Goal: Book appointment/travel/reservation

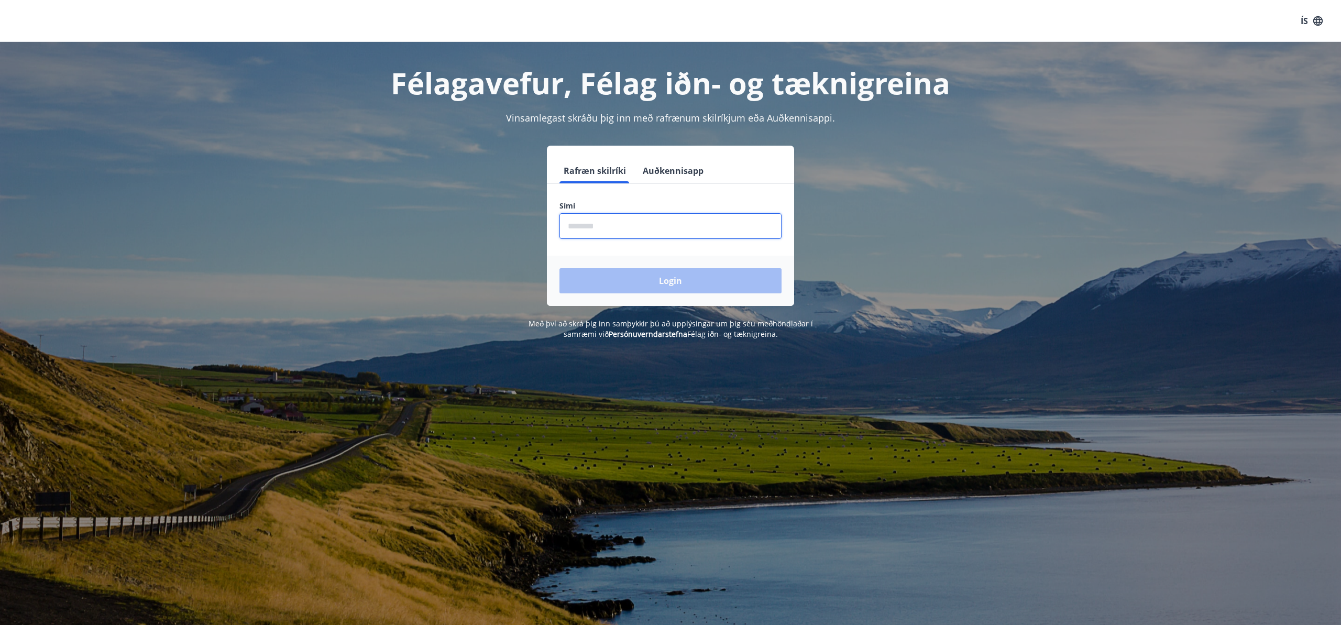
click at [592, 225] on input "phone" at bounding box center [670, 226] width 222 height 26
type input "********"
click at [668, 282] on button "Login" at bounding box center [670, 280] width 222 height 25
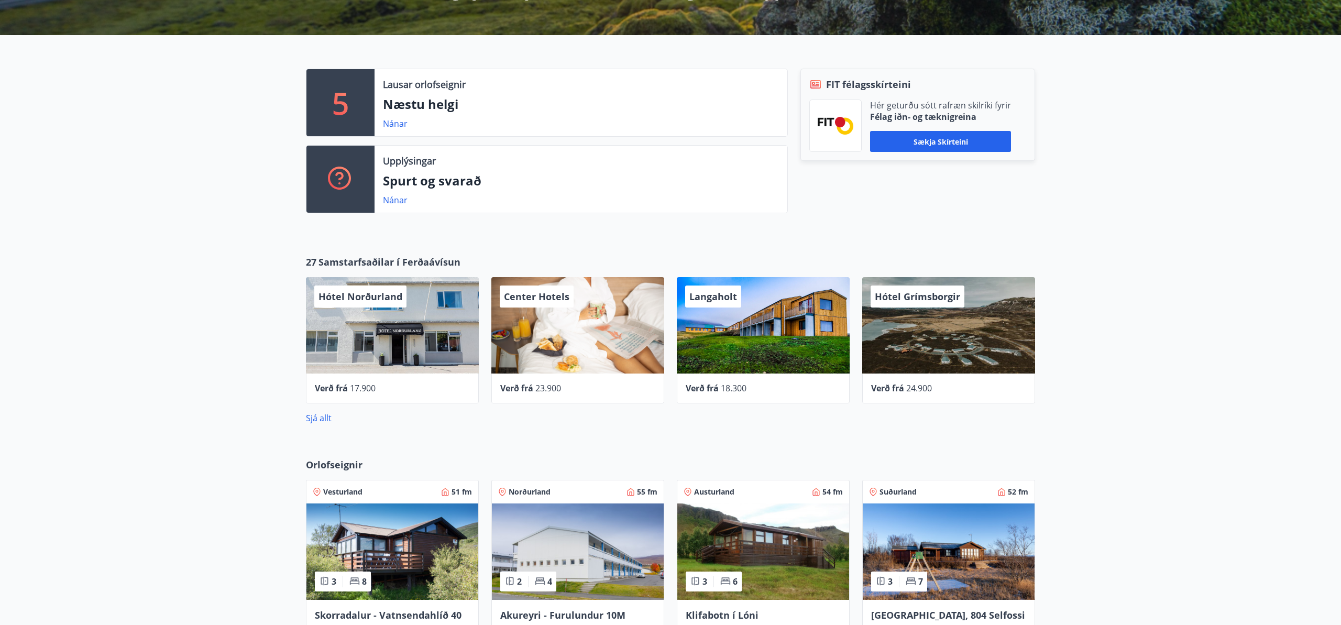
scroll to position [251, 0]
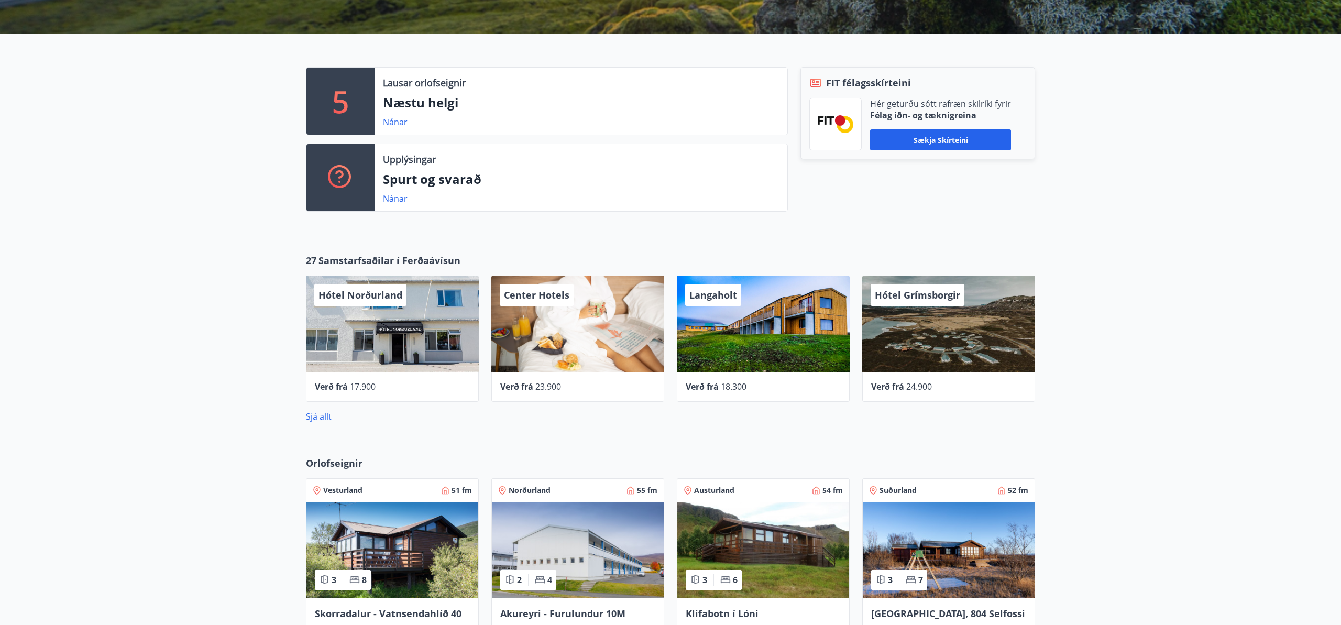
click at [711, 385] on span "Verð frá" at bounding box center [701, 387] width 33 height 12
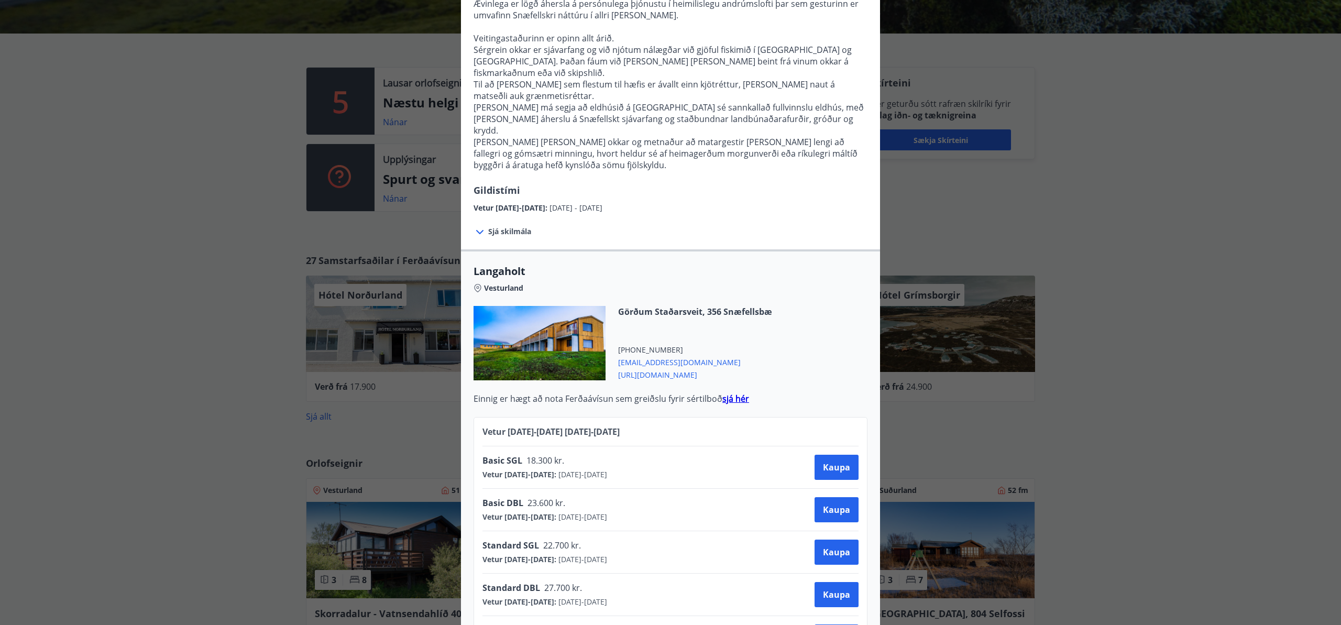
scroll to position [0, 0]
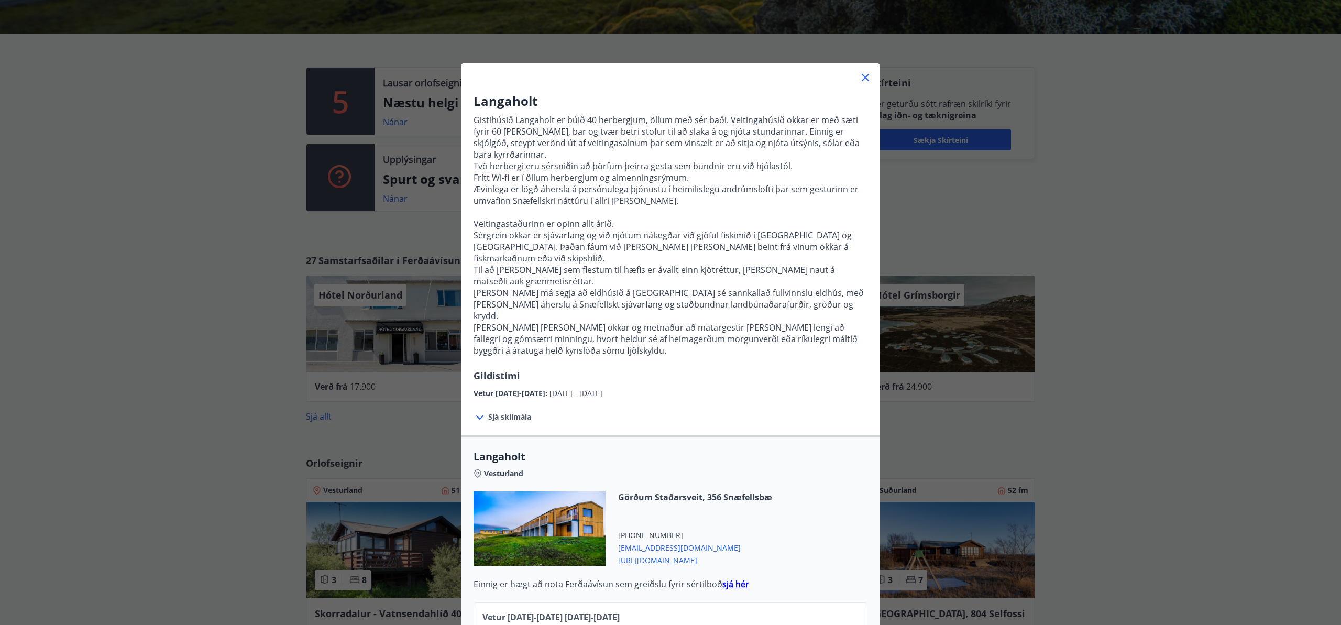
click at [519, 412] on span "Sjá skilmála" at bounding box center [509, 417] width 43 height 10
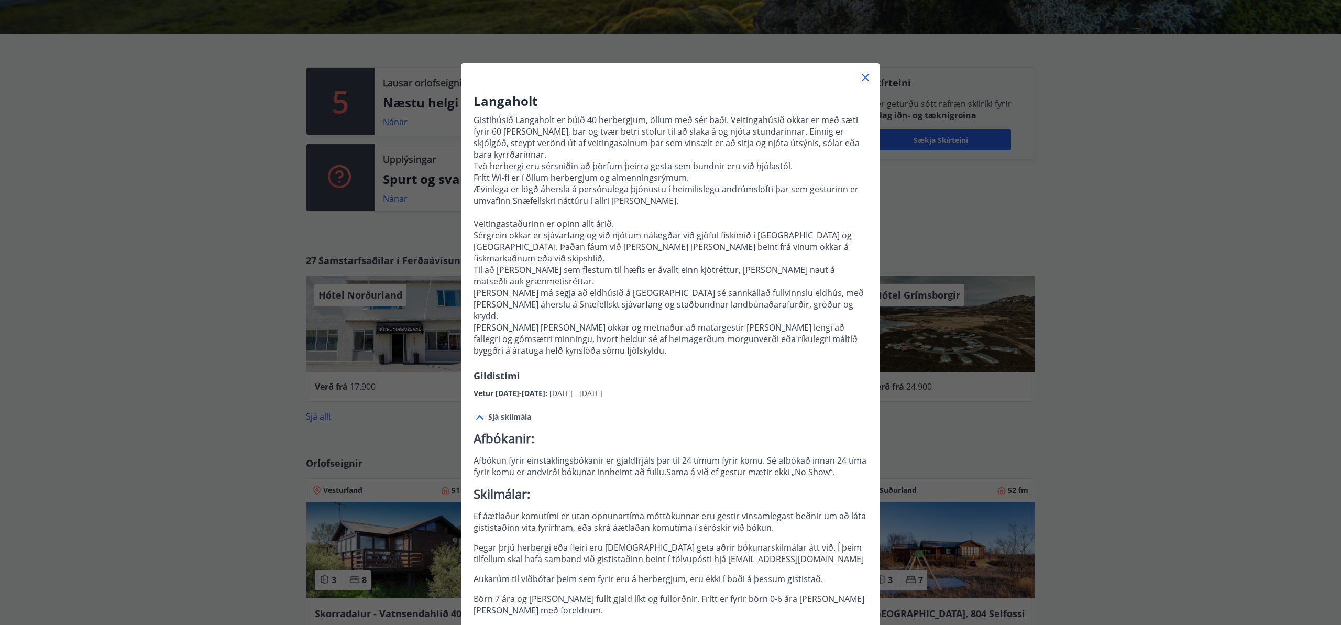
click at [864, 75] on icon at bounding box center [864, 77] width 7 height 7
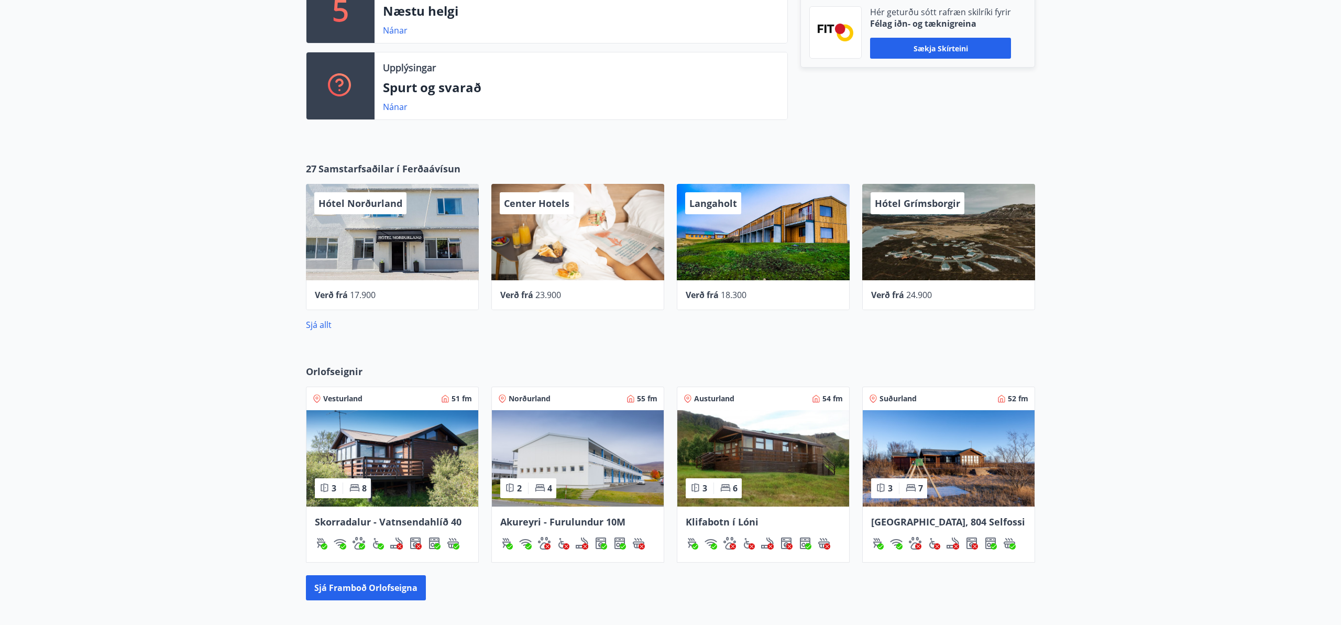
scroll to position [344, 0]
click at [353, 292] on span "17.900" at bounding box center [363, 295] width 26 height 12
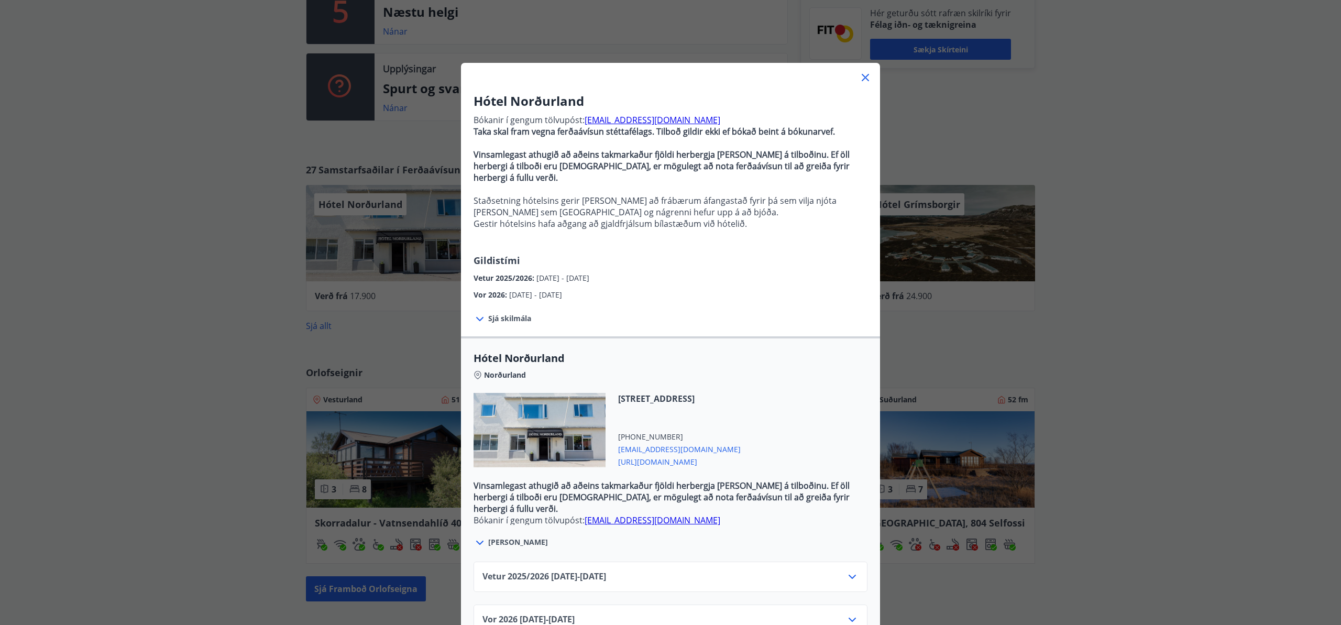
scroll to position [10, 0]
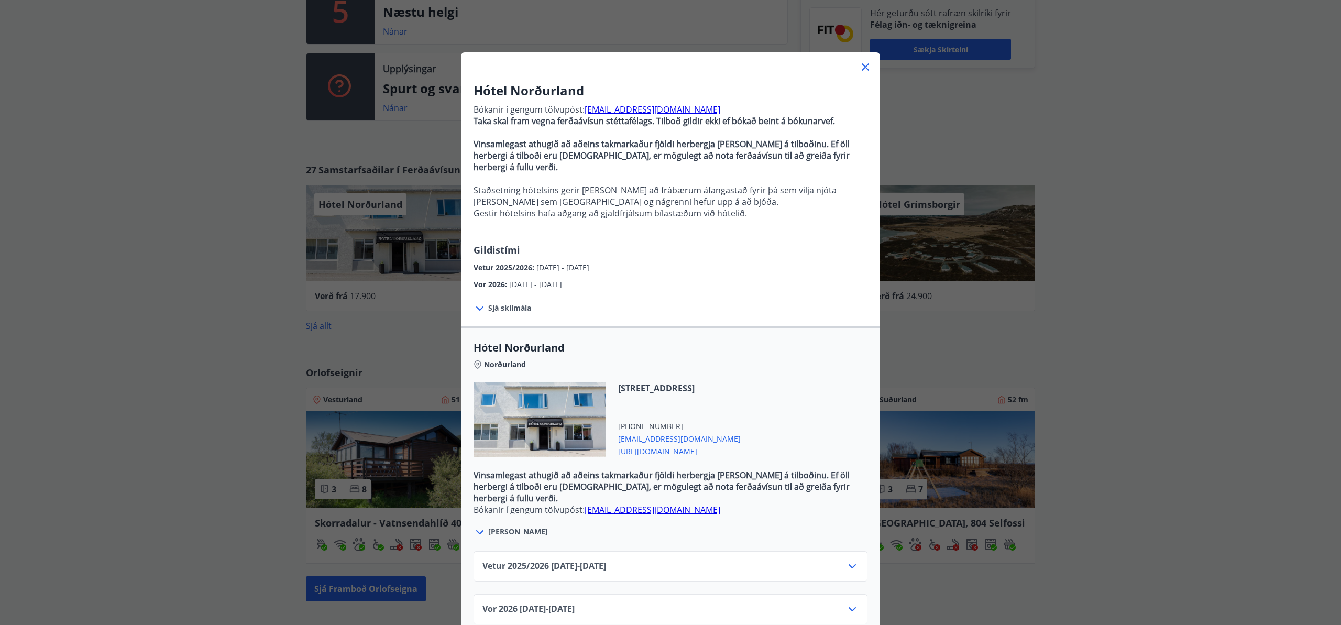
click at [851, 560] on icon at bounding box center [852, 566] width 13 height 13
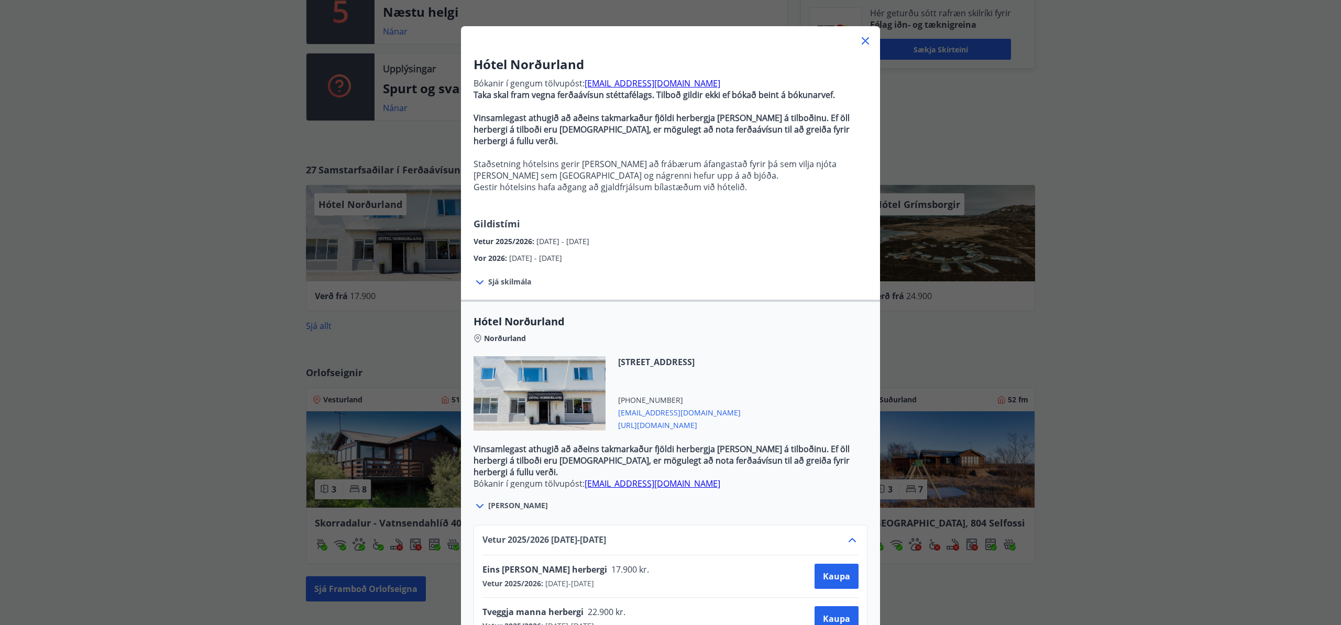
scroll to position [0, 0]
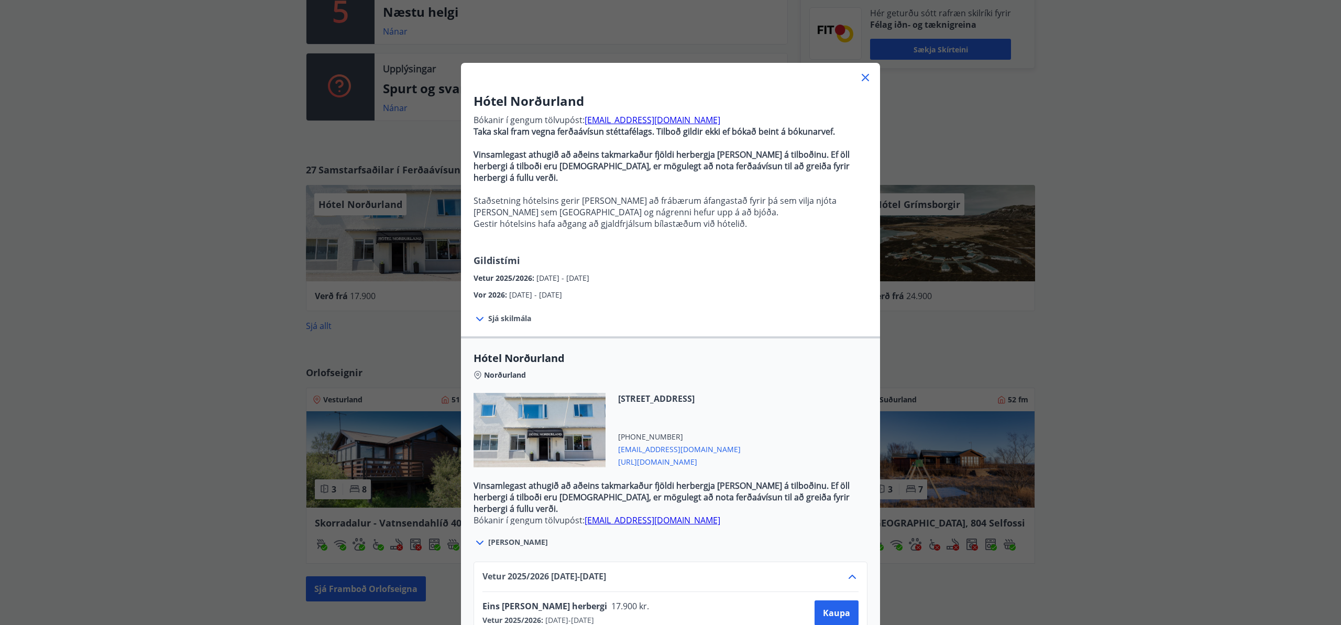
click at [864, 76] on icon at bounding box center [864, 77] width 7 height 7
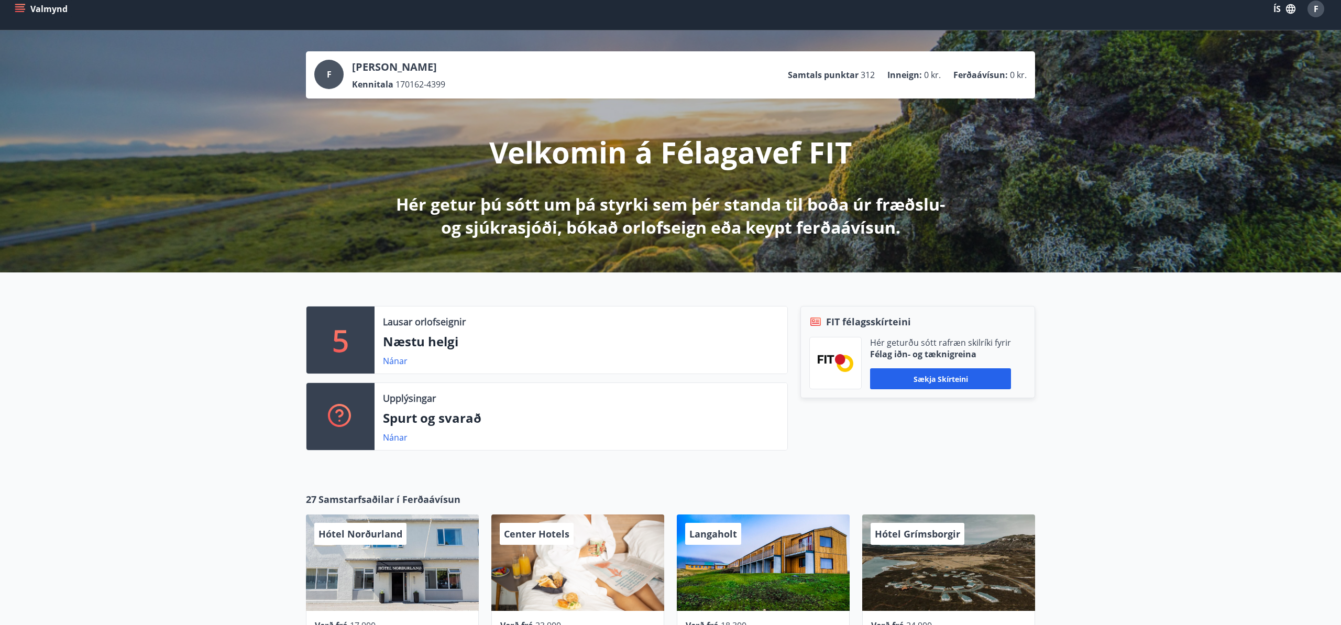
scroll to position [16, 0]
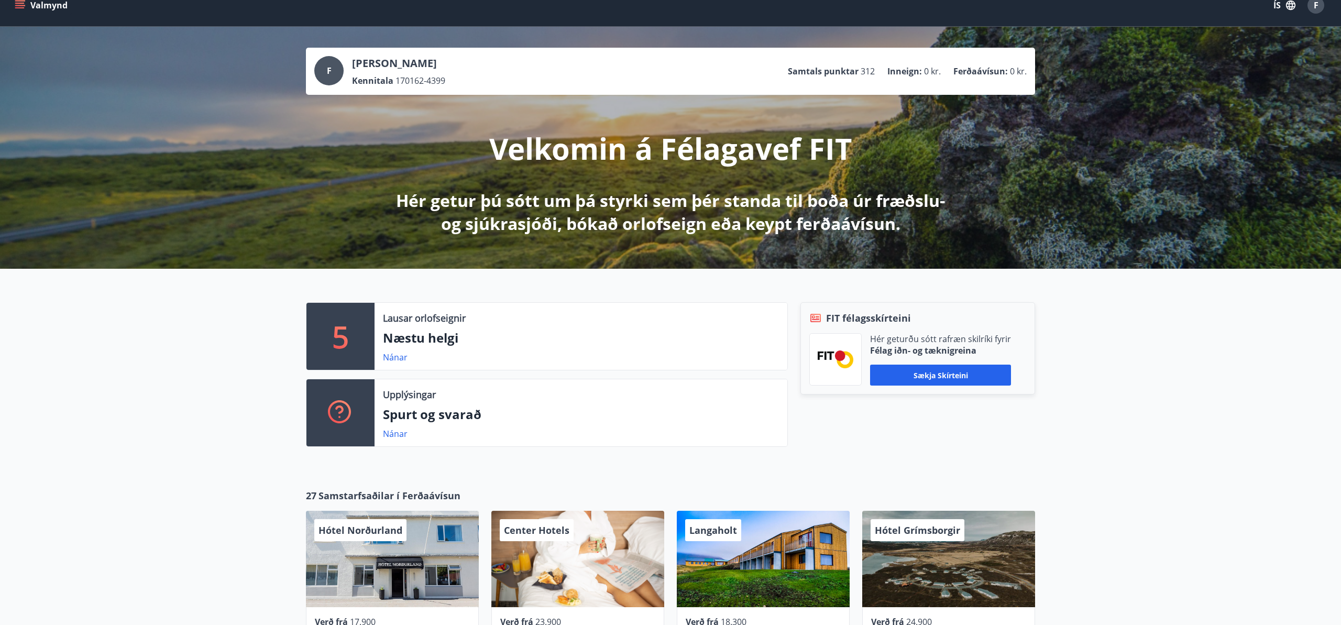
click at [20, 7] on icon "menu" at bounding box center [19, 7] width 9 height 1
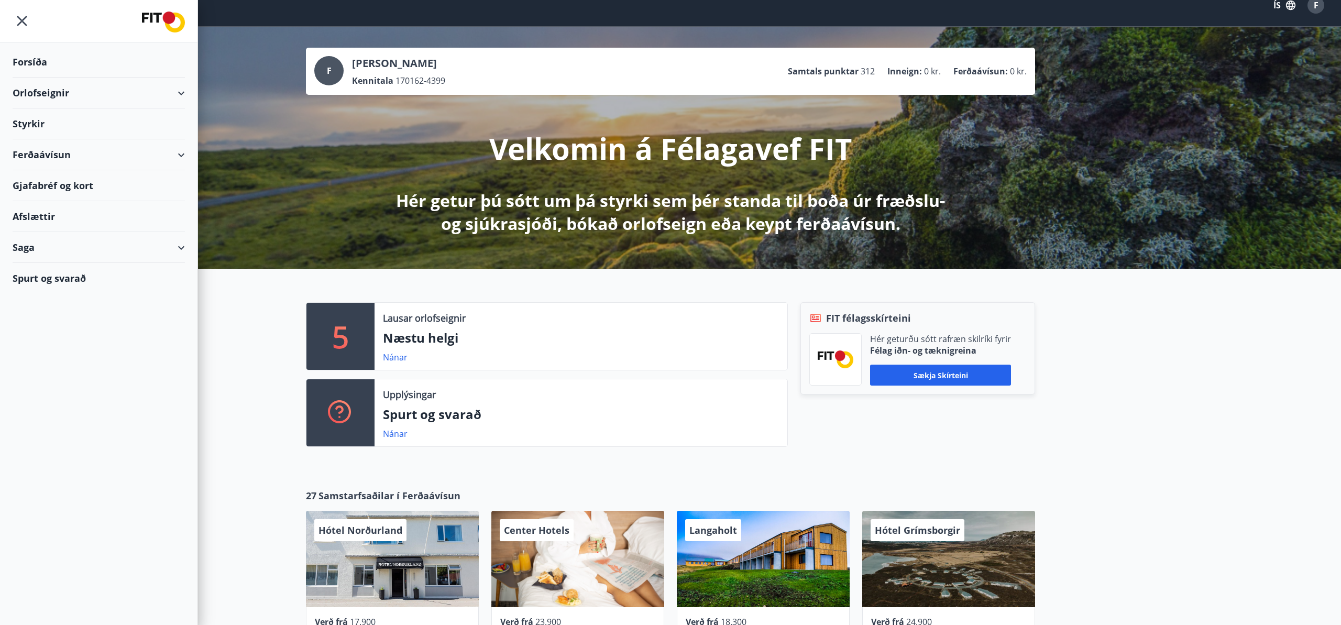
click at [27, 125] on div "Styrkir" at bounding box center [99, 123] width 172 height 31
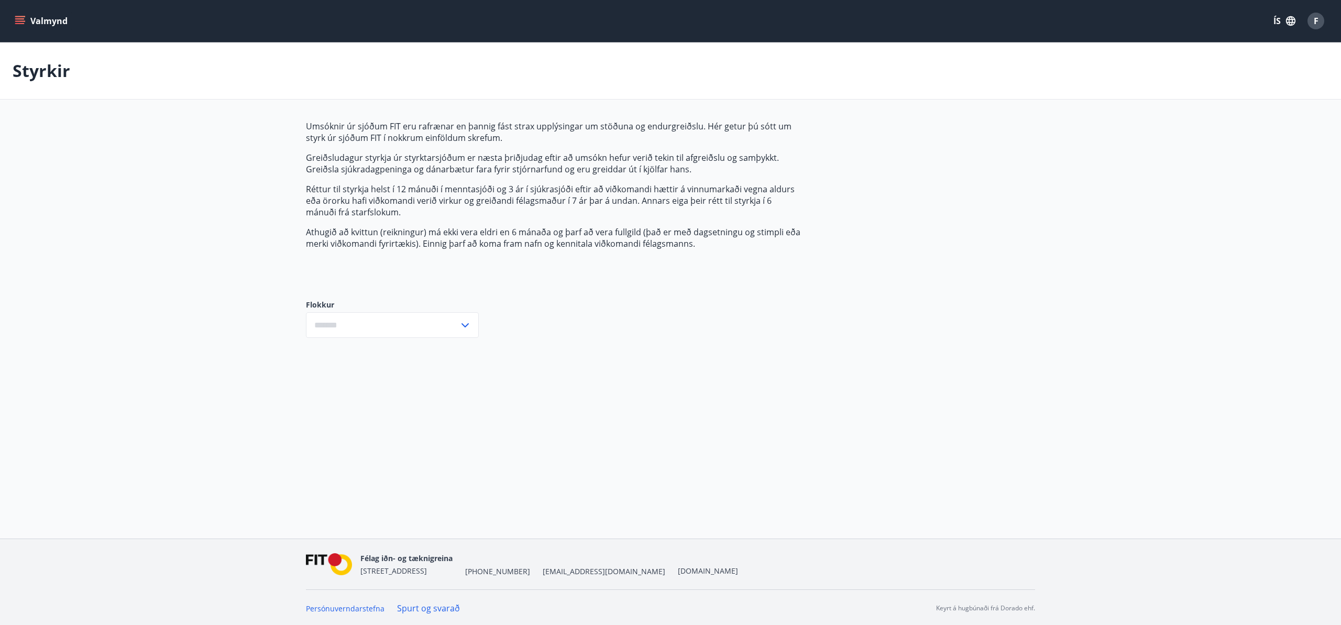
type input "***"
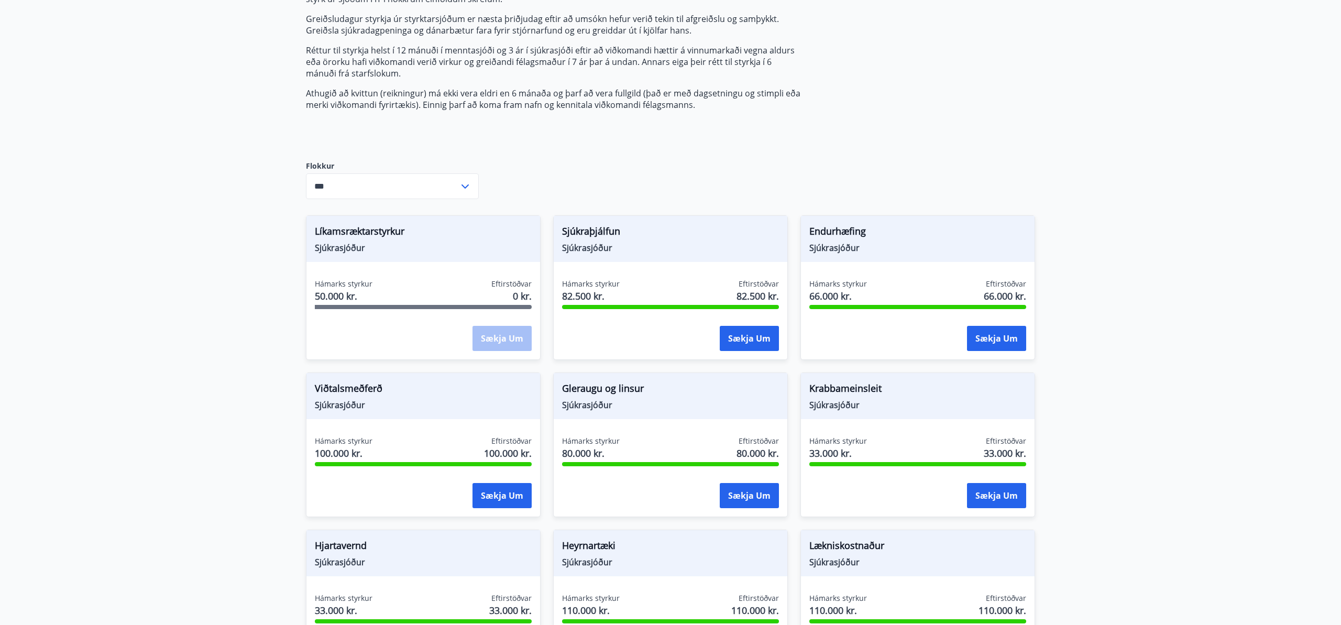
scroll to position [146, 0]
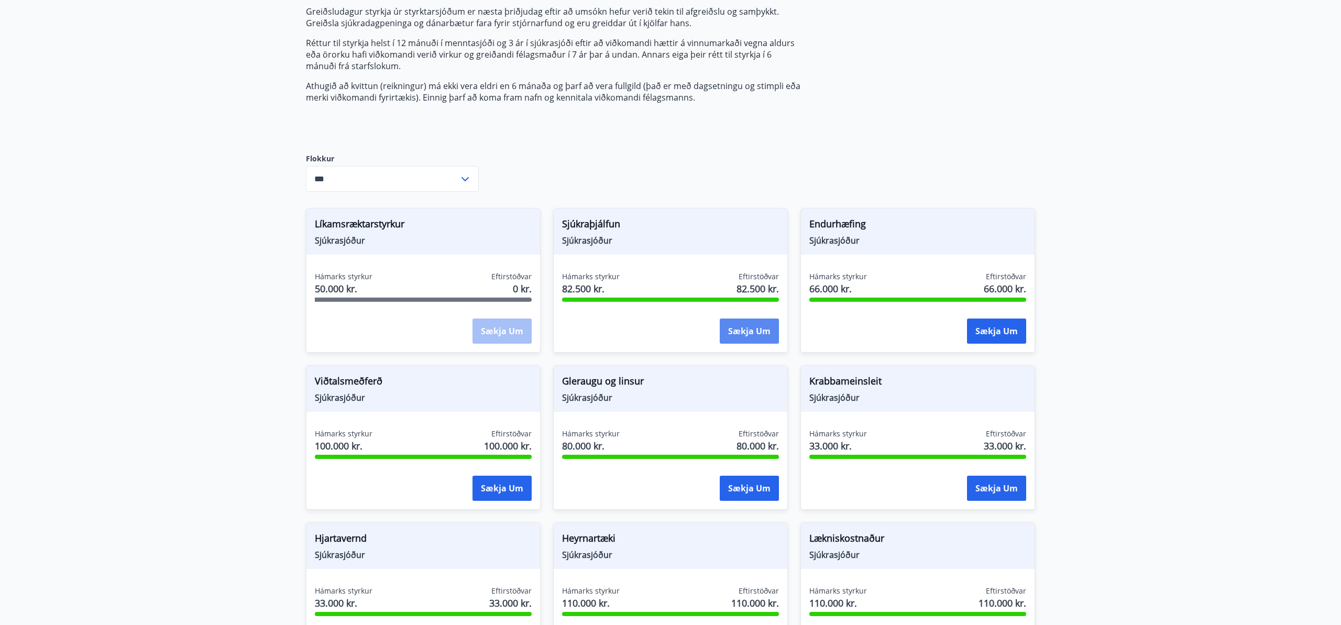
click at [744, 324] on button "Sækja um" at bounding box center [749, 330] width 59 height 25
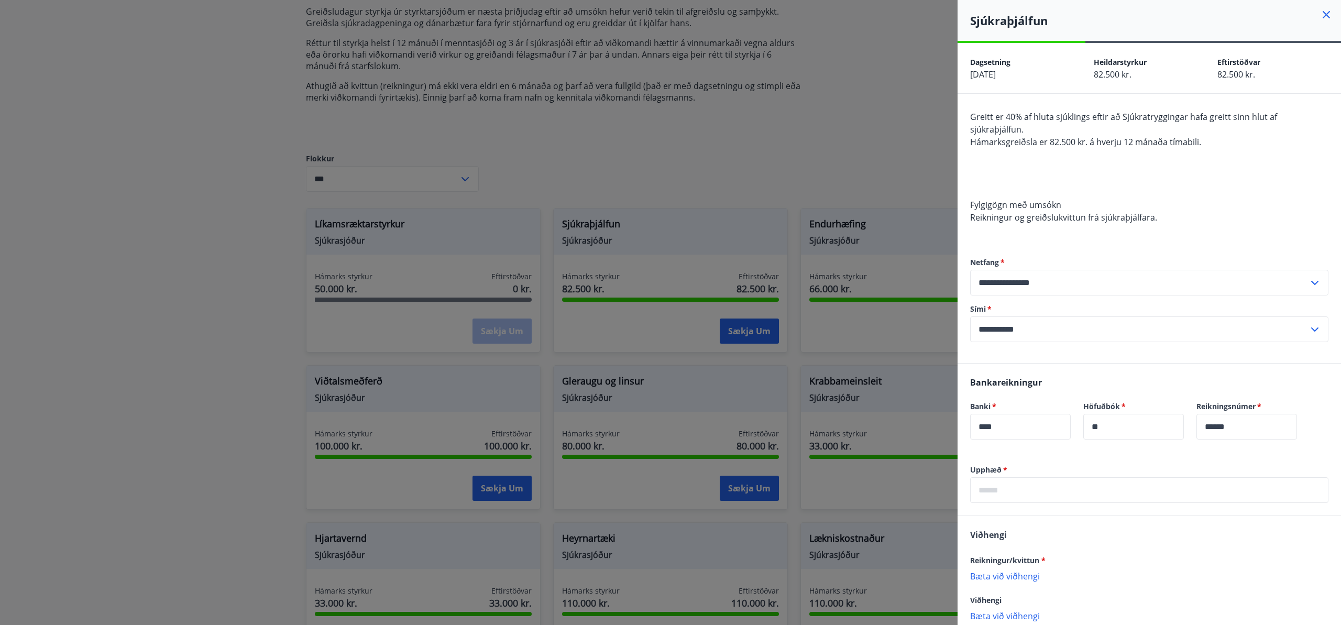
click at [1025, 570] on p "Bæta við viðhengi" at bounding box center [1149, 575] width 358 height 10
click at [979, 570] on p "Bæta við viðhengi" at bounding box center [1149, 575] width 358 height 10
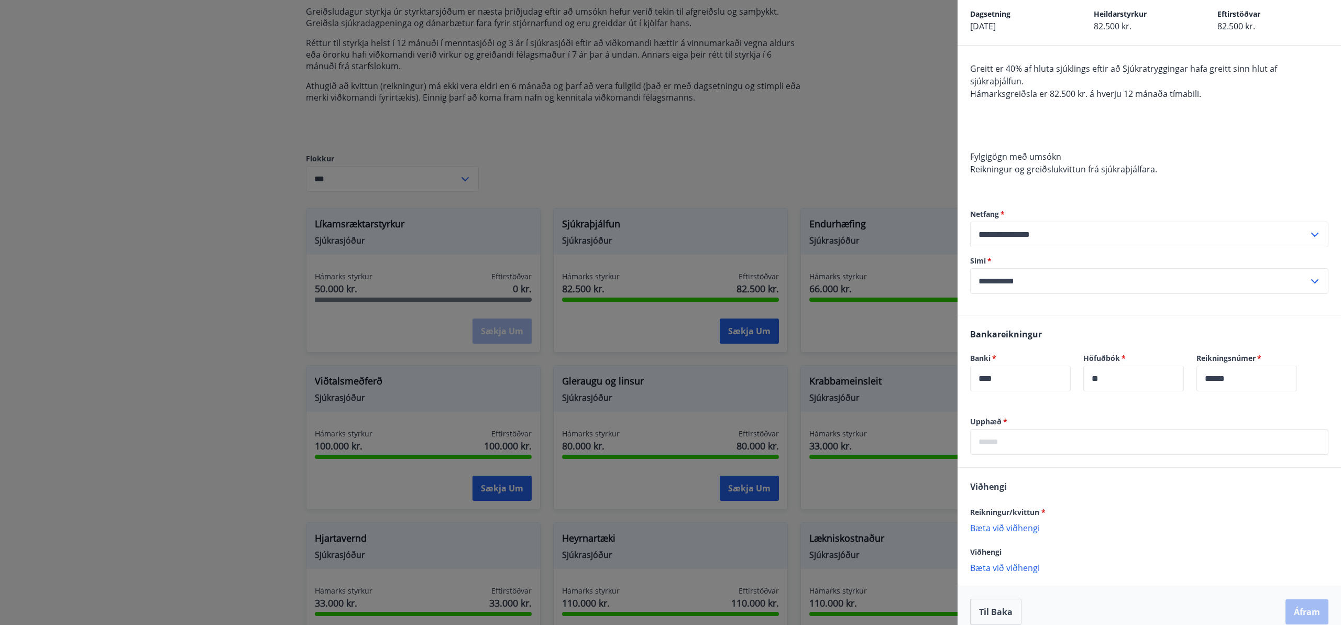
click at [1024, 522] on p "Bæta við viðhengi" at bounding box center [1149, 527] width 358 height 10
click at [987, 522] on p "Bæta við viðhengi" at bounding box center [1149, 527] width 358 height 10
click at [1003, 430] on input "text" at bounding box center [1149, 442] width 358 height 26
type input "*****"
click at [1305, 611] on button "Áfram" at bounding box center [1306, 623] width 43 height 25
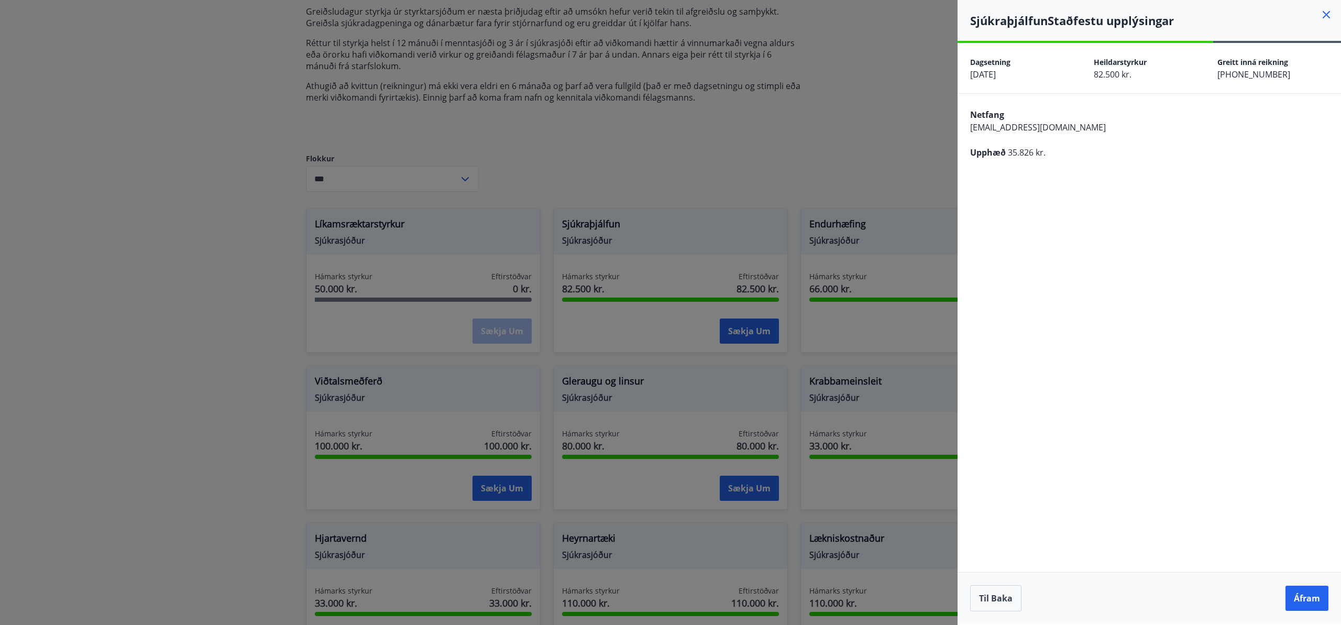
scroll to position [0, 0]
click at [1307, 596] on button "Áfram" at bounding box center [1306, 597] width 43 height 25
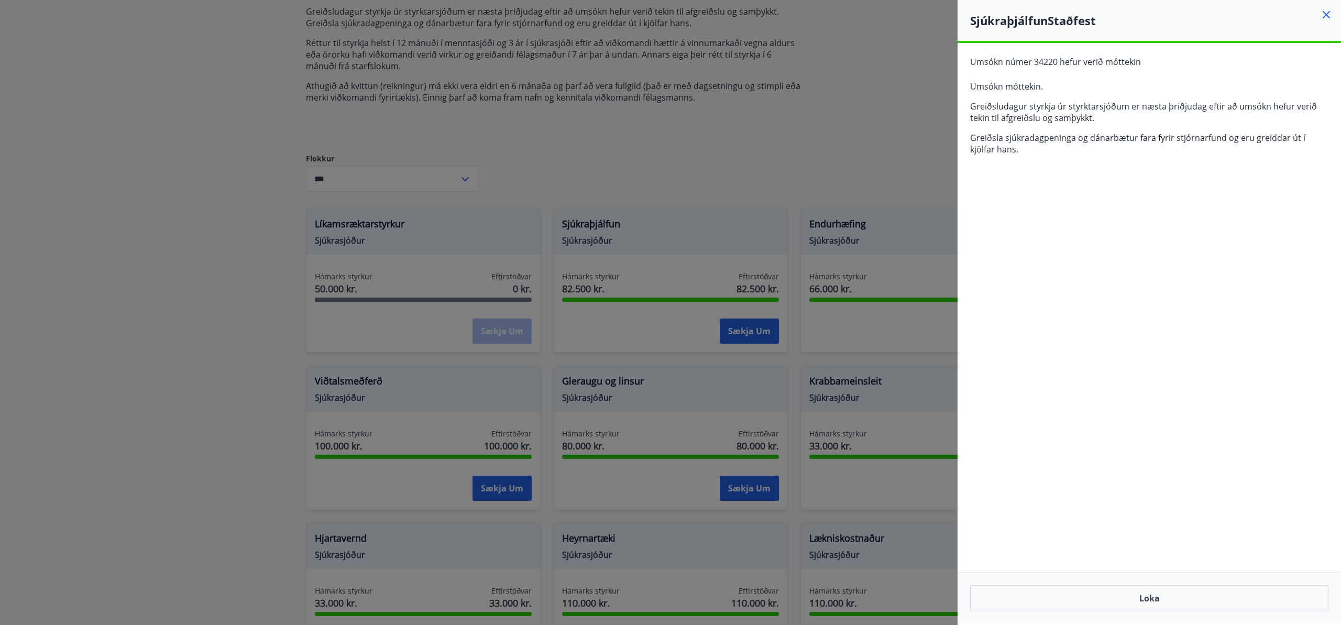
click at [1325, 13] on icon at bounding box center [1326, 14] width 13 height 13
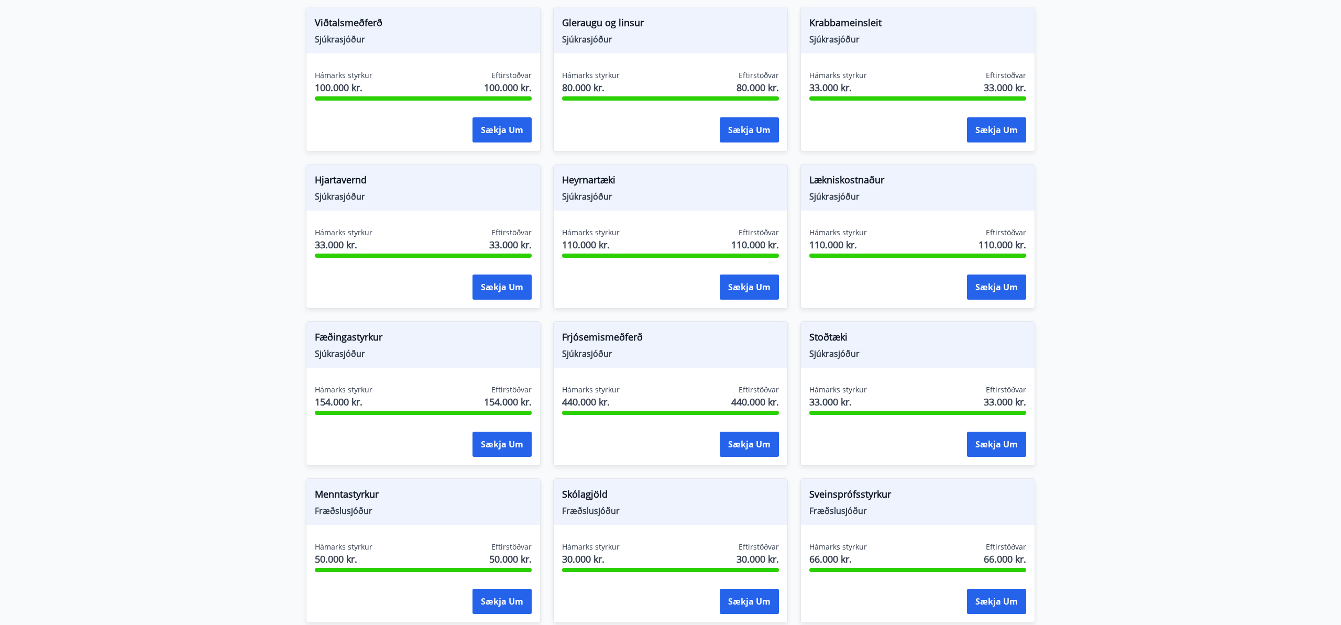
scroll to position [505, 0]
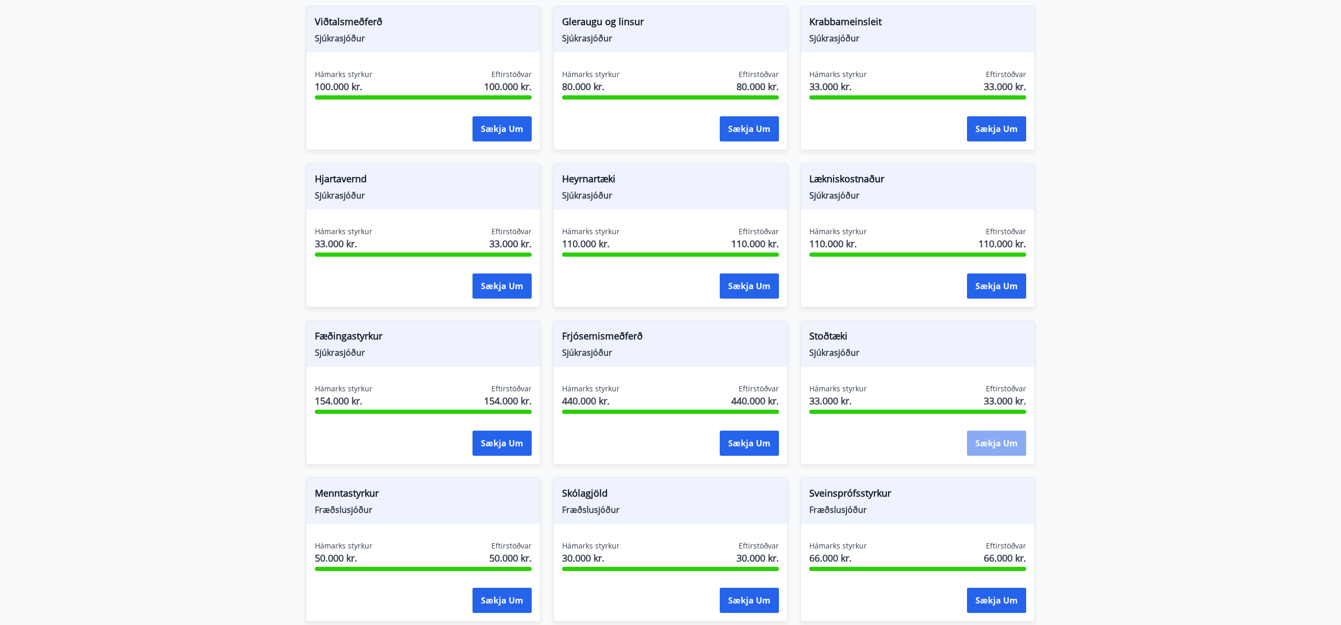
click at [986, 440] on button "Sækja um" at bounding box center [996, 442] width 59 height 25
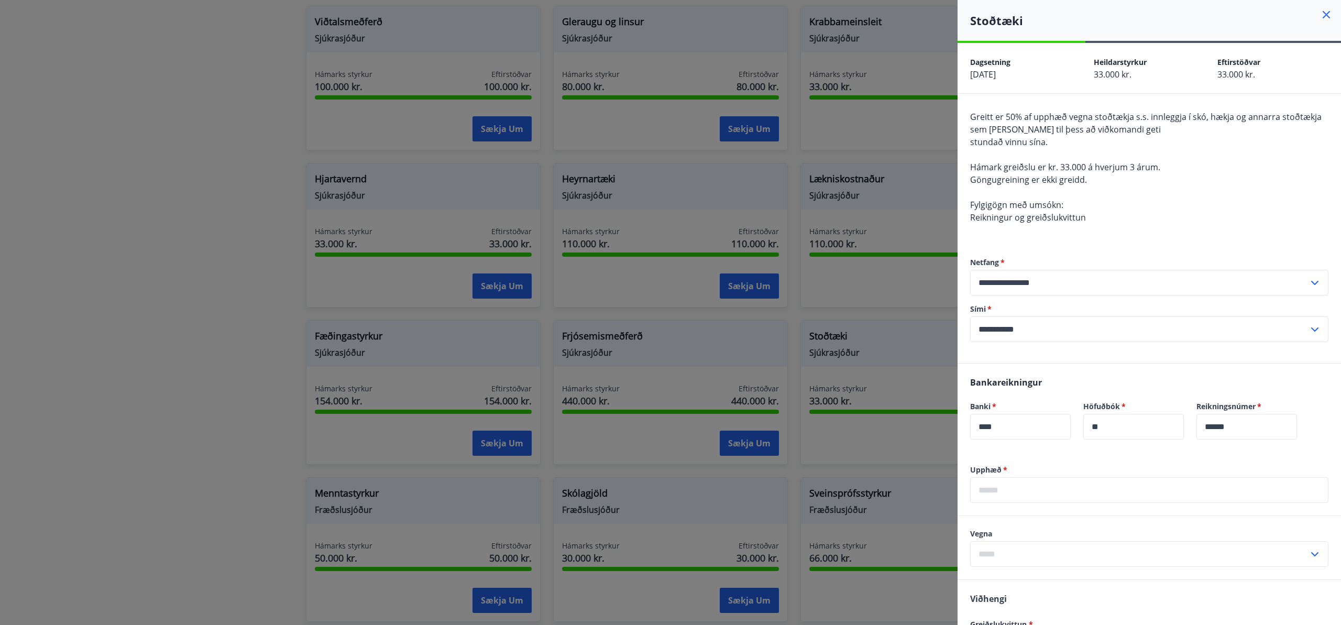
click at [1312, 552] on icon at bounding box center [1314, 554] width 13 height 13
click at [998, 598] on li "Spelkur" at bounding box center [1148, 594] width 357 height 19
type input "*******"
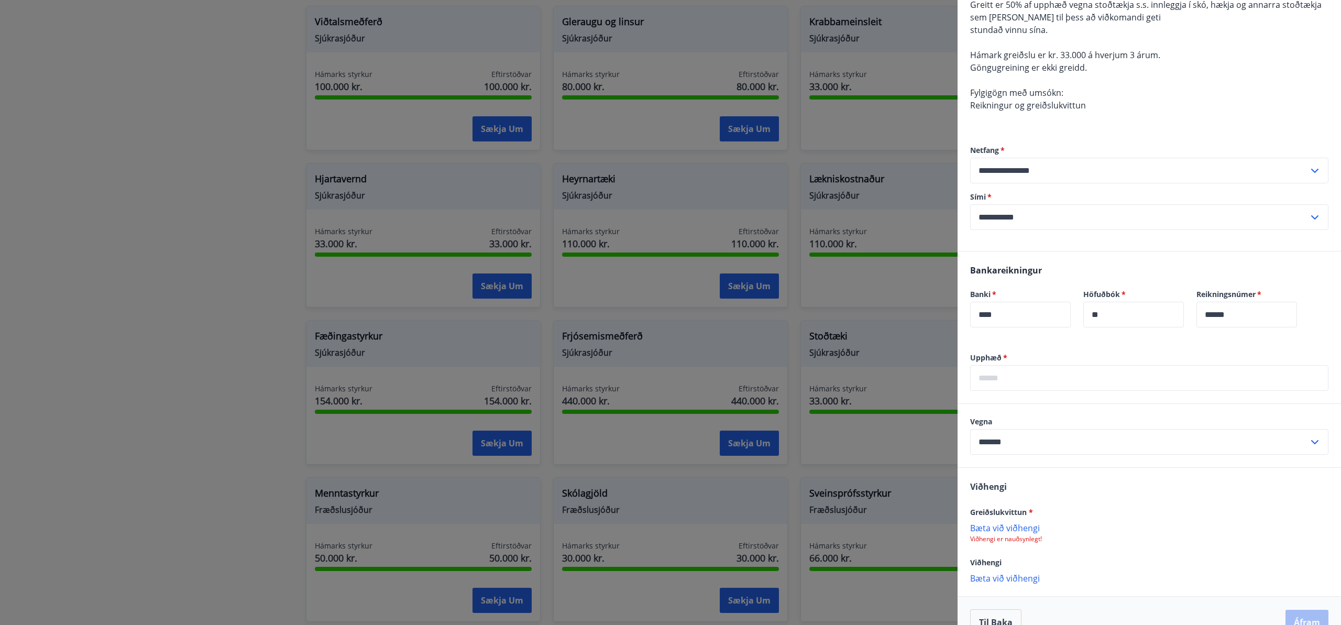
scroll to position [135, 0]
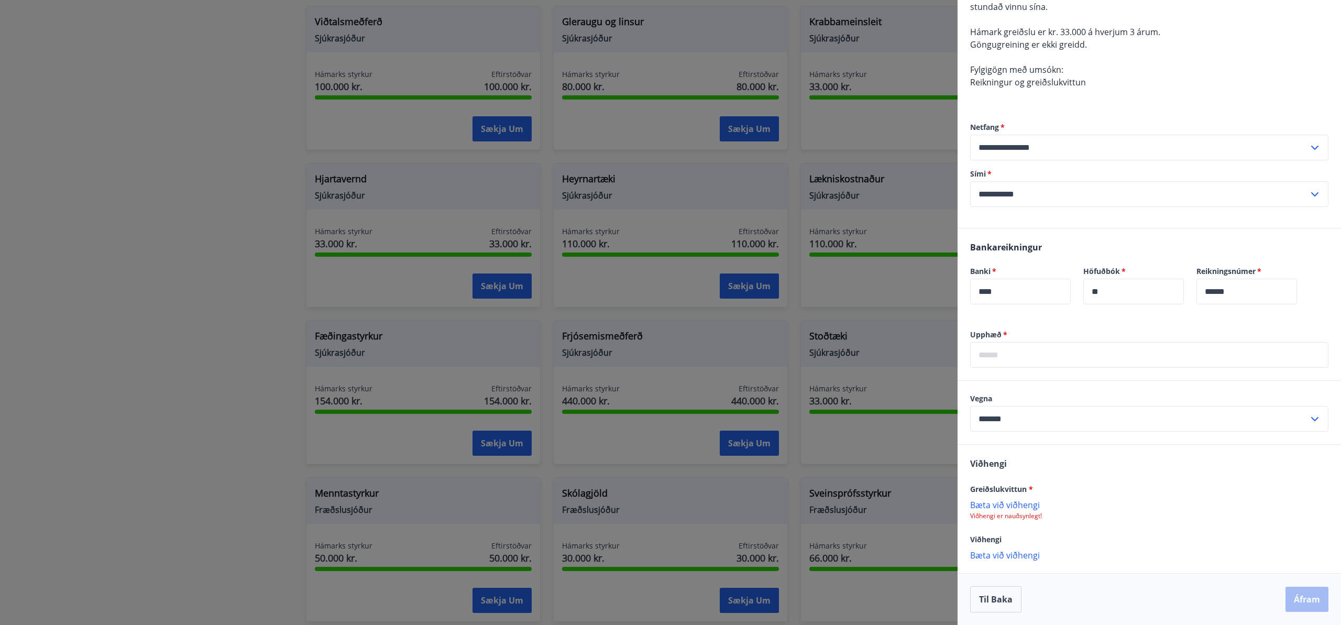
click at [1000, 506] on p "Bæta við viðhengi" at bounding box center [1149, 504] width 358 height 10
click at [984, 353] on input "text" at bounding box center [1149, 355] width 358 height 26
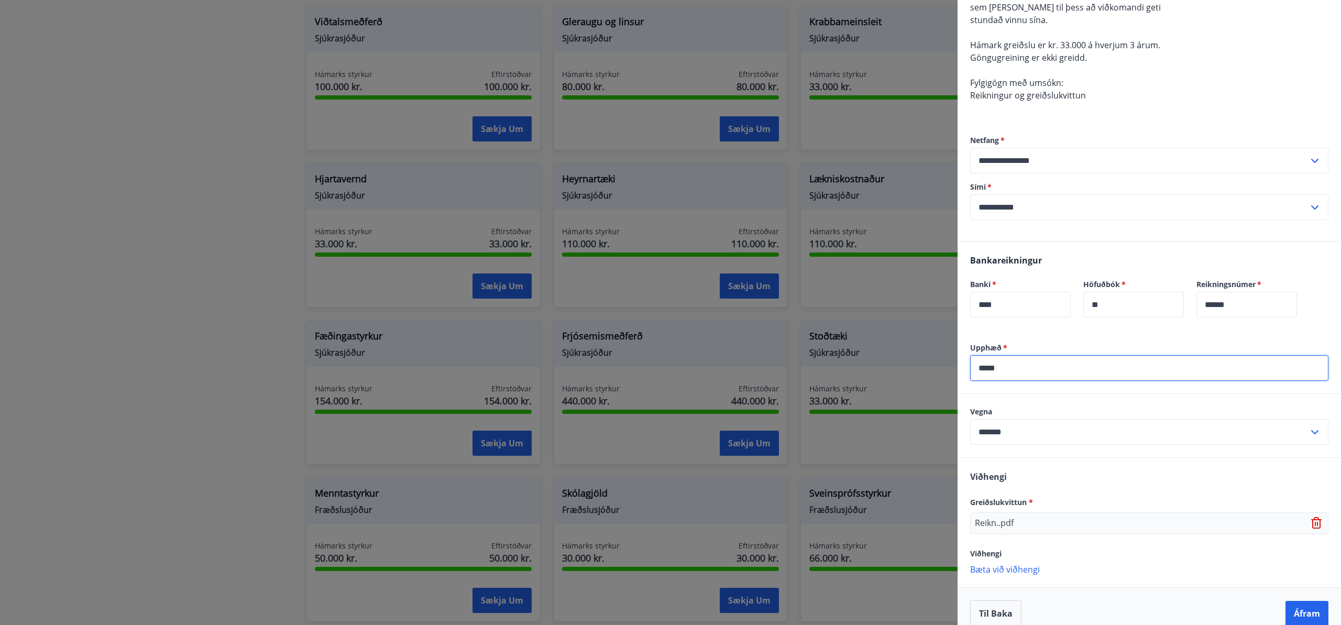
scroll to position [136, 0]
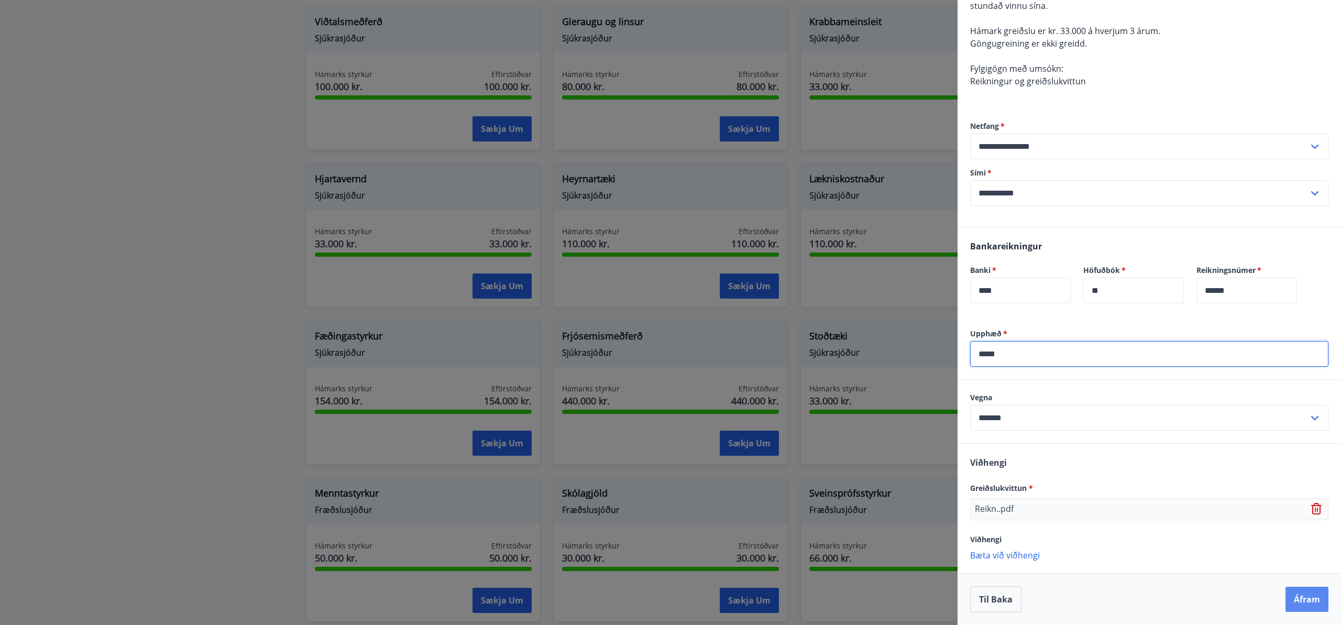
type input "*****"
click at [1308, 597] on button "Áfram" at bounding box center [1306, 599] width 43 height 25
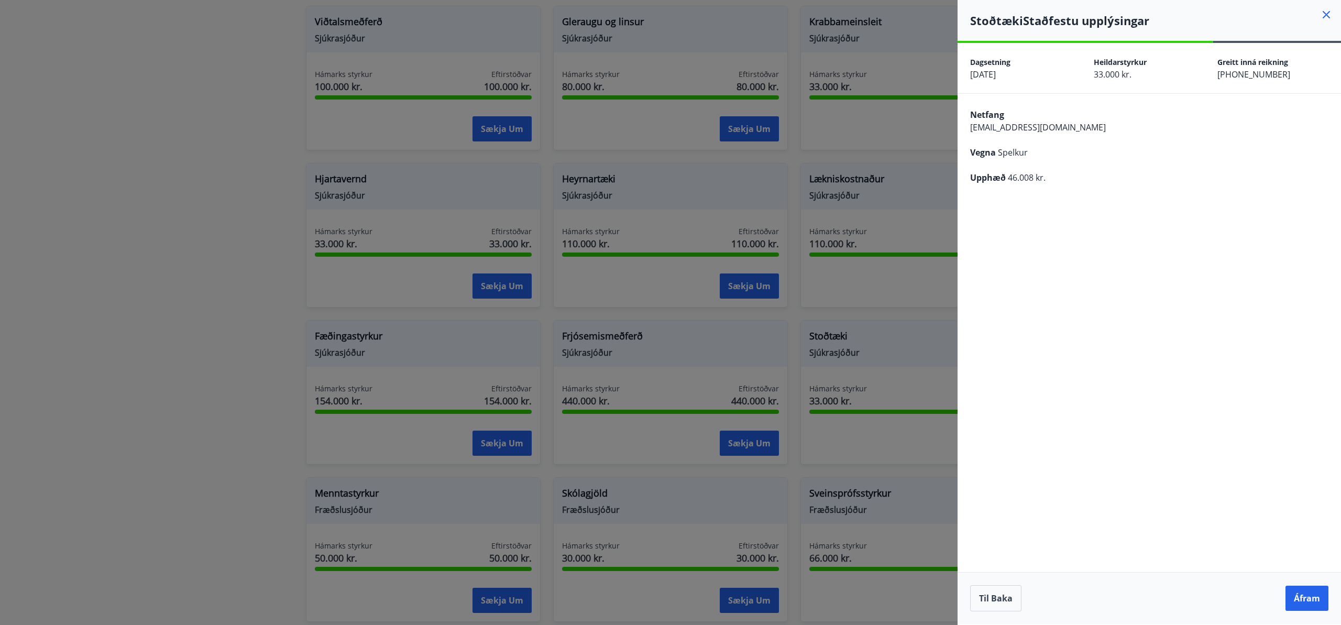
scroll to position [0, 0]
click at [1308, 597] on button "Áfram" at bounding box center [1306, 597] width 43 height 25
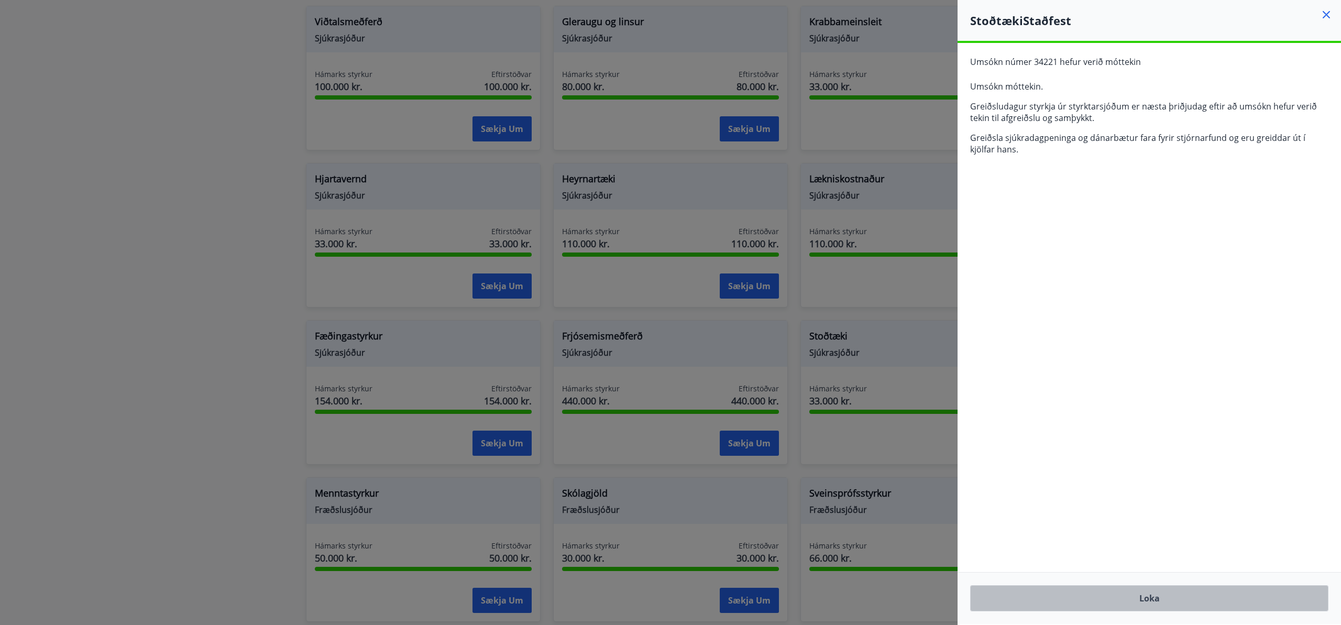
click at [1130, 593] on button "Loka" at bounding box center [1149, 598] width 358 height 26
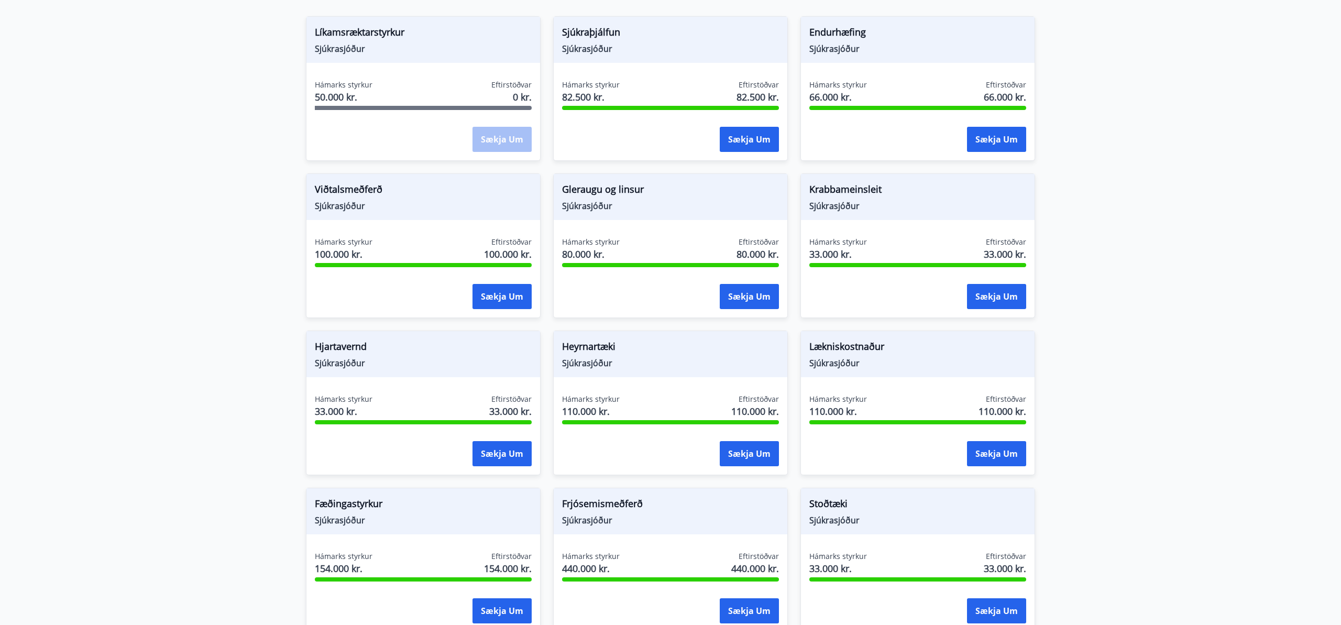
scroll to position [339, 0]
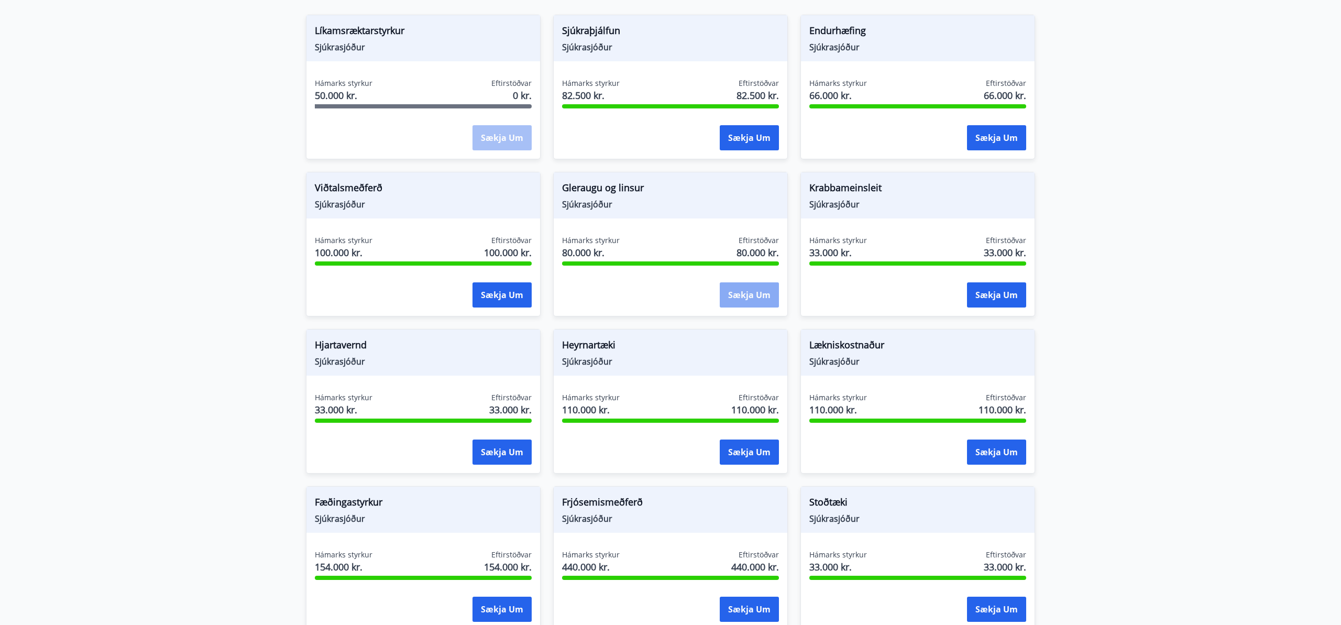
click at [753, 295] on button "Sækja um" at bounding box center [749, 294] width 59 height 25
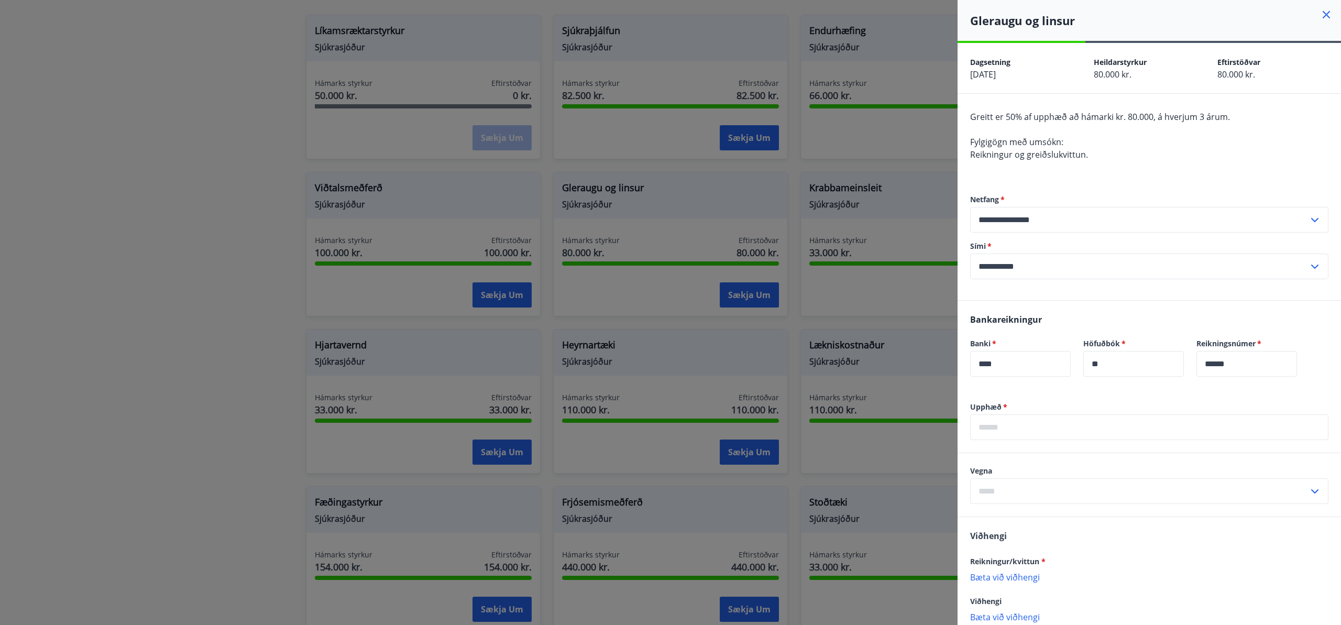
click at [1323, 11] on icon at bounding box center [1326, 14] width 13 height 13
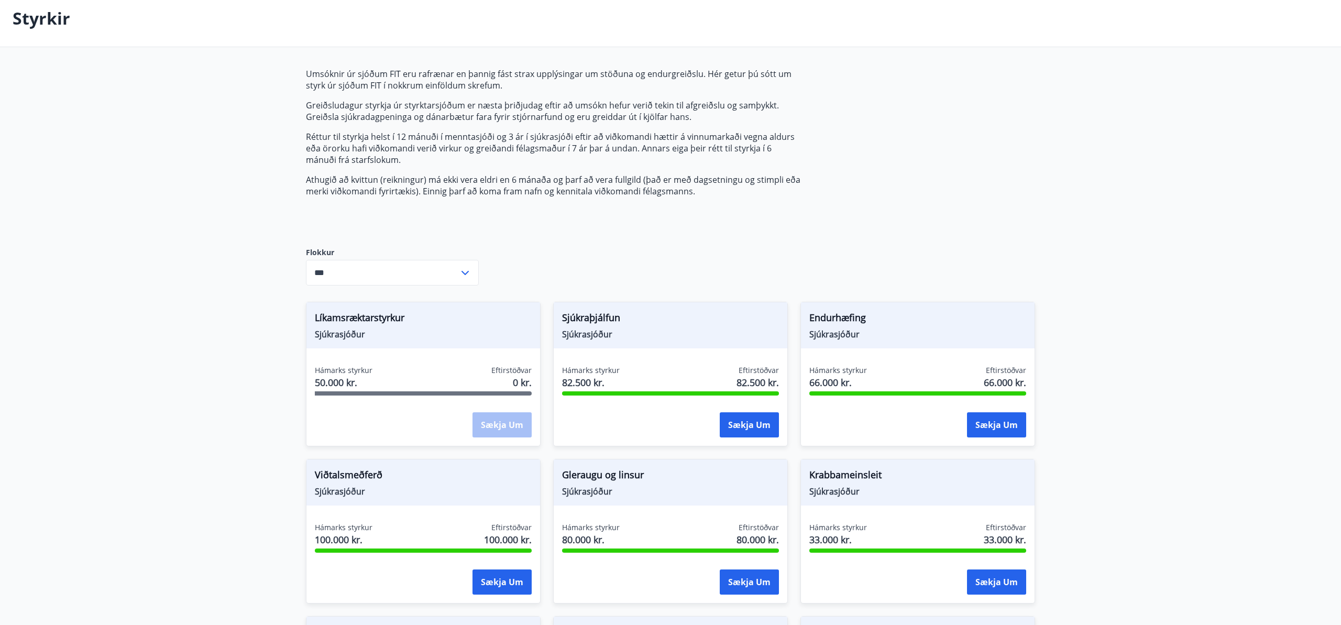
scroll to position [0, 0]
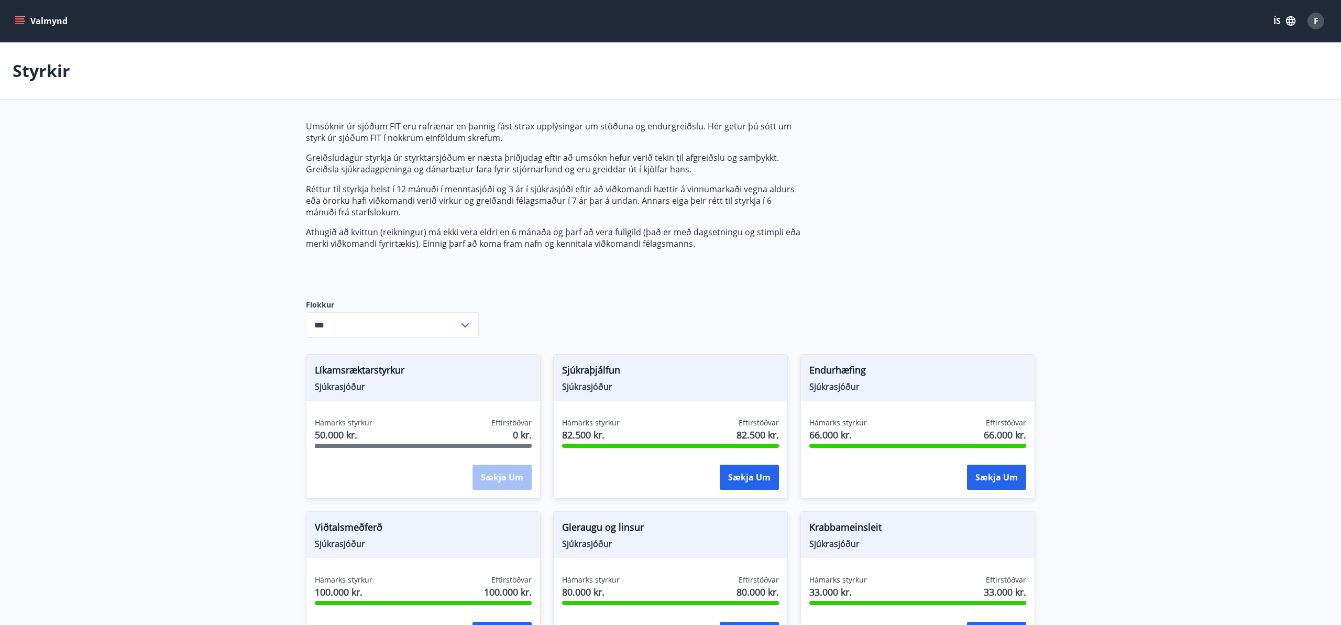
click at [18, 18] on icon "menu" at bounding box center [20, 21] width 10 height 10
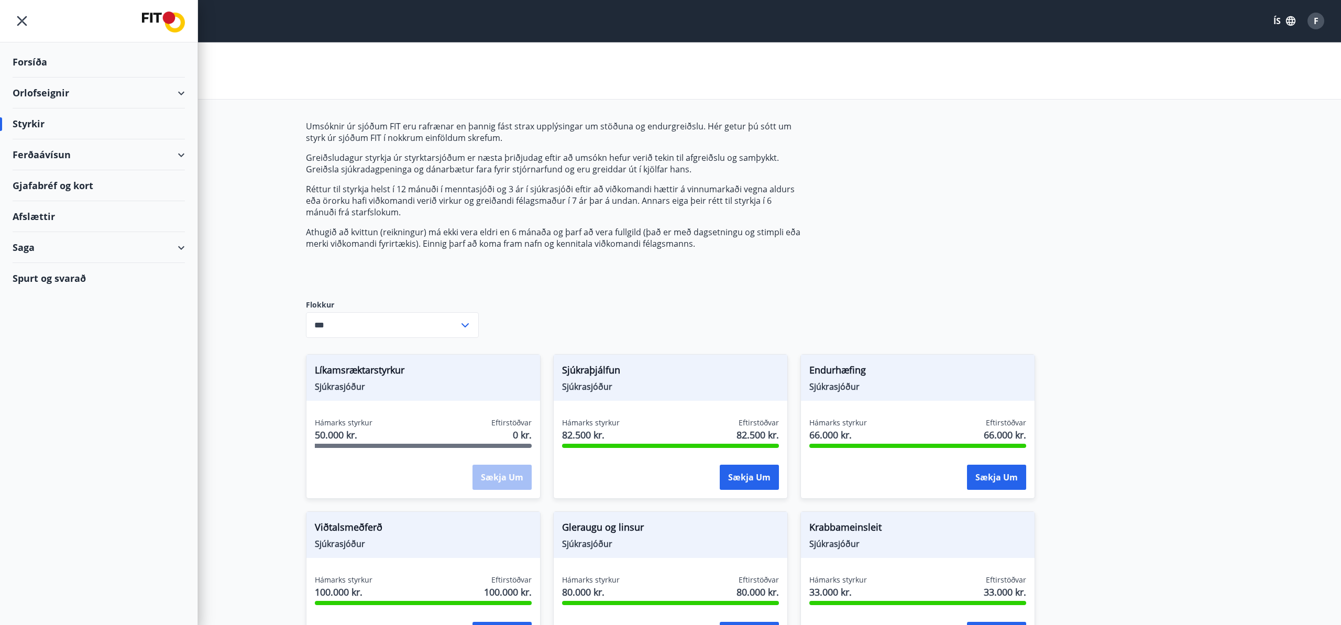
click at [35, 58] on div "Forsíða" at bounding box center [99, 62] width 172 height 31
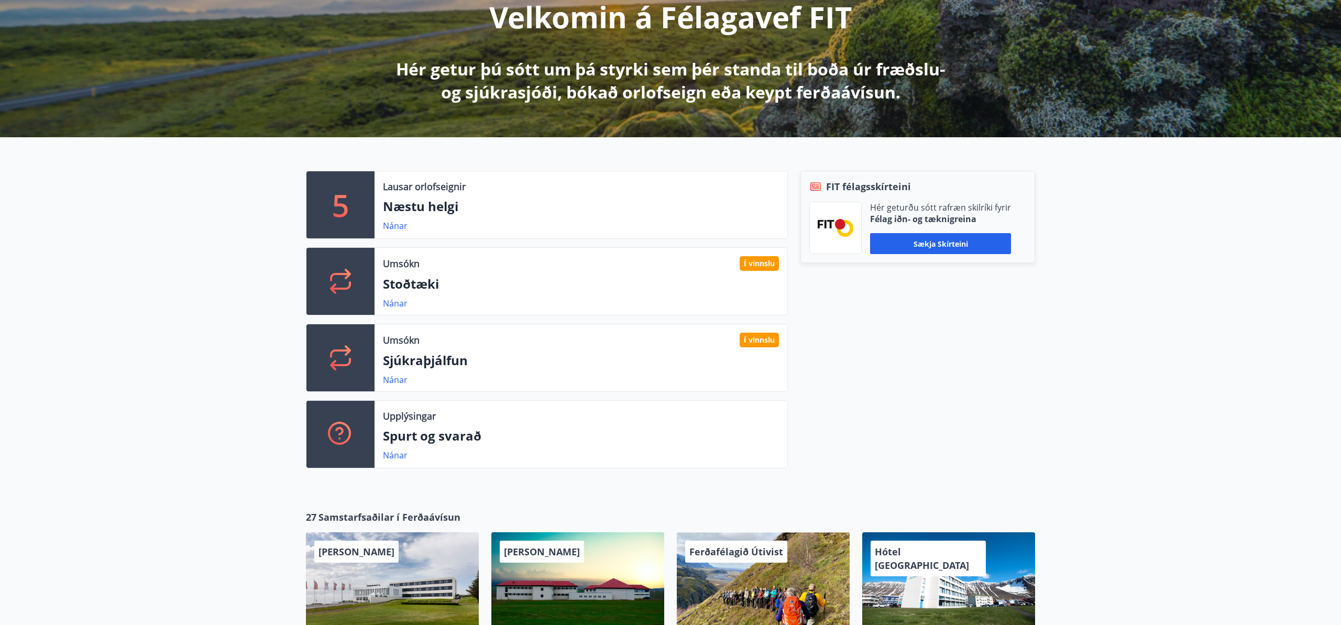
scroll to position [151, 0]
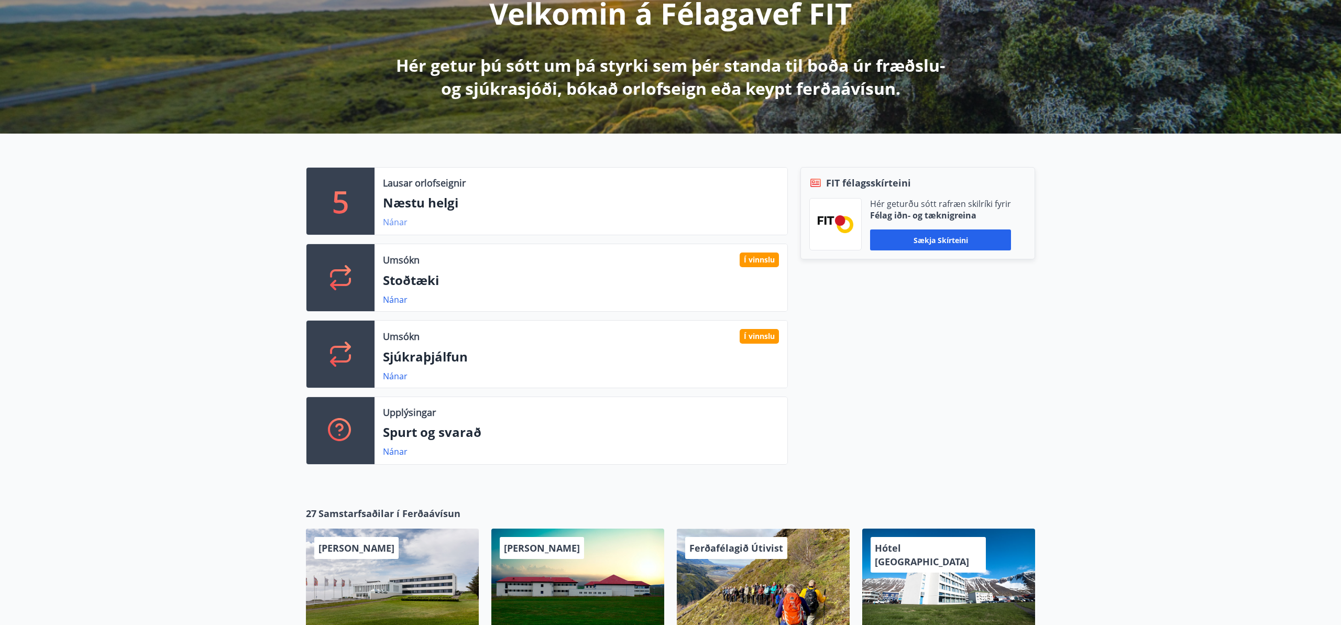
click at [396, 222] on link "Nánar" at bounding box center [395, 222] width 25 height 12
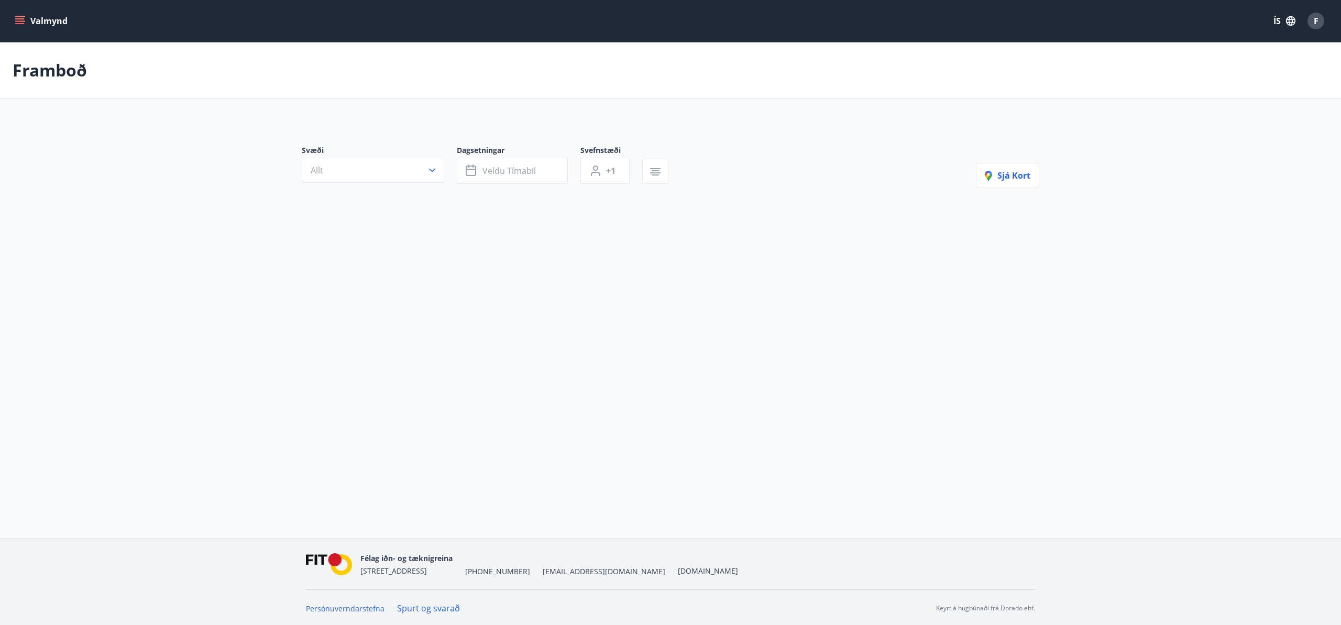
type input "*"
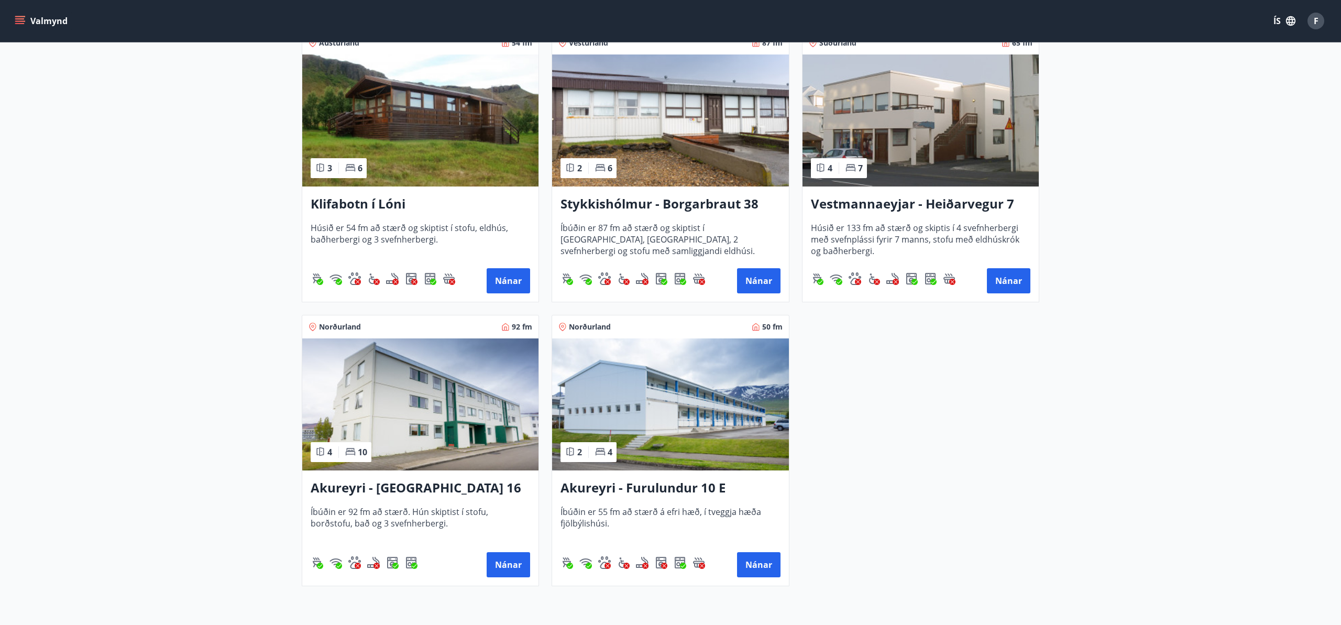
scroll to position [334, 0]
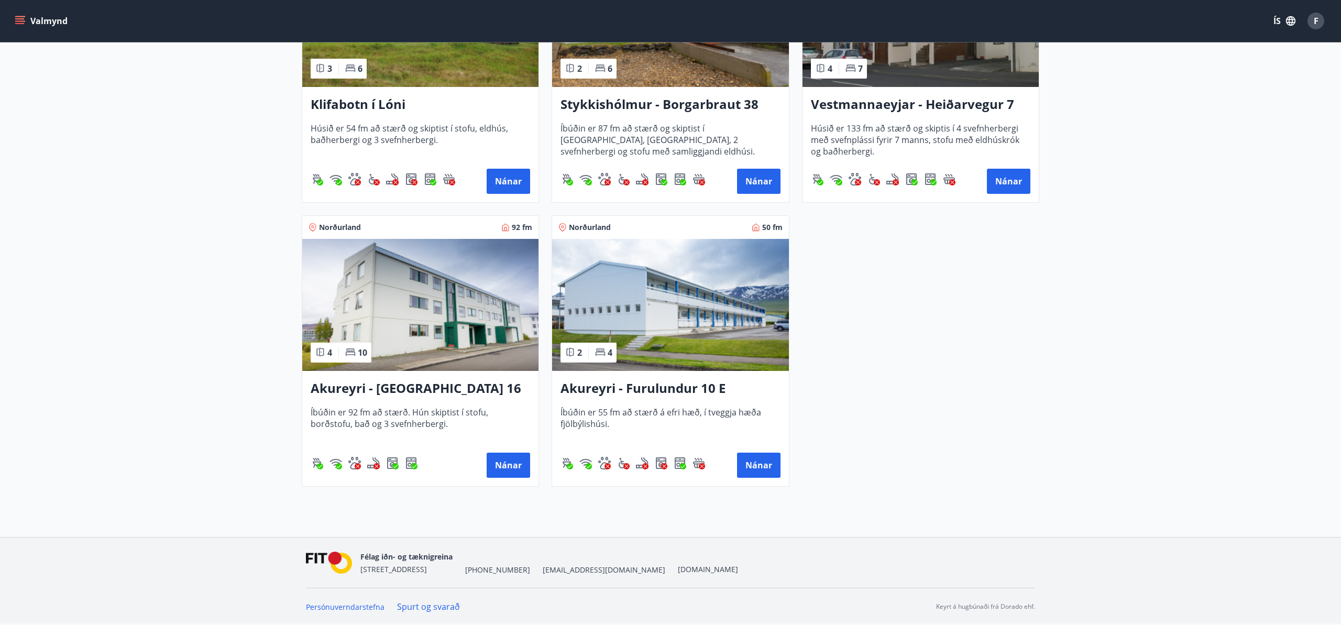
click at [419, 385] on h3 "Akureyri - [GEOGRAPHIC_DATA] 16 E" at bounding box center [420, 388] width 219 height 19
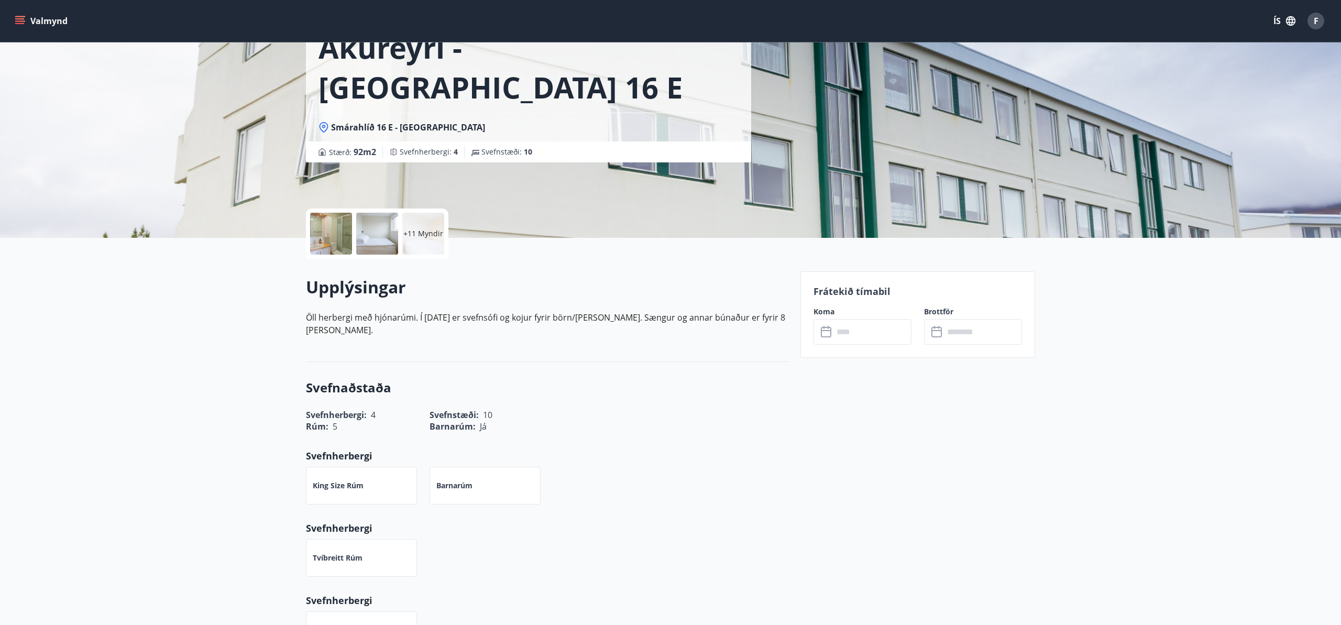
scroll to position [43, 0]
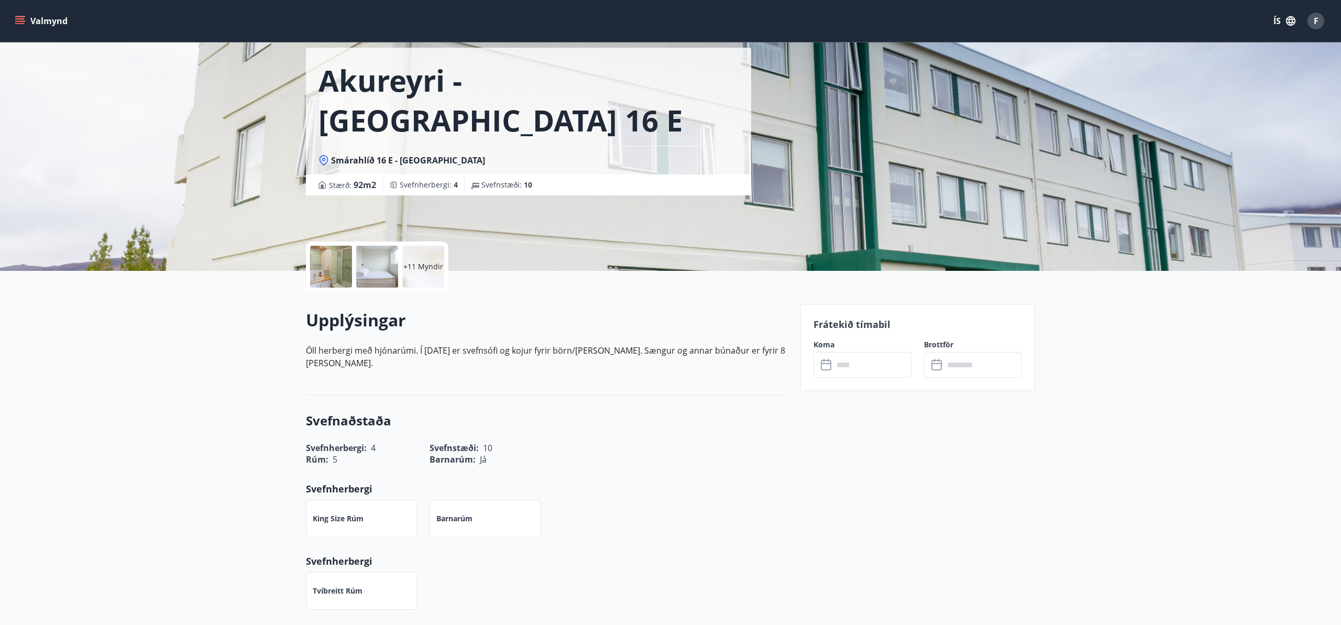
click at [335, 269] on div at bounding box center [331, 267] width 42 height 42
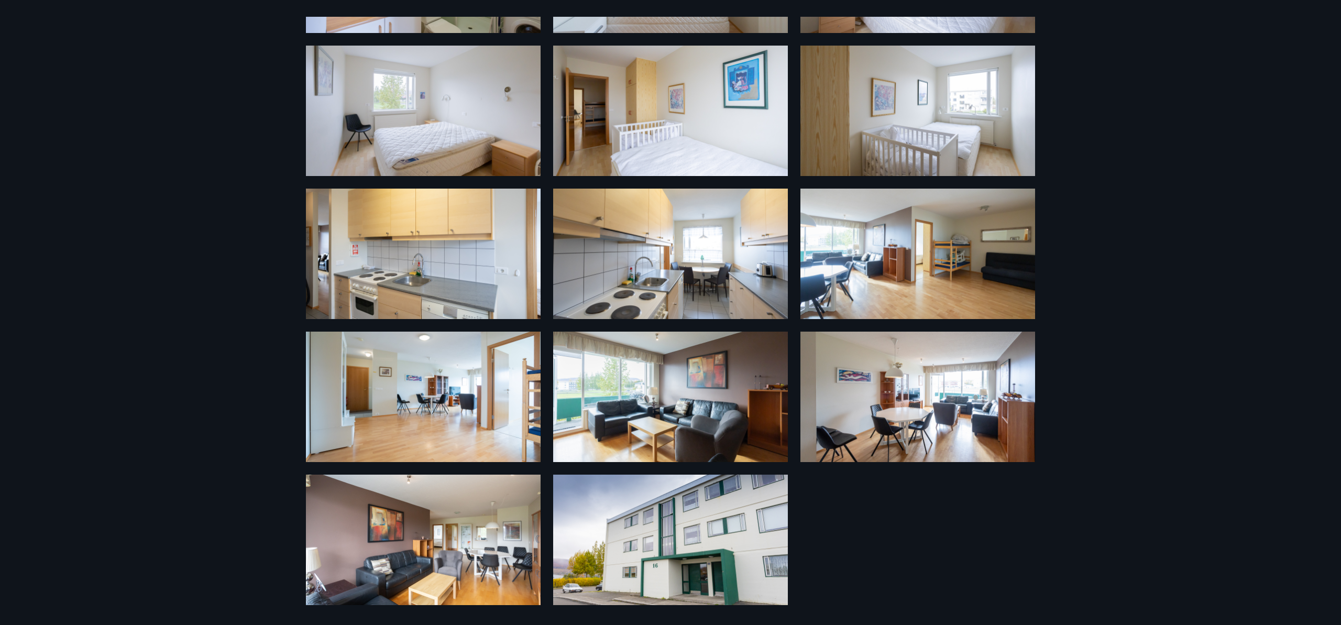
scroll to position [0, 0]
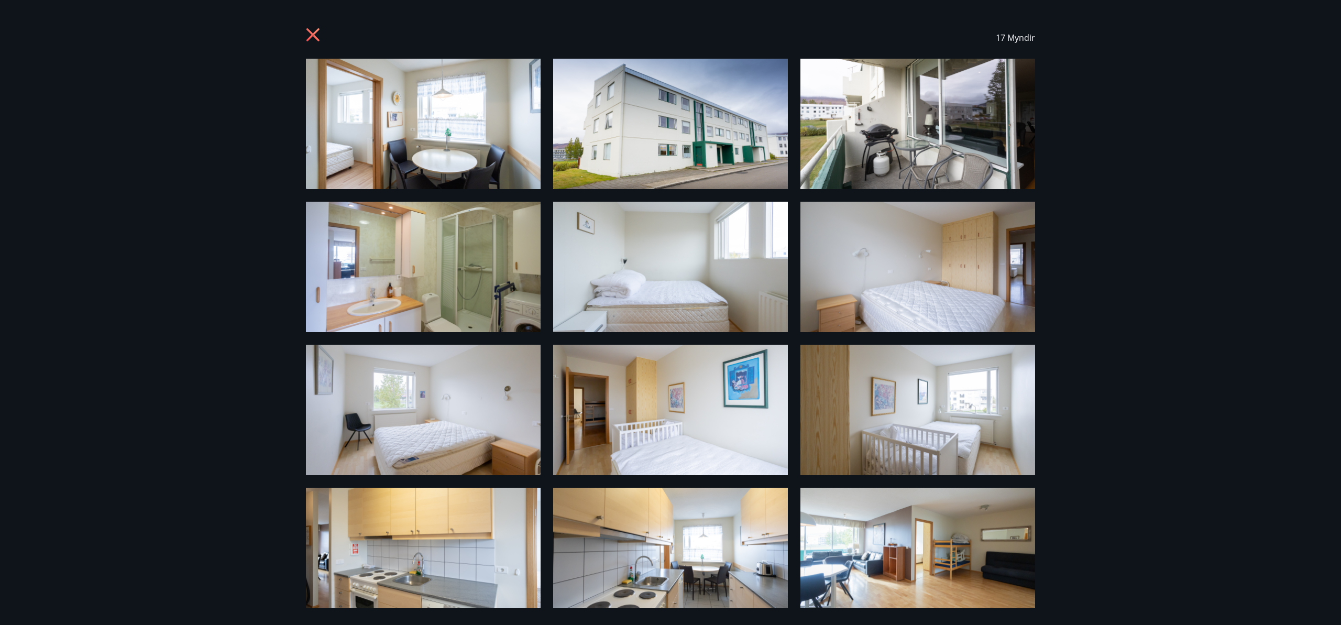
click at [313, 34] on icon at bounding box center [313, 35] width 3 height 3
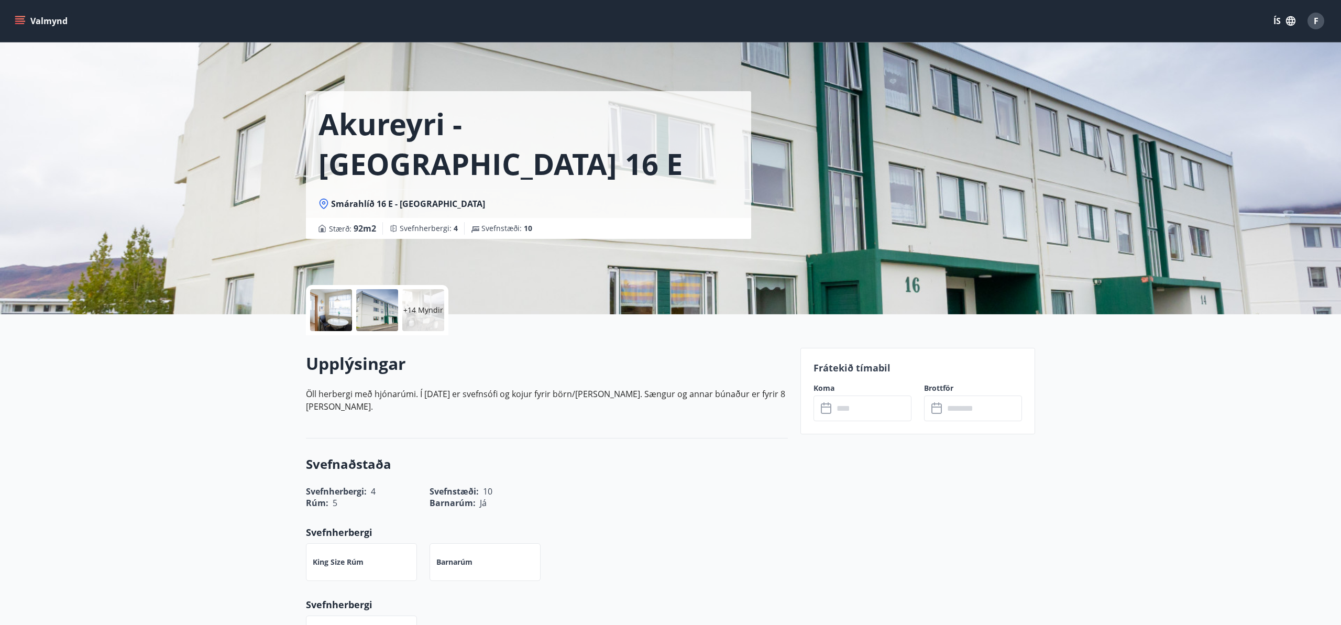
click at [20, 20] on icon "menu" at bounding box center [20, 21] width 10 height 10
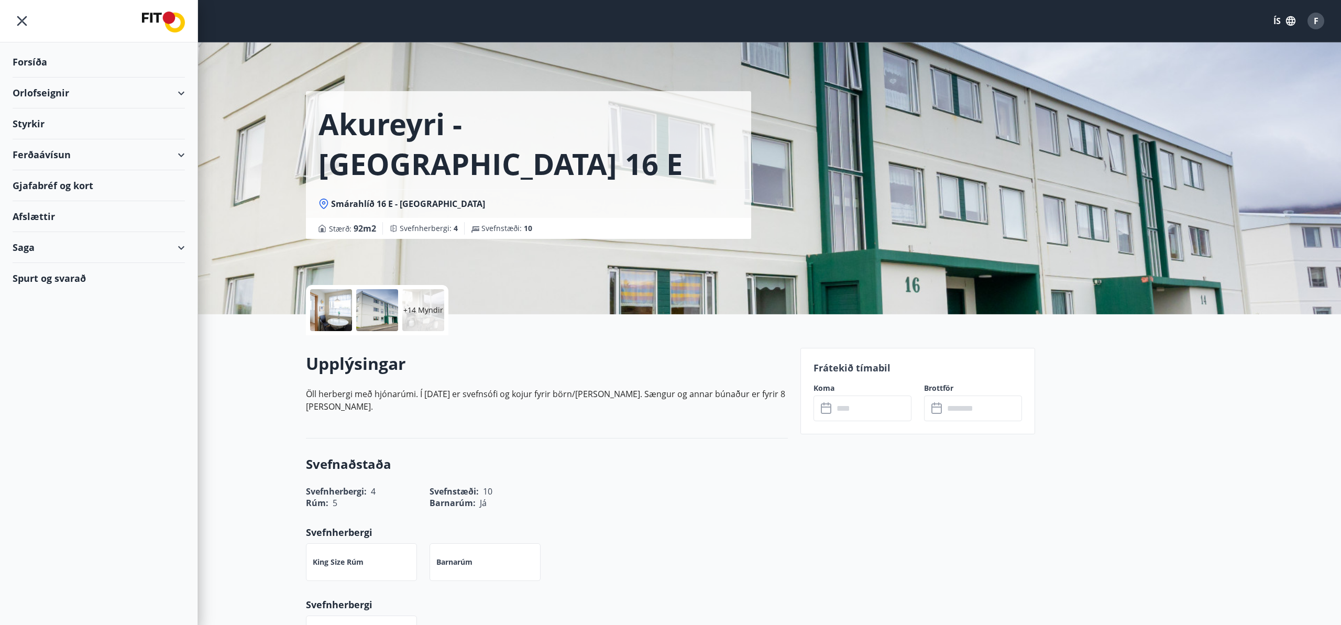
click at [33, 60] on div "Forsíða" at bounding box center [99, 62] width 172 height 31
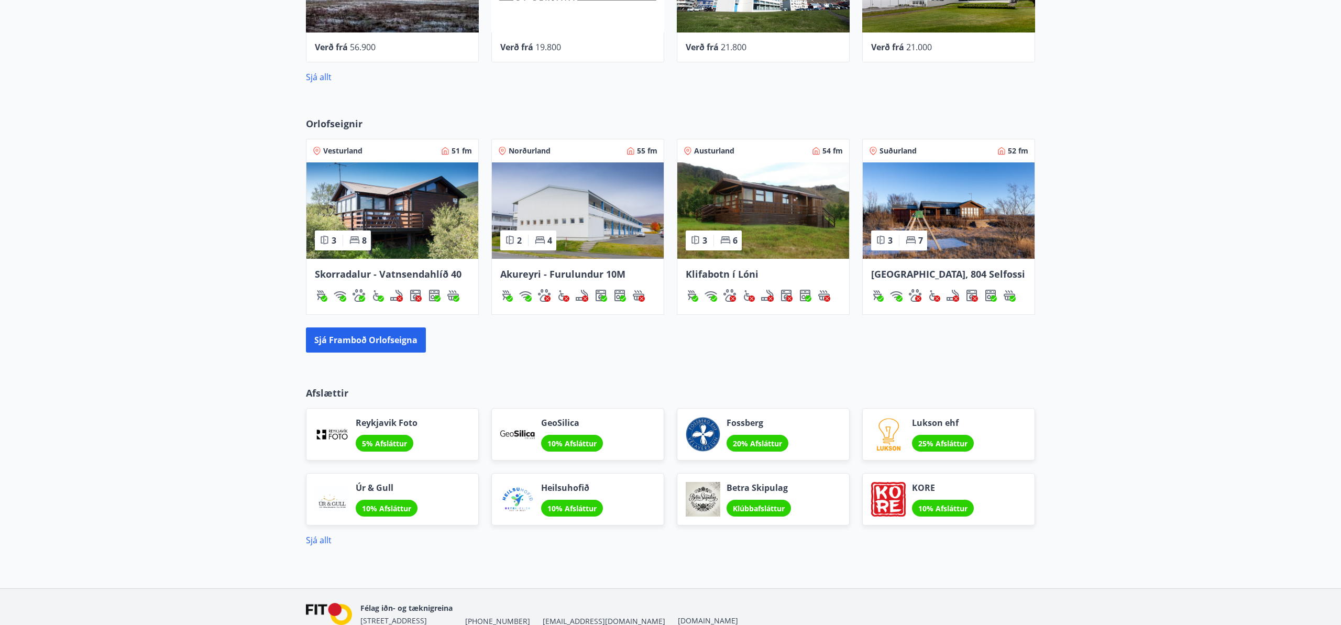
scroll to position [744, 0]
click at [709, 434] on div at bounding box center [702, 433] width 35 height 35
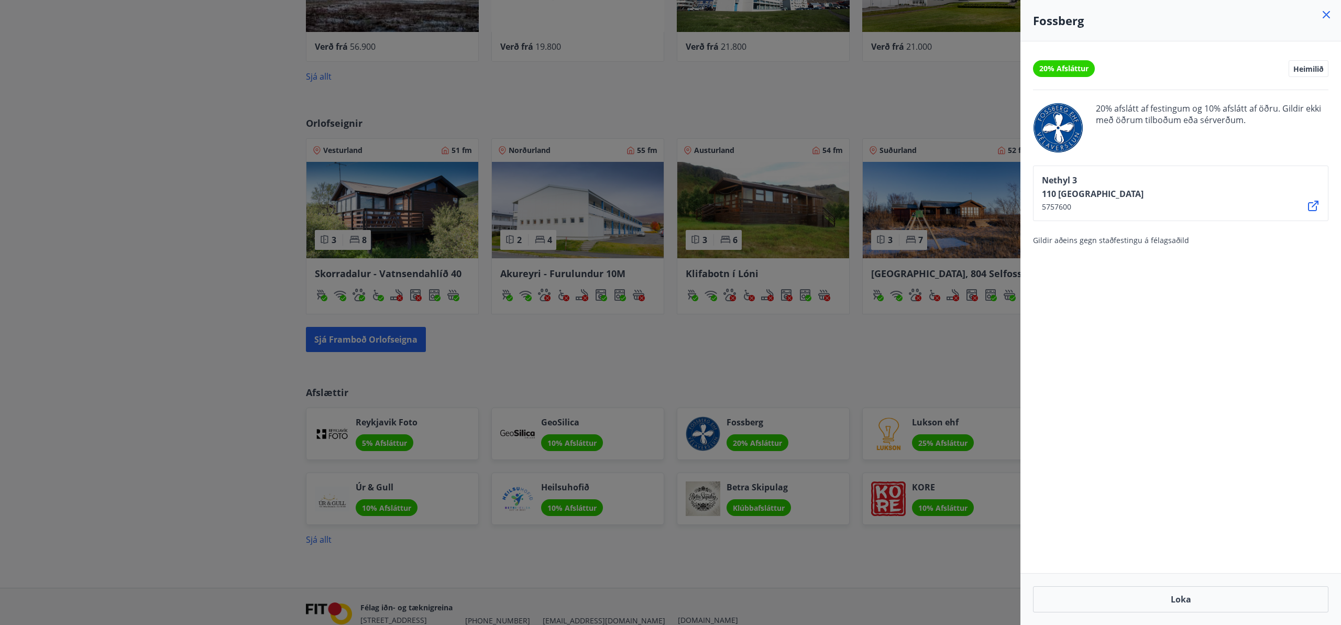
click at [1327, 13] on icon at bounding box center [1326, 14] width 13 height 13
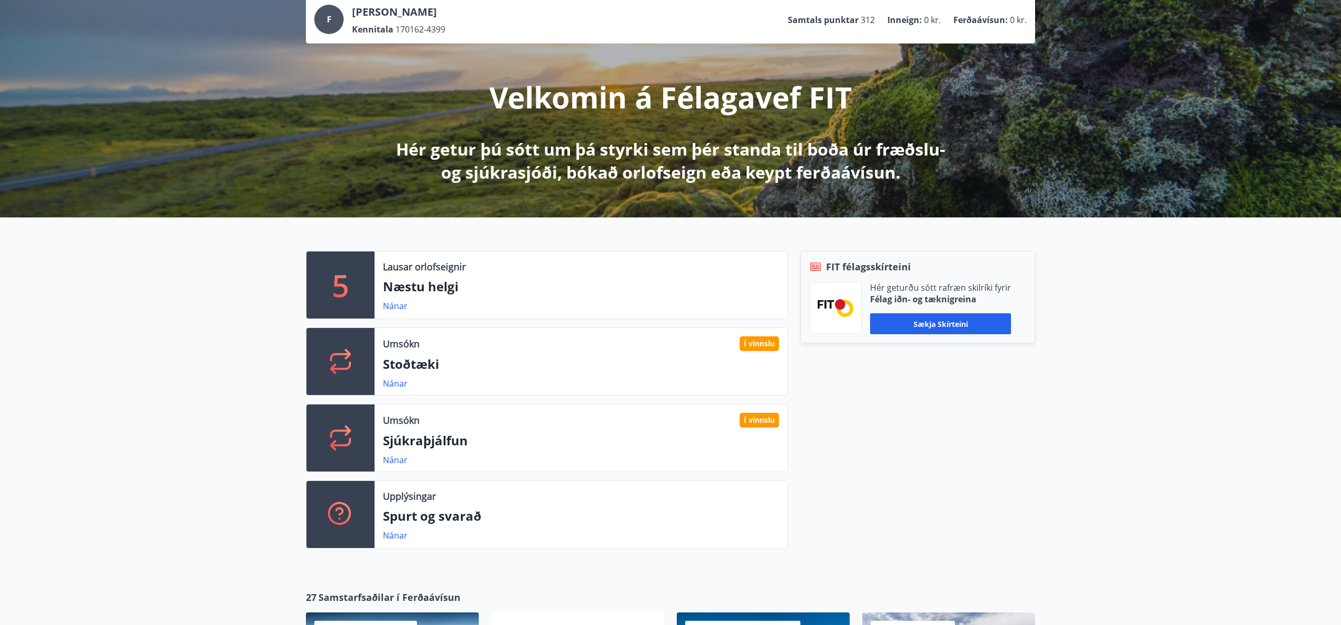
scroll to position [0, 0]
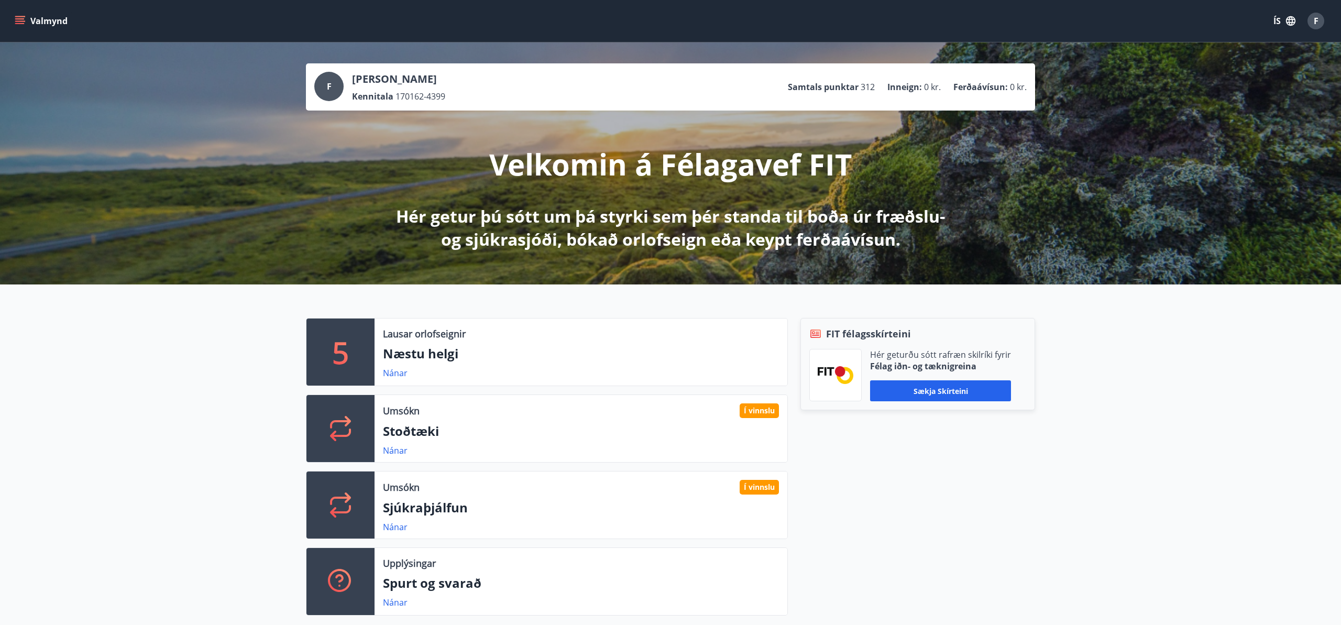
click at [24, 20] on icon "menu" at bounding box center [20, 21] width 10 height 10
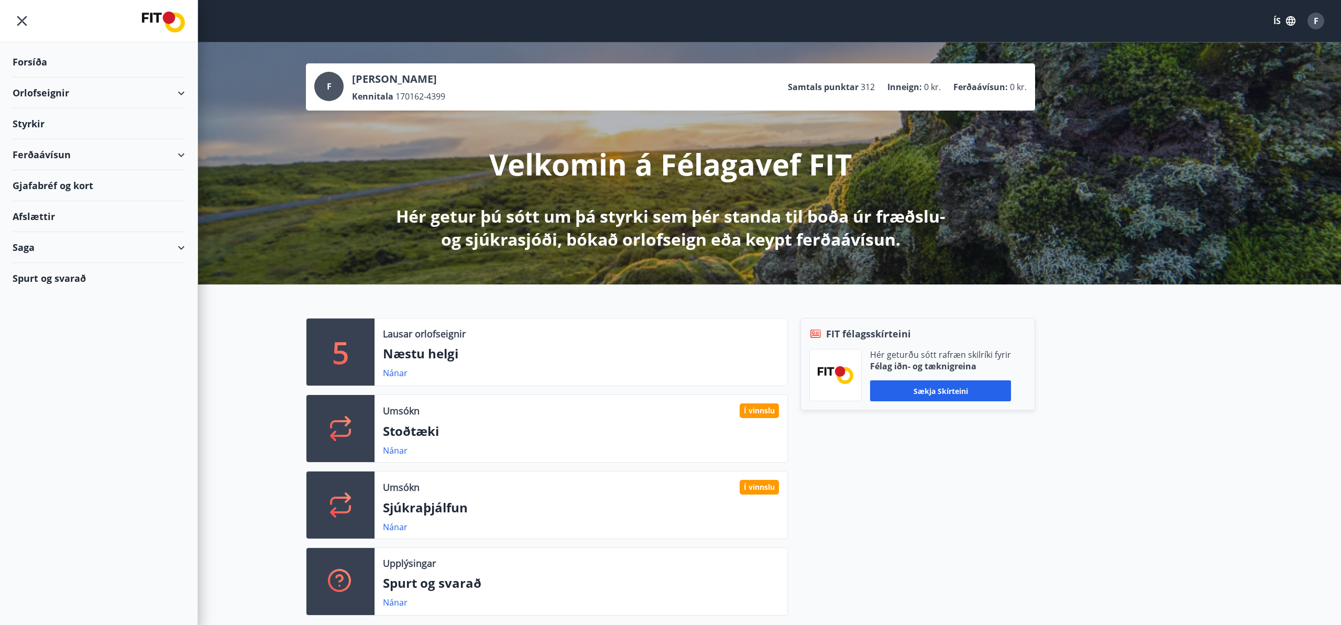
click at [37, 93] on div "Orlofseignir" at bounding box center [99, 93] width 172 height 31
click at [37, 120] on div "Framboð" at bounding box center [99, 119] width 156 height 22
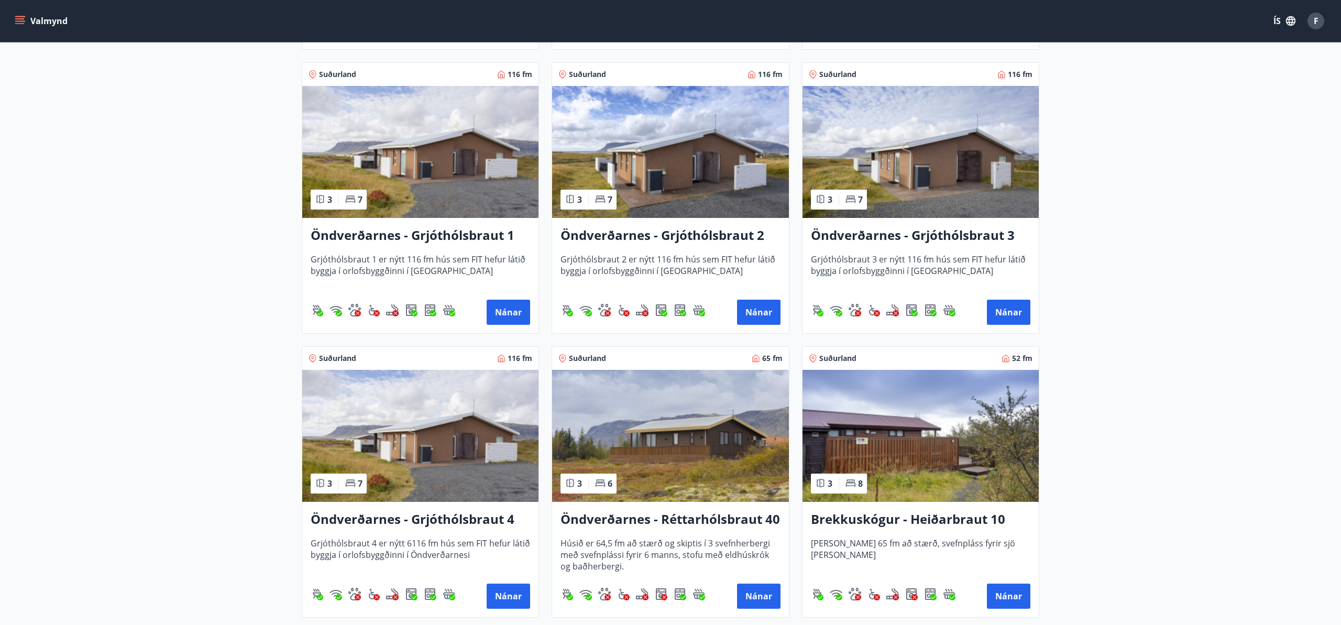
scroll to position [1867, 0]
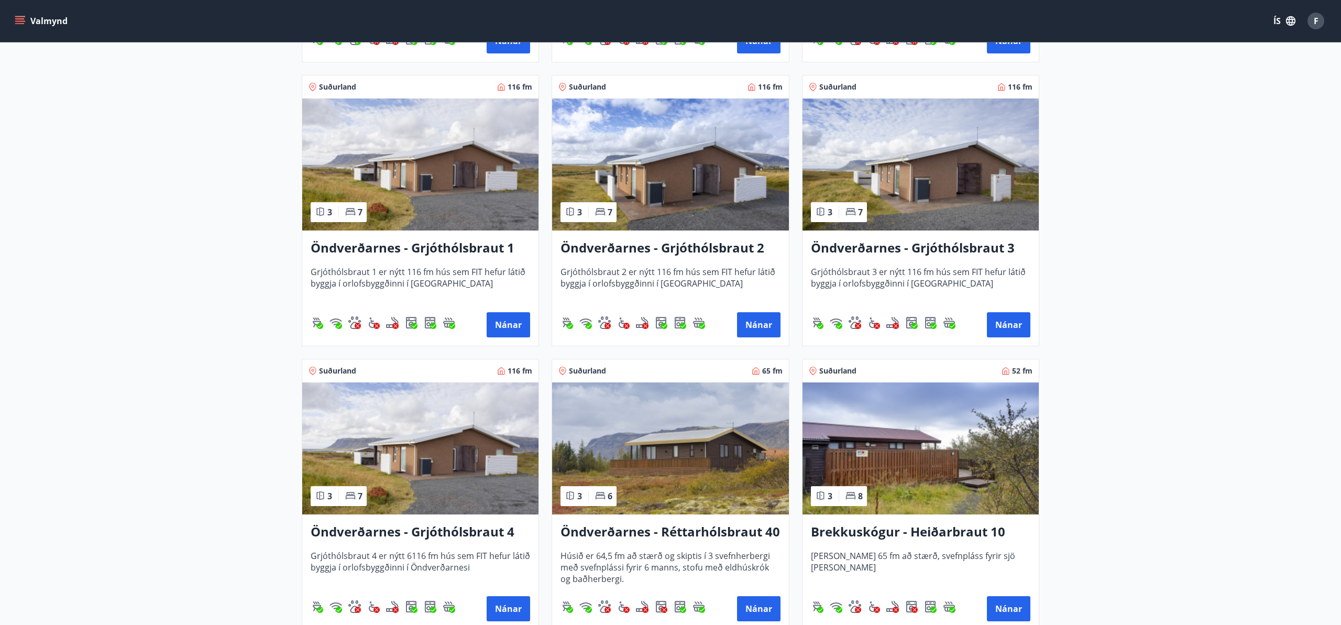
click at [389, 250] on h3 "Öndverðarnes - Grjóthólsbraut 1" at bounding box center [420, 248] width 219 height 19
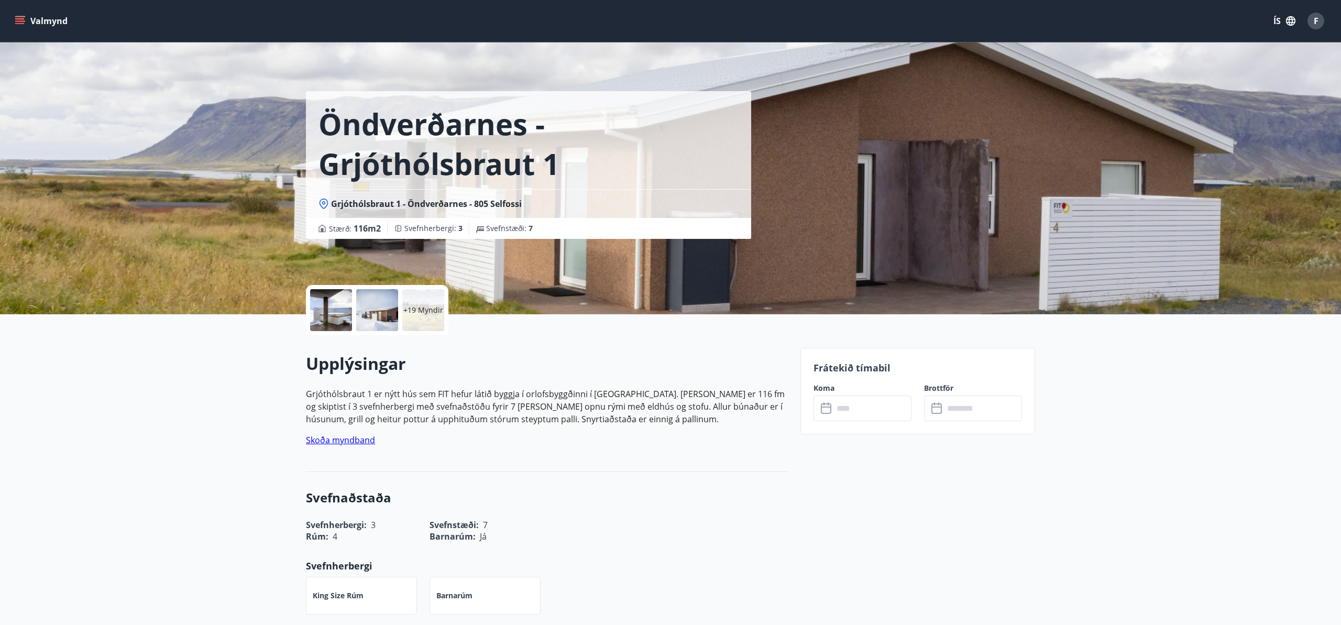
click at [20, 19] on icon "menu" at bounding box center [20, 21] width 10 height 10
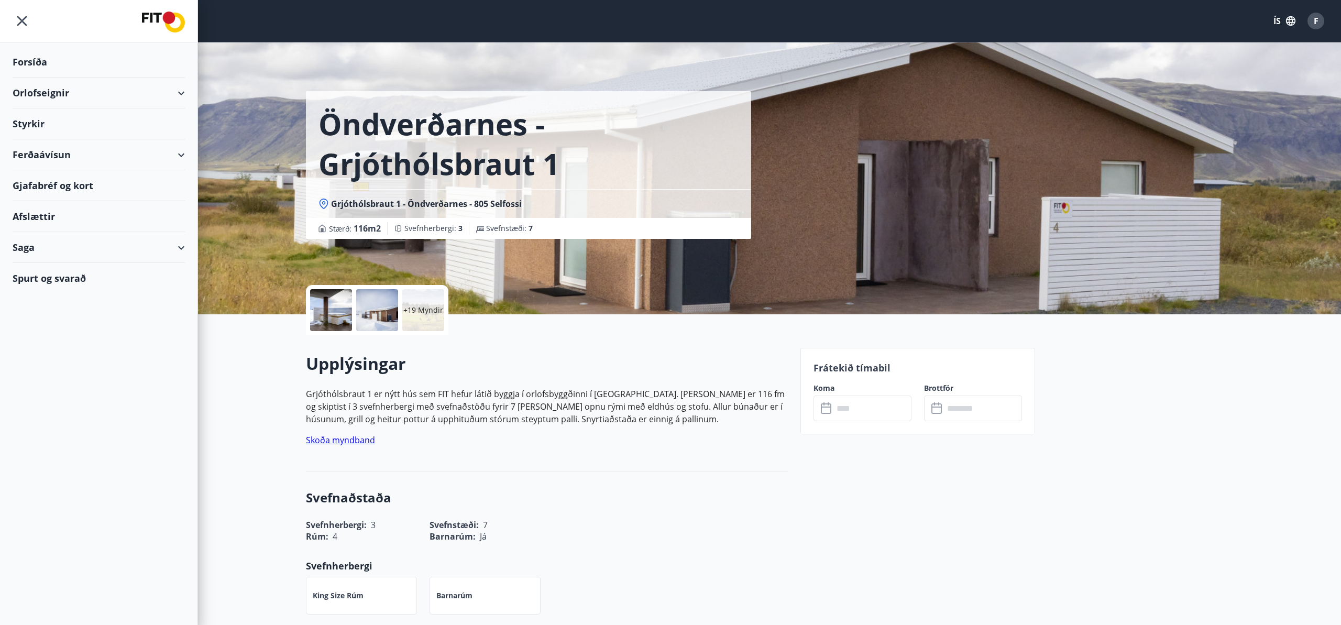
click at [34, 91] on div "Orlofseignir" at bounding box center [99, 93] width 172 height 31
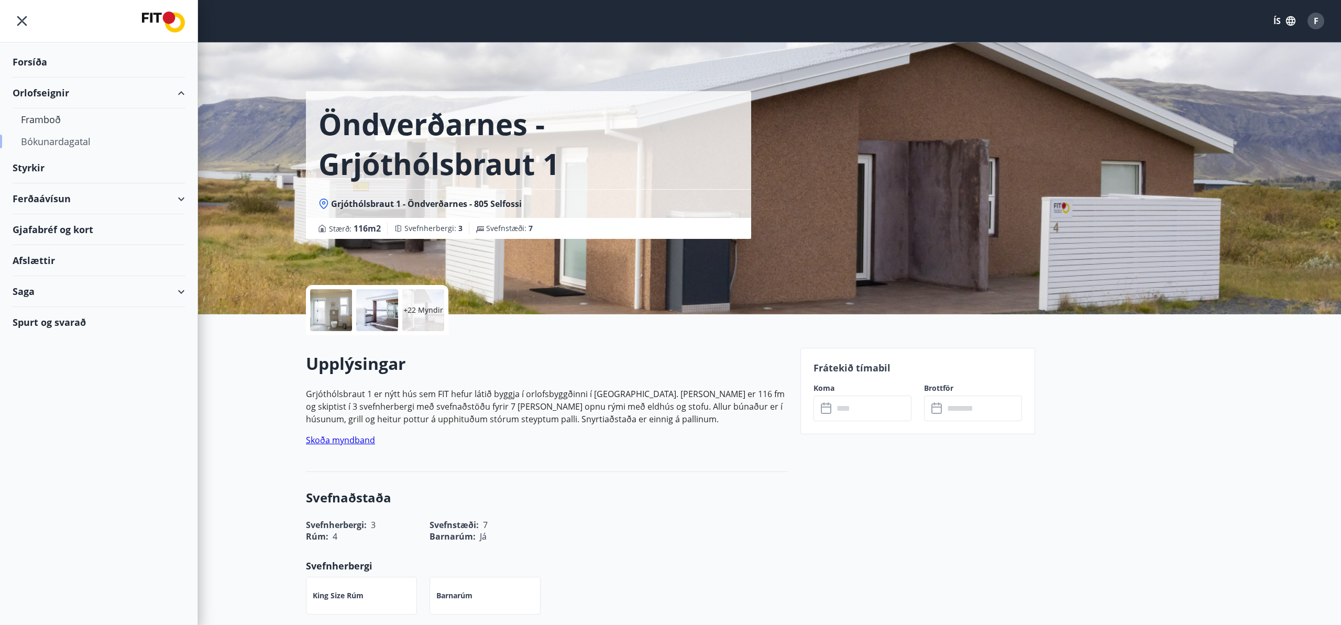
click at [54, 142] on div "Bókunardagatal" at bounding box center [99, 141] width 156 height 22
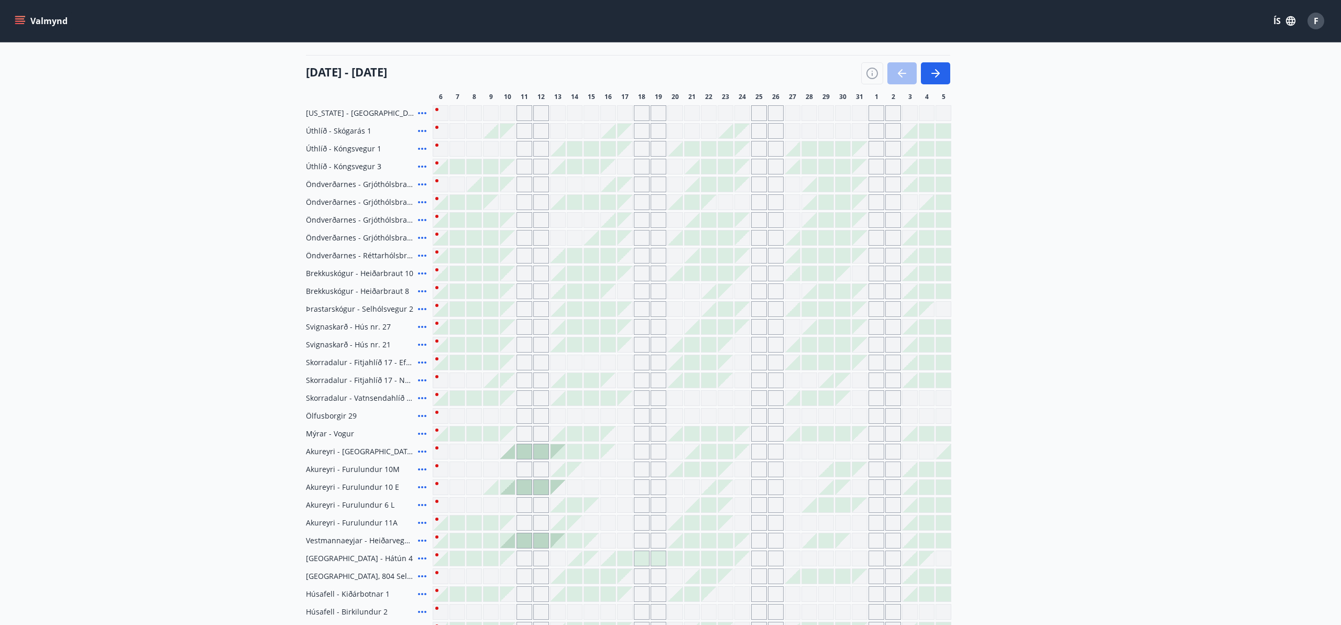
scroll to position [124, 0]
click at [505, 181] on div "Gráir dagar eru ekki bókanlegir" at bounding box center [507, 182] width 15 height 15
click at [526, 180] on div "Gráir dagar eru ekki bókanlegir" at bounding box center [524, 183] width 16 height 16
click at [537, 181] on div "Gráir dagar eru ekki bókanlegir" at bounding box center [541, 183] width 16 height 16
click at [935, 70] on icon "button" at bounding box center [935, 71] width 13 height 13
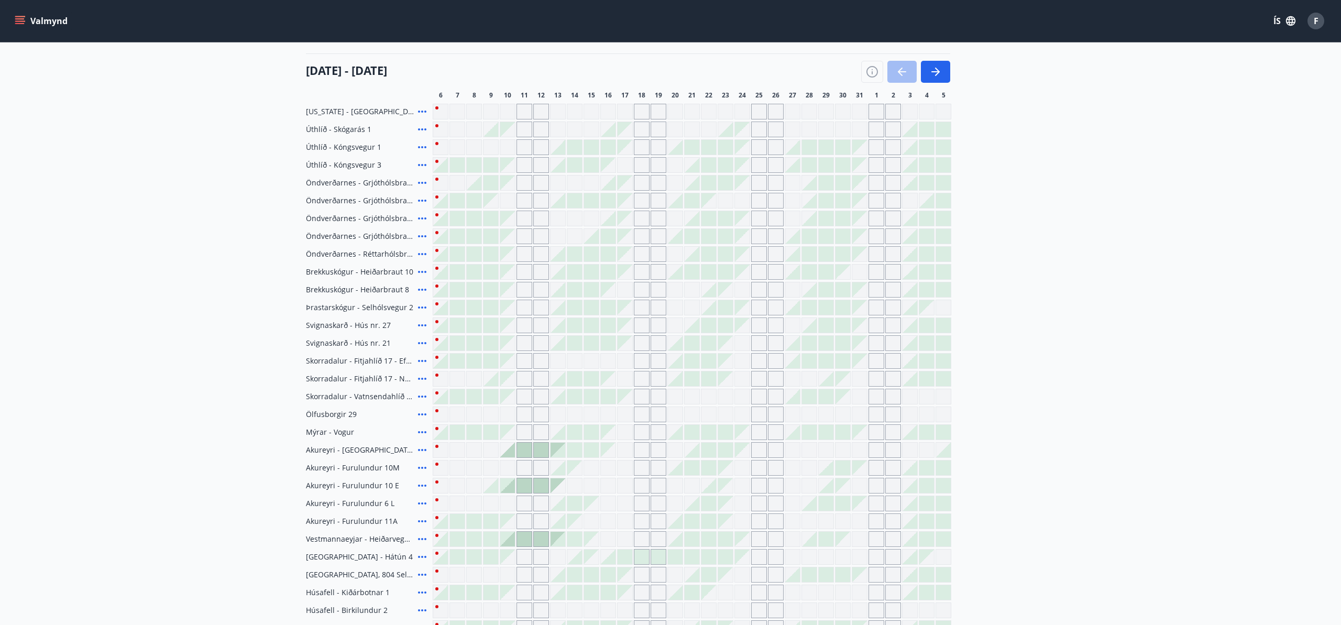
click at [904, 71] on icon "button" at bounding box center [901, 71] width 13 height 13
click at [933, 74] on icon "button" at bounding box center [935, 71] width 13 height 13
click at [436, 147] on div "Gráir dagar eru ekki bókanlegir" at bounding box center [441, 147] width 16 height 16
click at [322, 29] on span "Allt" at bounding box center [321, 23] width 13 height 12
click at [521, 146] on div "Suðurnes Erlendis Höfuðborgarsvæðið [GEOGRAPHIC_DATA] [GEOGRAPHIC_DATA] [GEOGRA…" at bounding box center [670, 312] width 1341 height 625
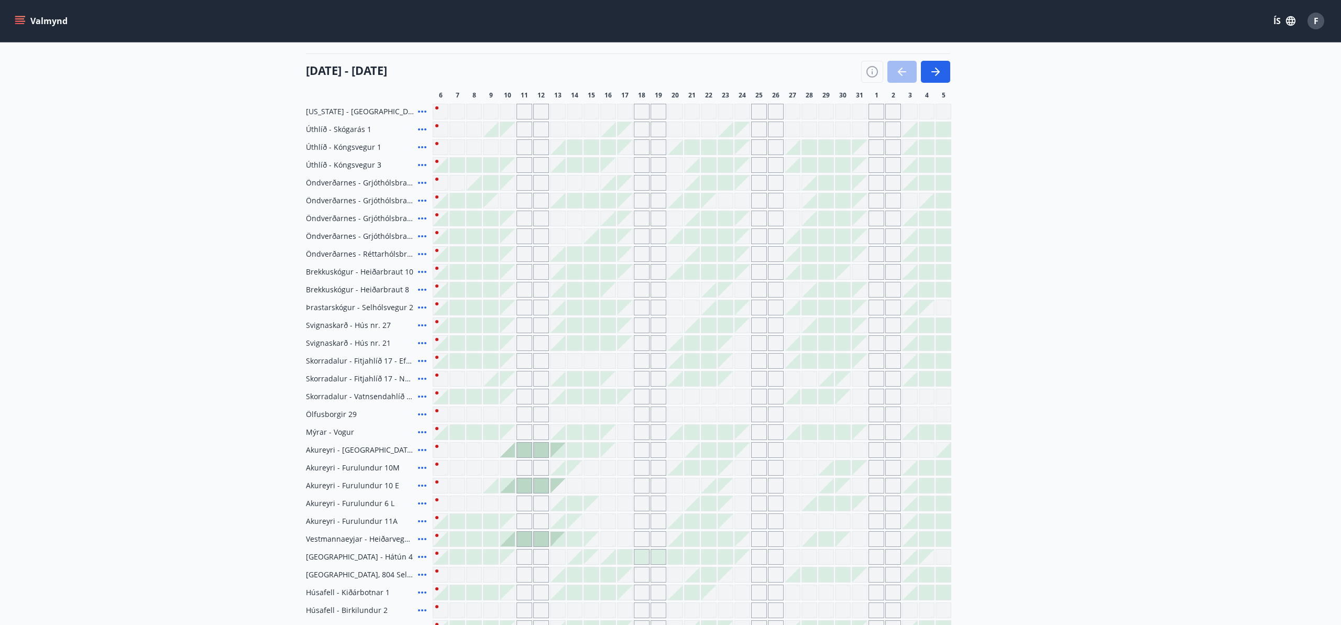
click at [23, 17] on div "Suðurnes Erlendis Höfuðborgarsvæðið [GEOGRAPHIC_DATA] [GEOGRAPHIC_DATA] [GEOGRA…" at bounding box center [670, 312] width 1341 height 625
click at [48, 21] on div "Suðurnes Erlendis Höfuðborgarsvæðið [GEOGRAPHIC_DATA] [GEOGRAPHIC_DATA] [GEOGRA…" at bounding box center [670, 312] width 1341 height 625
click at [20, 18] on div "Suðurnes Erlendis Höfuðborgarsvæðið [GEOGRAPHIC_DATA] [GEOGRAPHIC_DATA] [GEOGRA…" at bounding box center [670, 312] width 1341 height 625
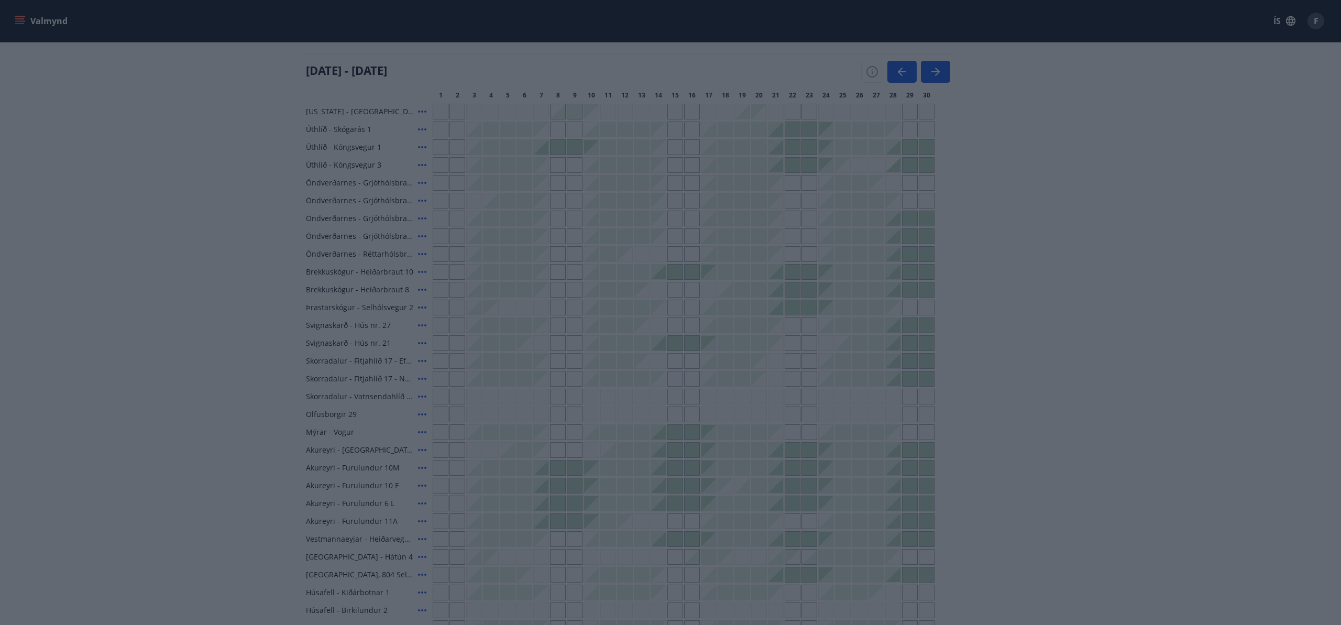
scroll to position [0, 0]
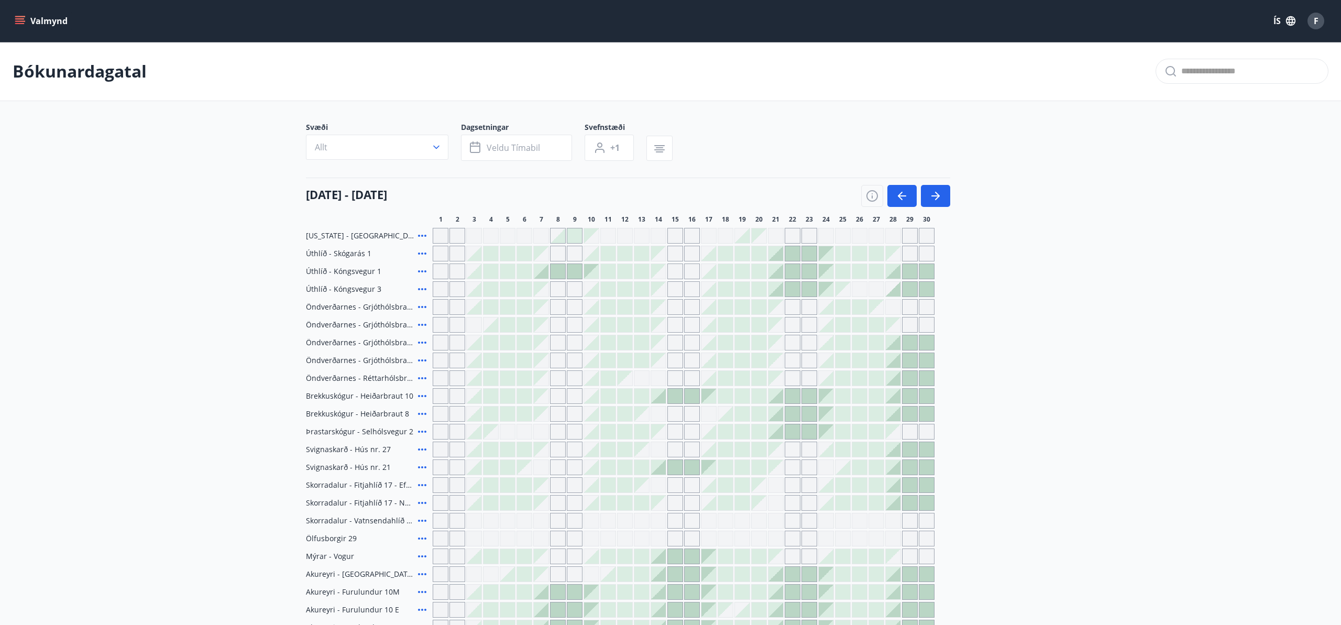
click at [22, 18] on icon "menu" at bounding box center [19, 18] width 9 height 1
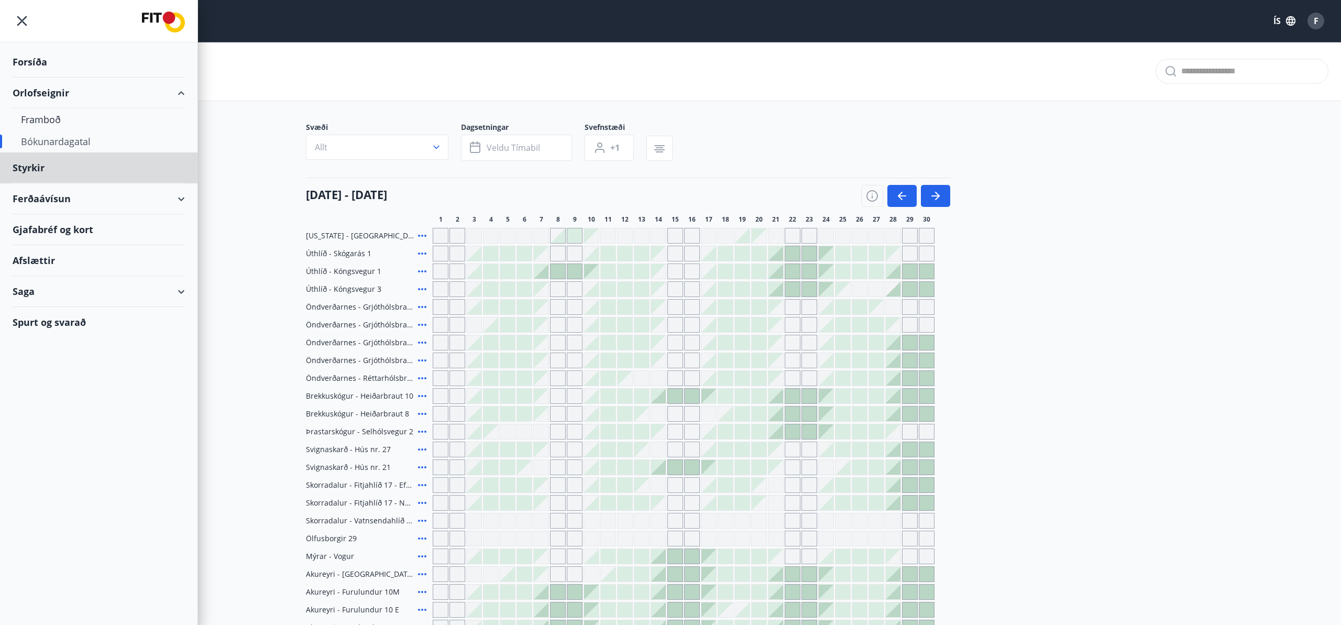
click at [34, 60] on div "Forsíða" at bounding box center [99, 62] width 172 height 31
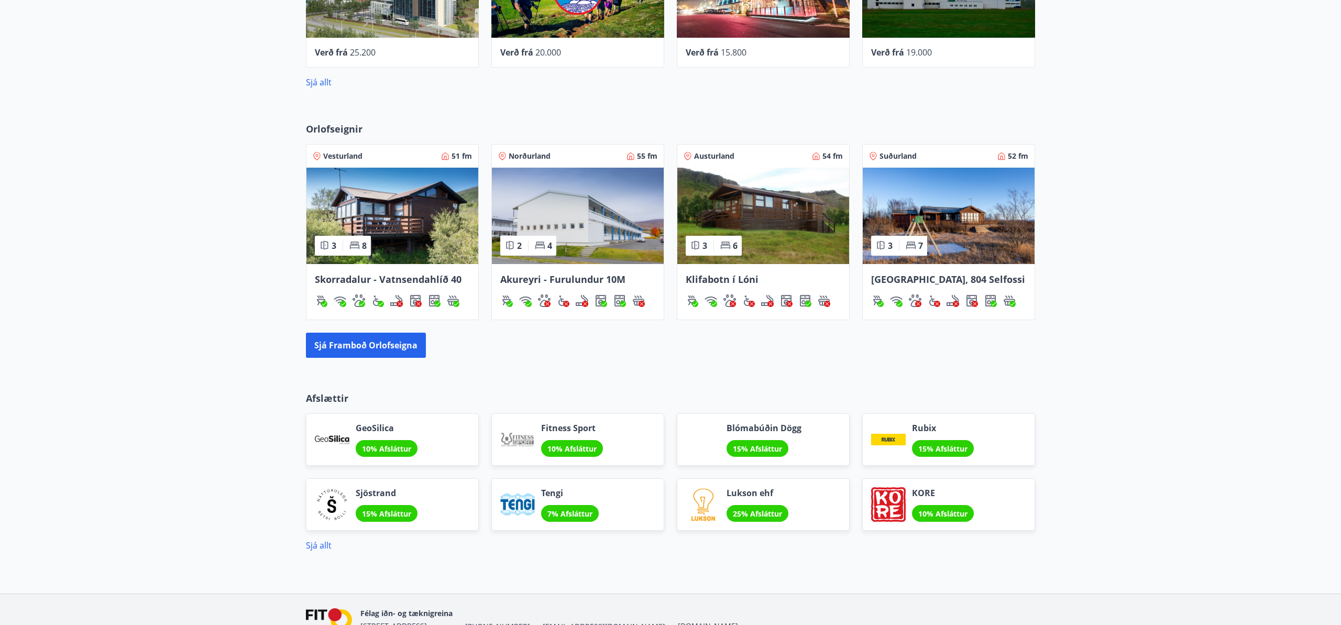
scroll to position [739, 0]
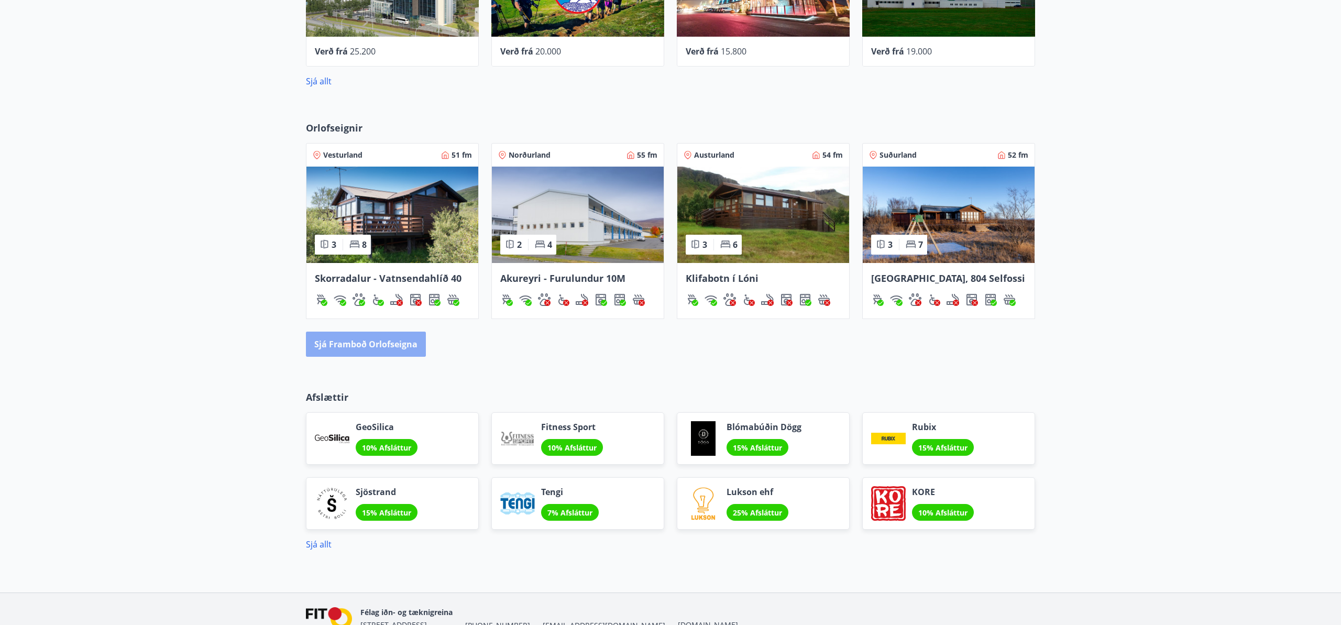
click at [388, 347] on button "Sjá framboð orlofseigna" at bounding box center [366, 343] width 120 height 25
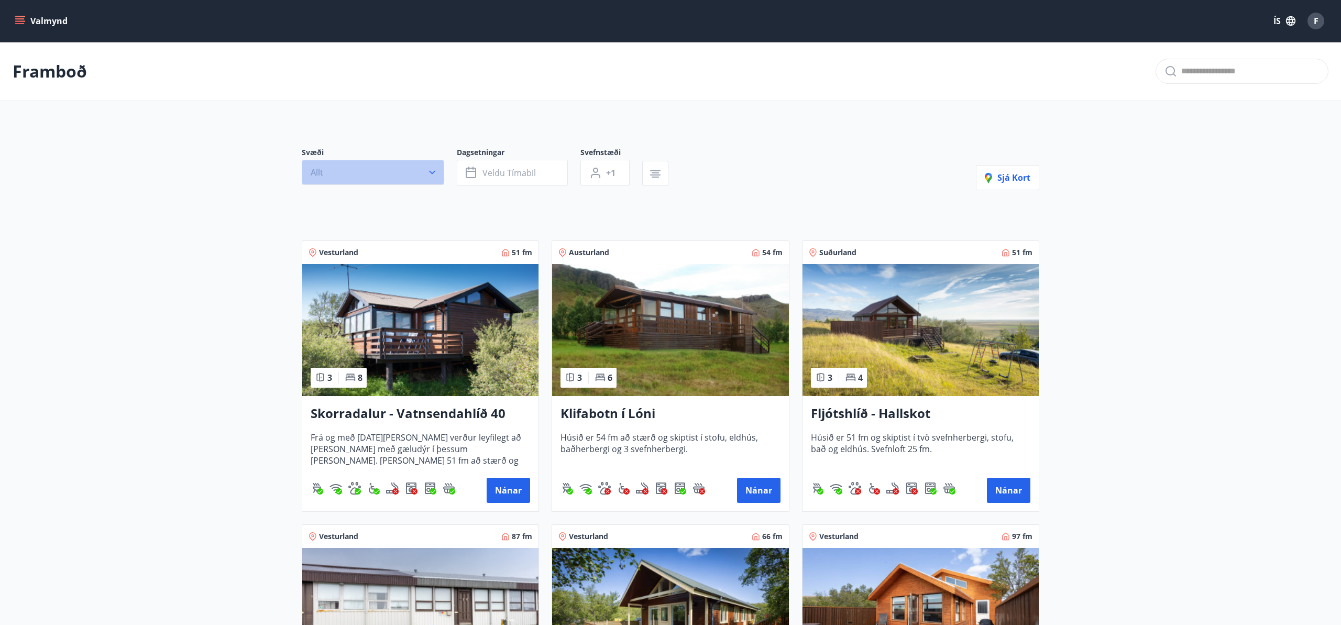
click at [433, 172] on icon "button" at bounding box center [432, 173] width 6 height 4
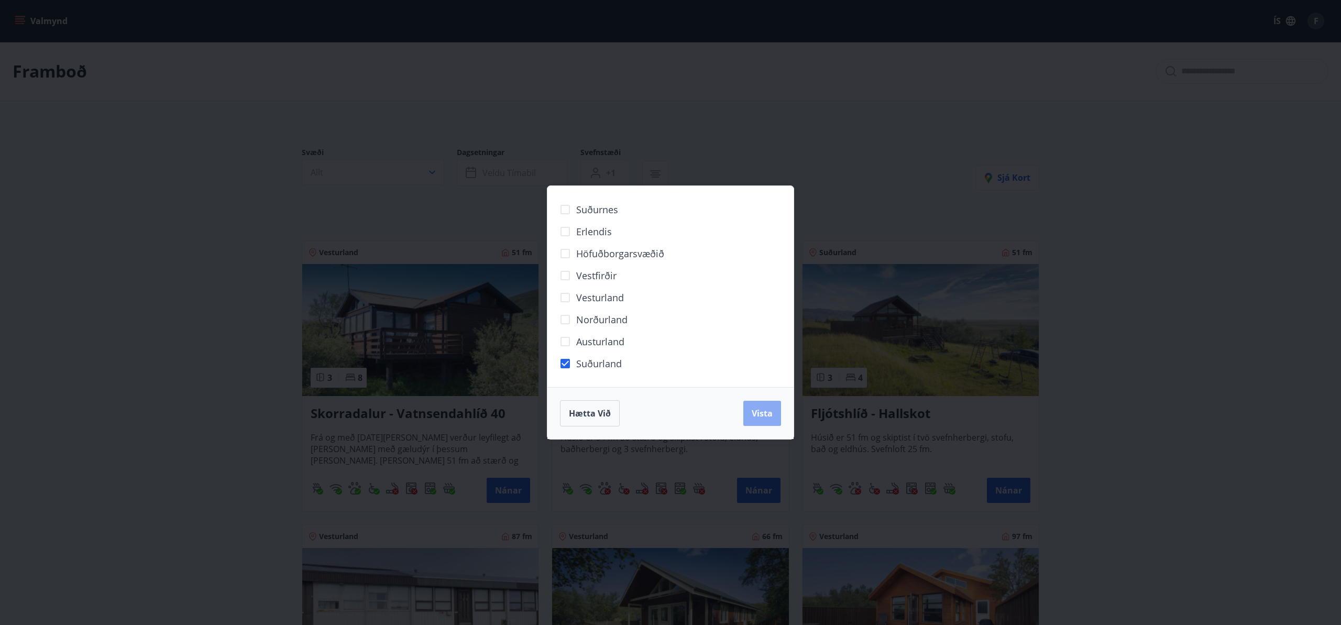
click at [759, 411] on span "Vista" at bounding box center [761, 413] width 21 height 12
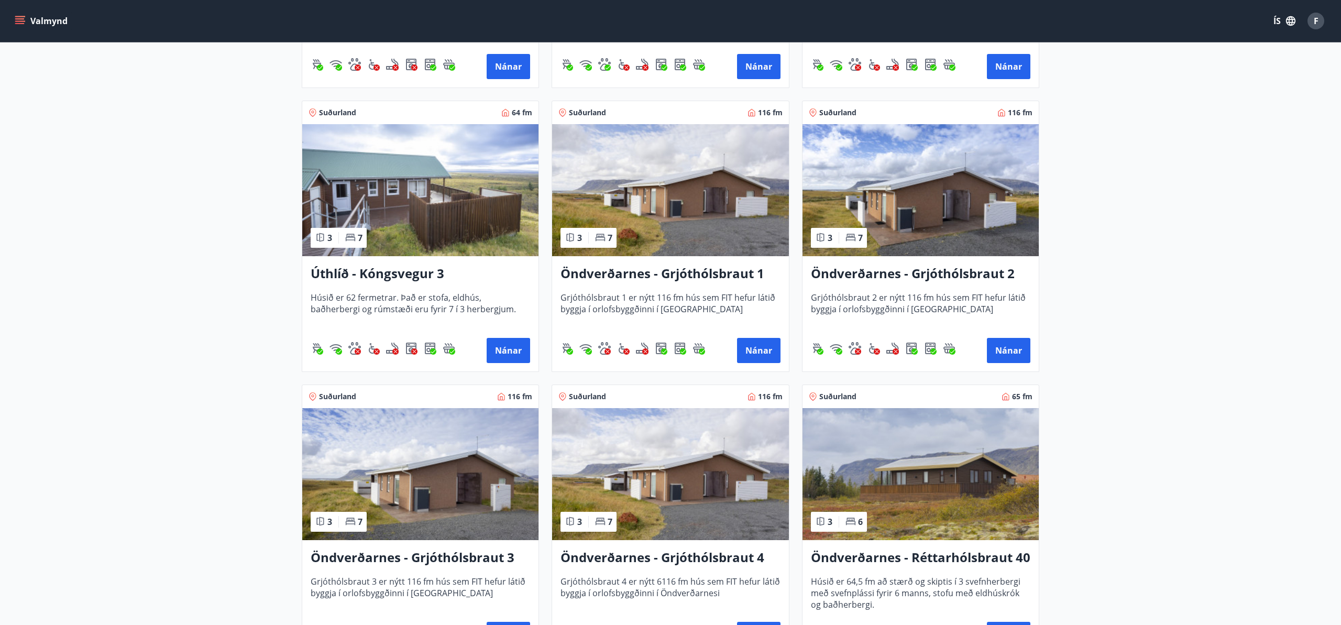
scroll to position [735, 0]
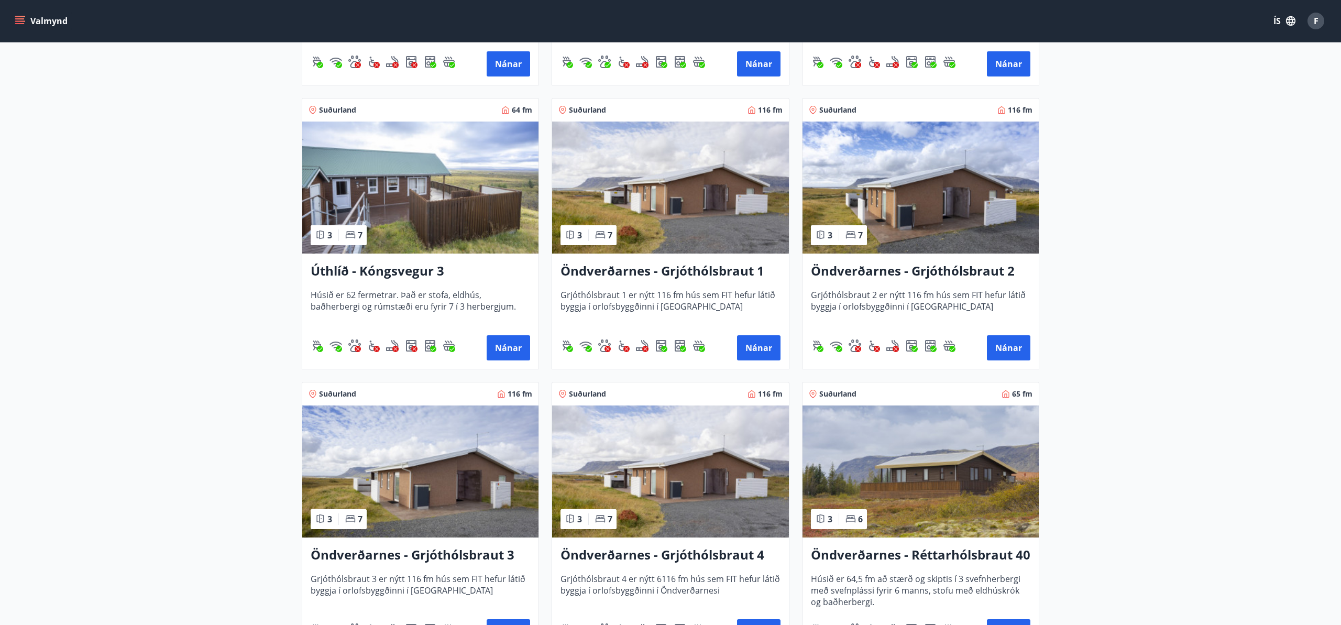
click at [679, 273] on h3 "Öndverðarnes - Grjóthólsbraut 1" at bounding box center [669, 271] width 219 height 19
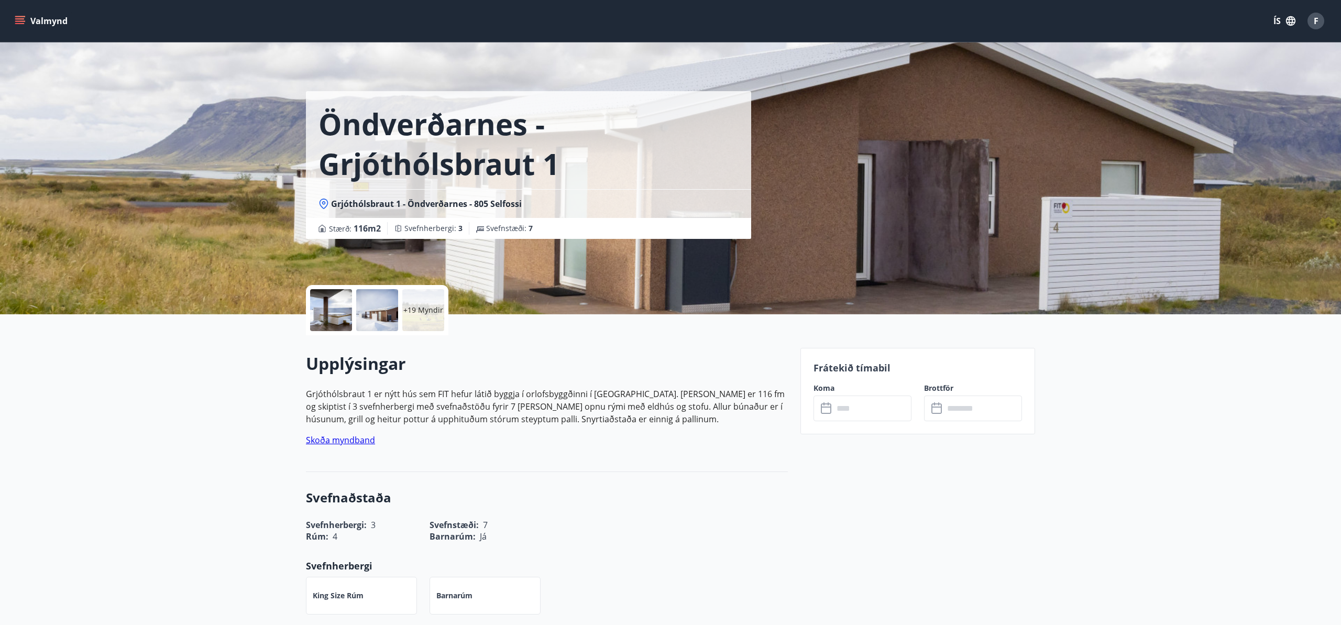
click at [827, 410] on icon at bounding box center [827, 408] width 13 height 13
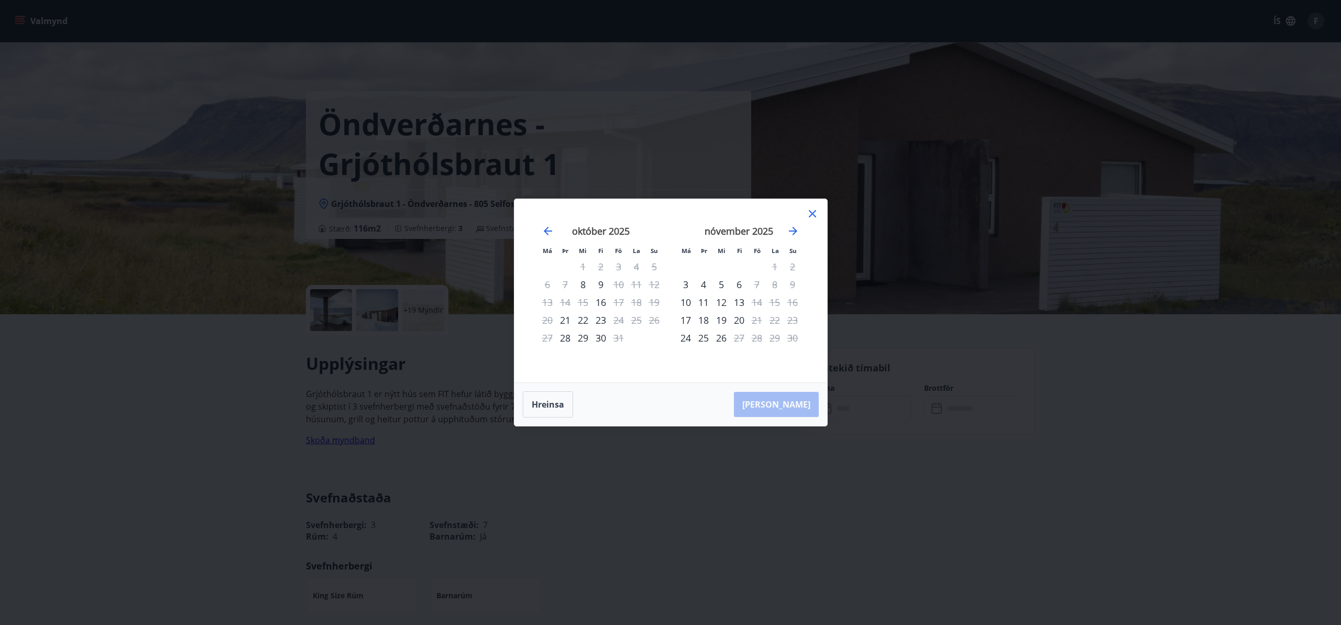
click at [811, 212] on icon at bounding box center [812, 213] width 13 height 13
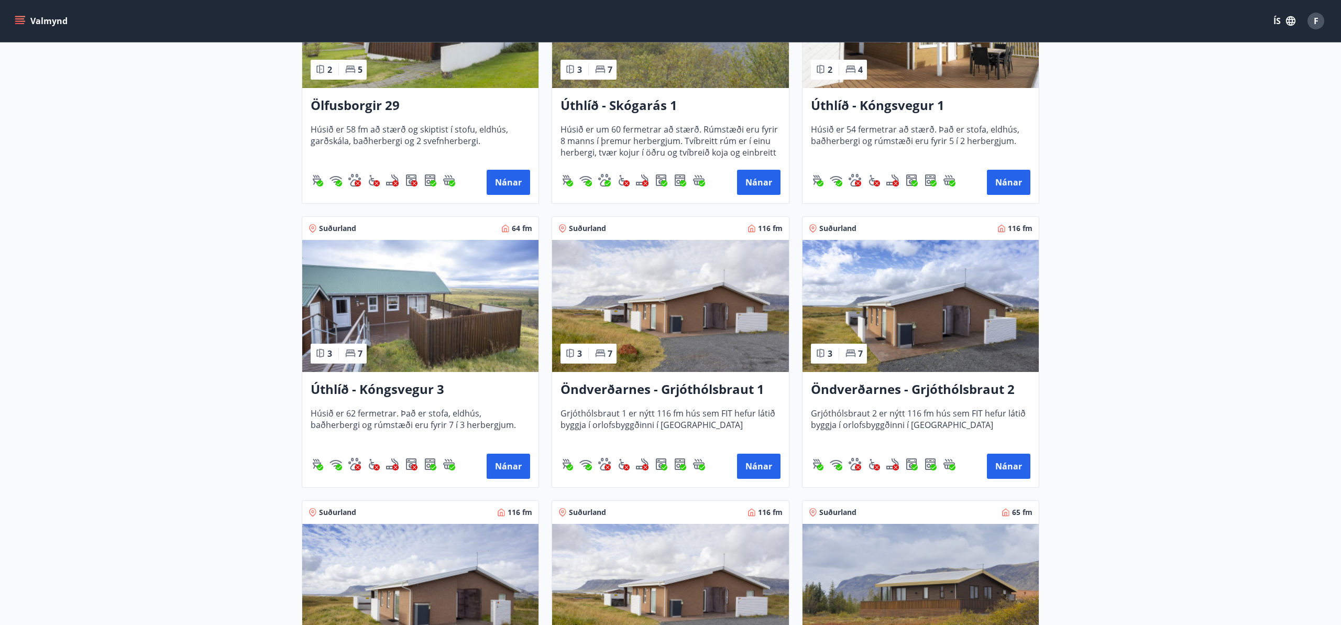
scroll to position [665, 0]
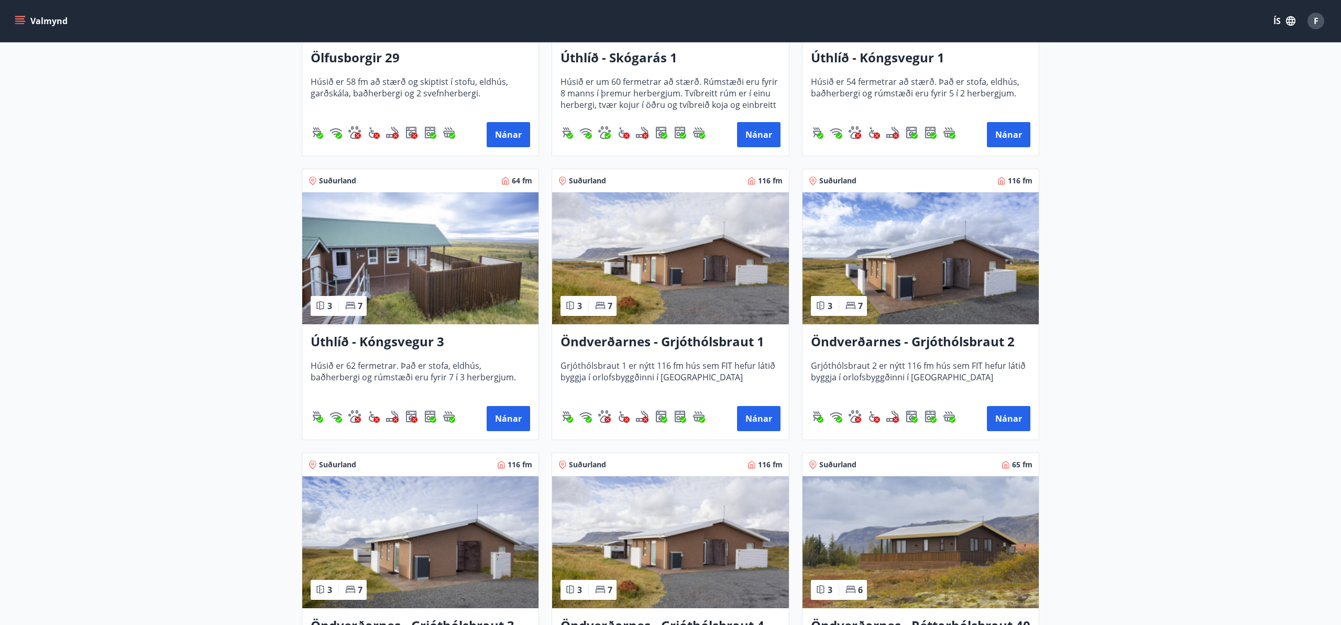
click at [880, 342] on h3 "Öndverðarnes - Grjóthólsbraut 2" at bounding box center [920, 342] width 219 height 19
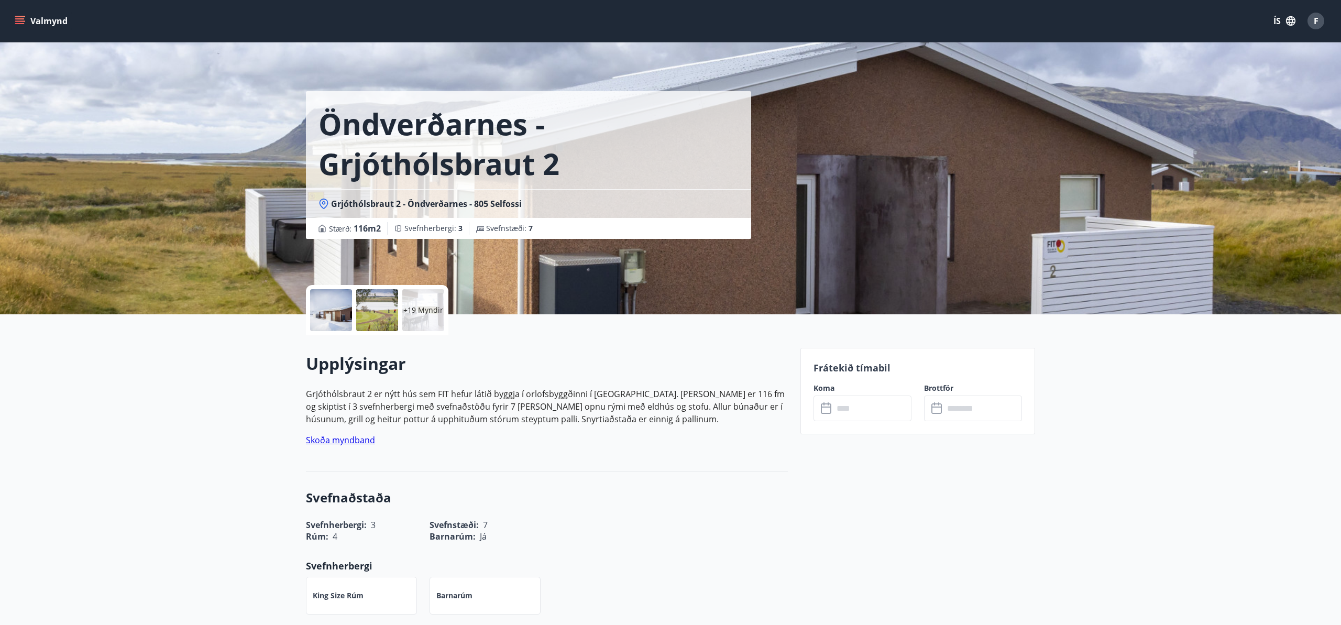
click at [835, 413] on input "text" at bounding box center [872, 408] width 78 height 26
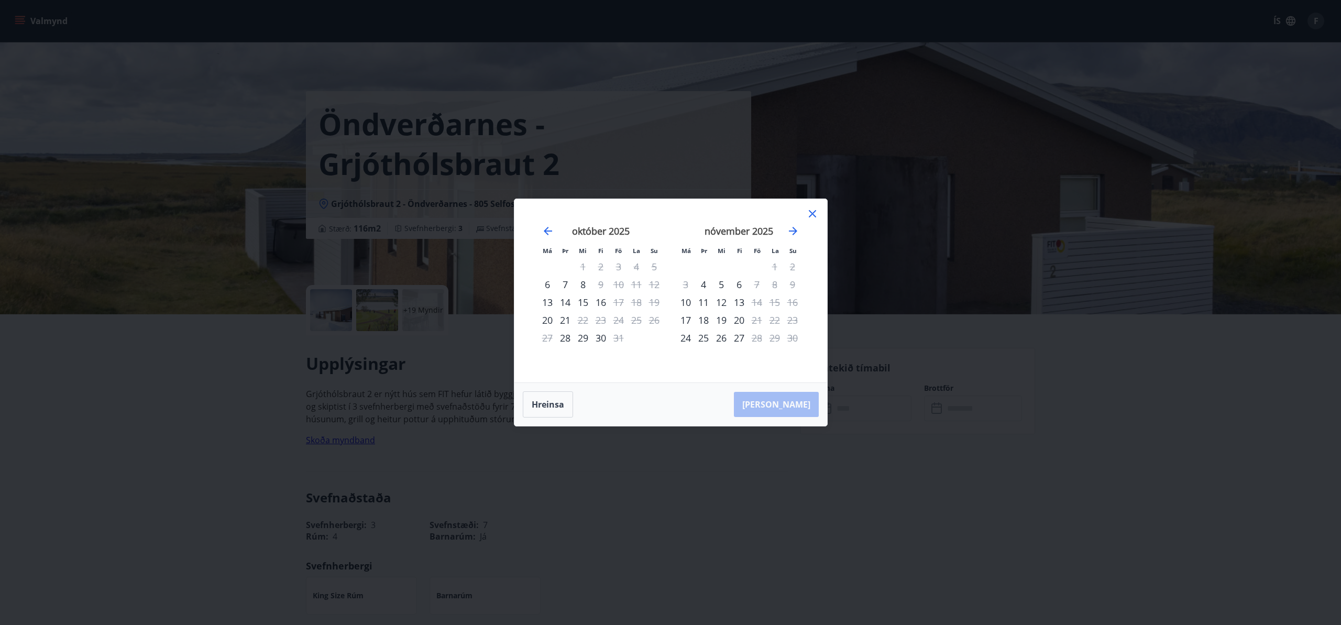
click at [810, 215] on icon at bounding box center [812, 213] width 13 height 13
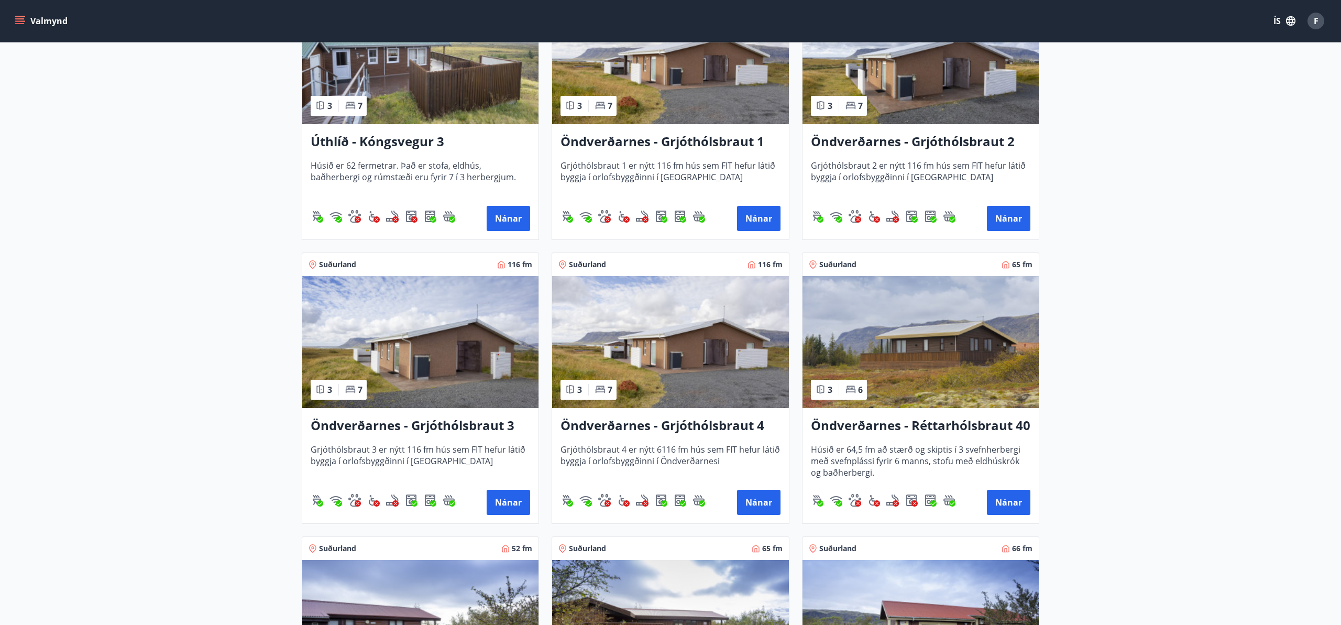
scroll to position [877, 0]
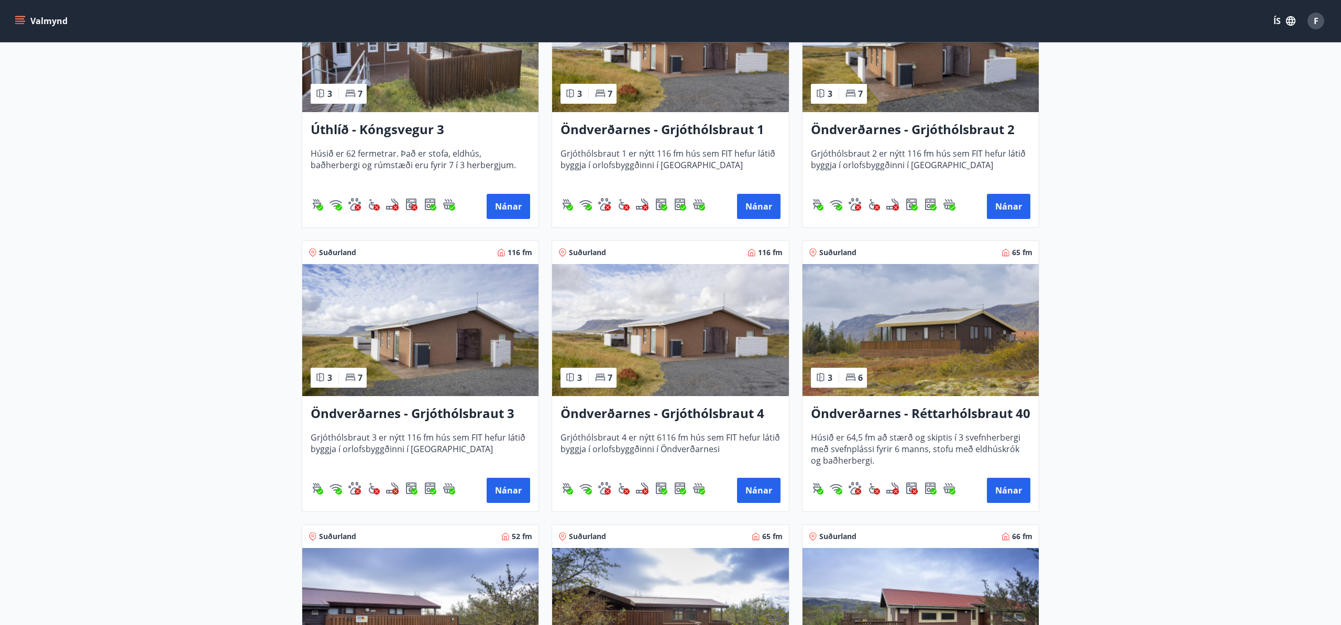
click at [441, 414] on h3 "Öndverðarnes - Grjóthólsbraut 3" at bounding box center [420, 413] width 219 height 19
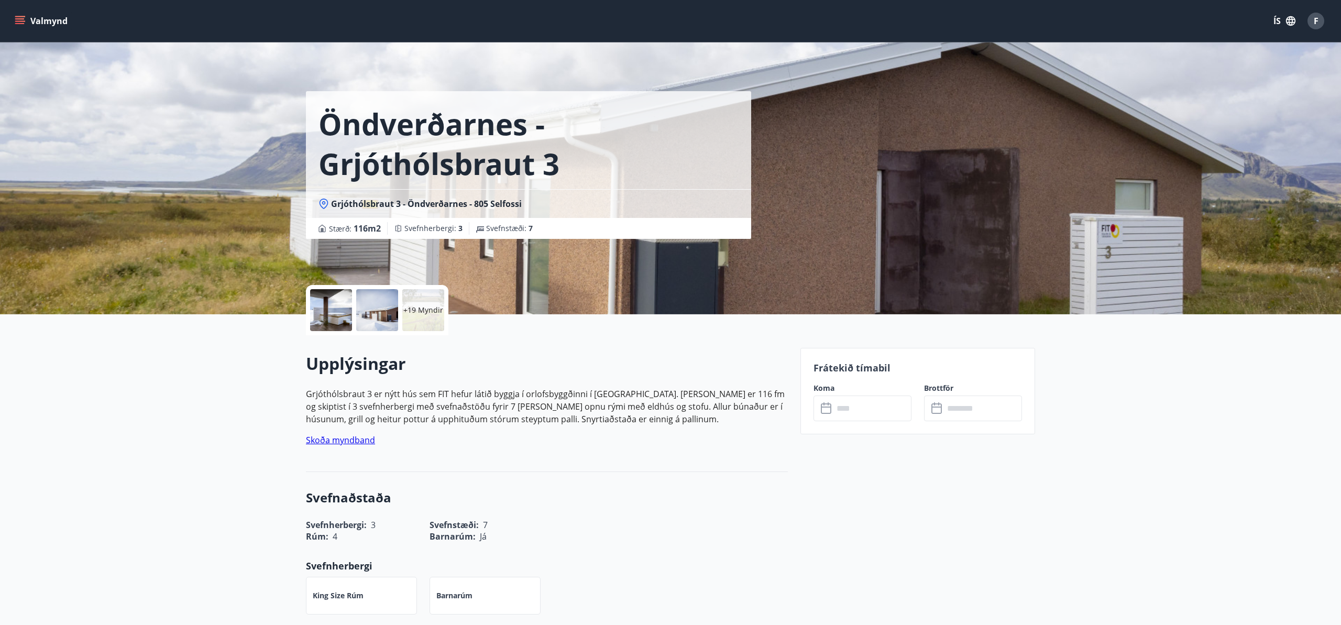
click at [836, 414] on input "text" at bounding box center [872, 408] width 78 height 26
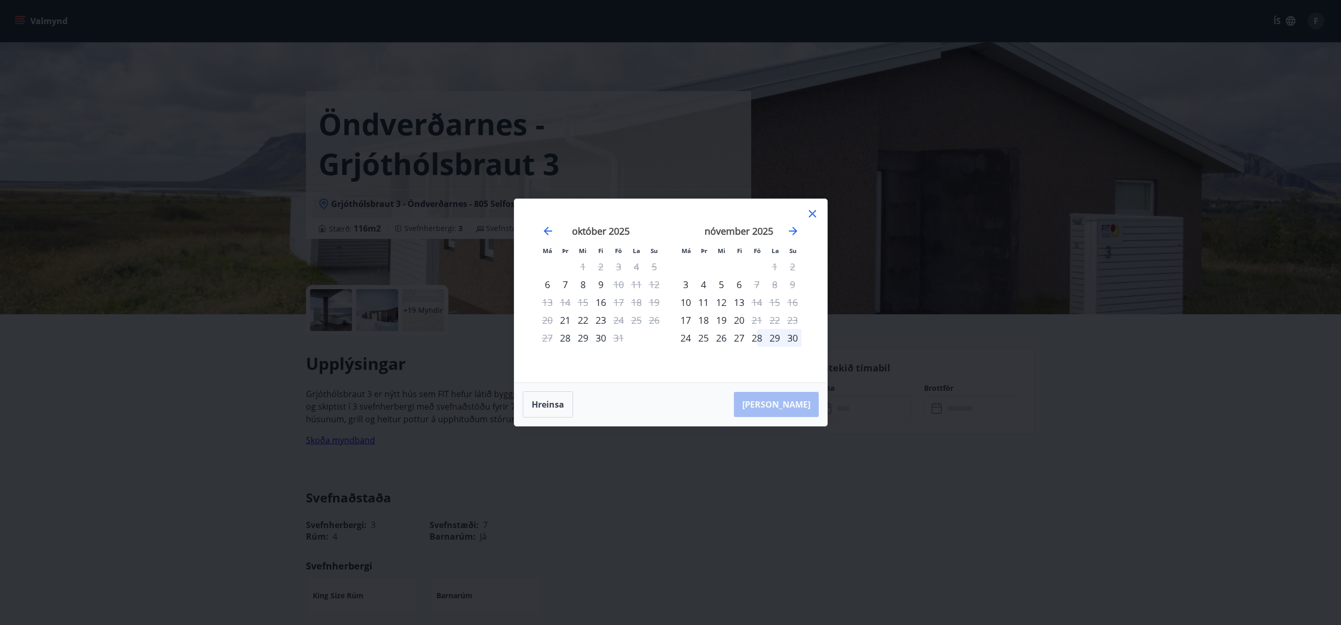
click at [773, 336] on div "29" at bounding box center [775, 338] width 18 height 18
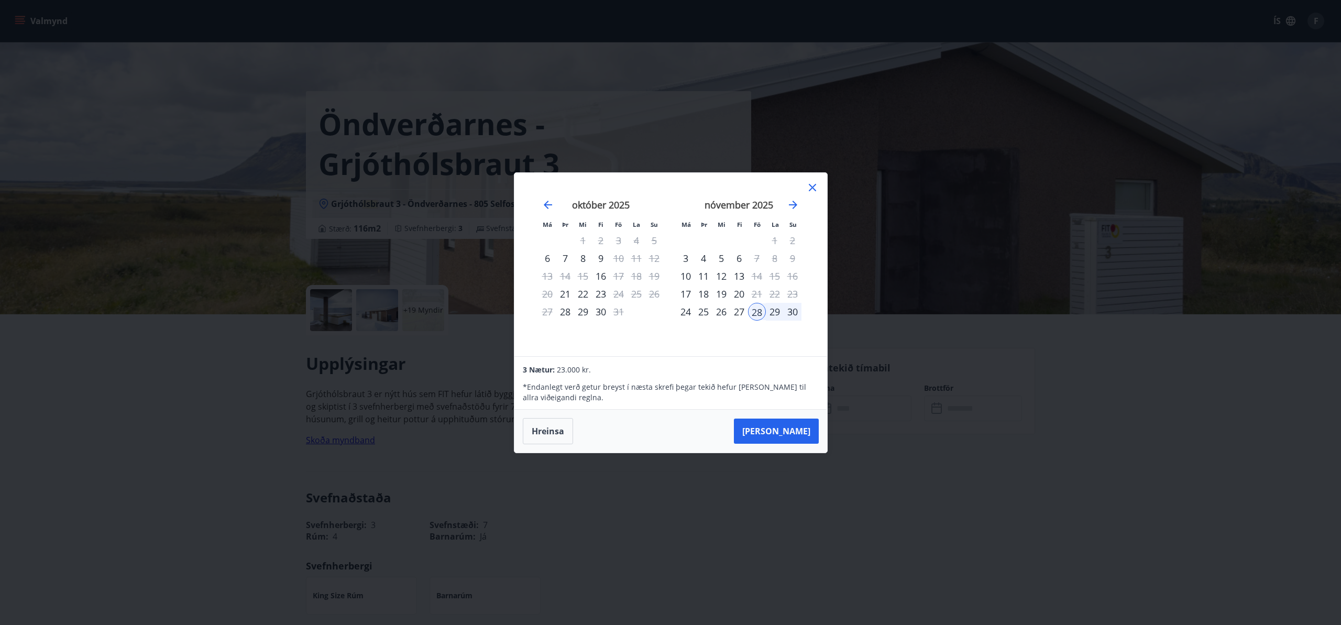
click at [949, 479] on div "Má Þr Mi Fi Fö La Su Má Þr Mi Fi Fö La Su [DATE] 1 2 3 4 5 6 7 8 9 10 11 12 13 …" at bounding box center [670, 312] width 1341 height 625
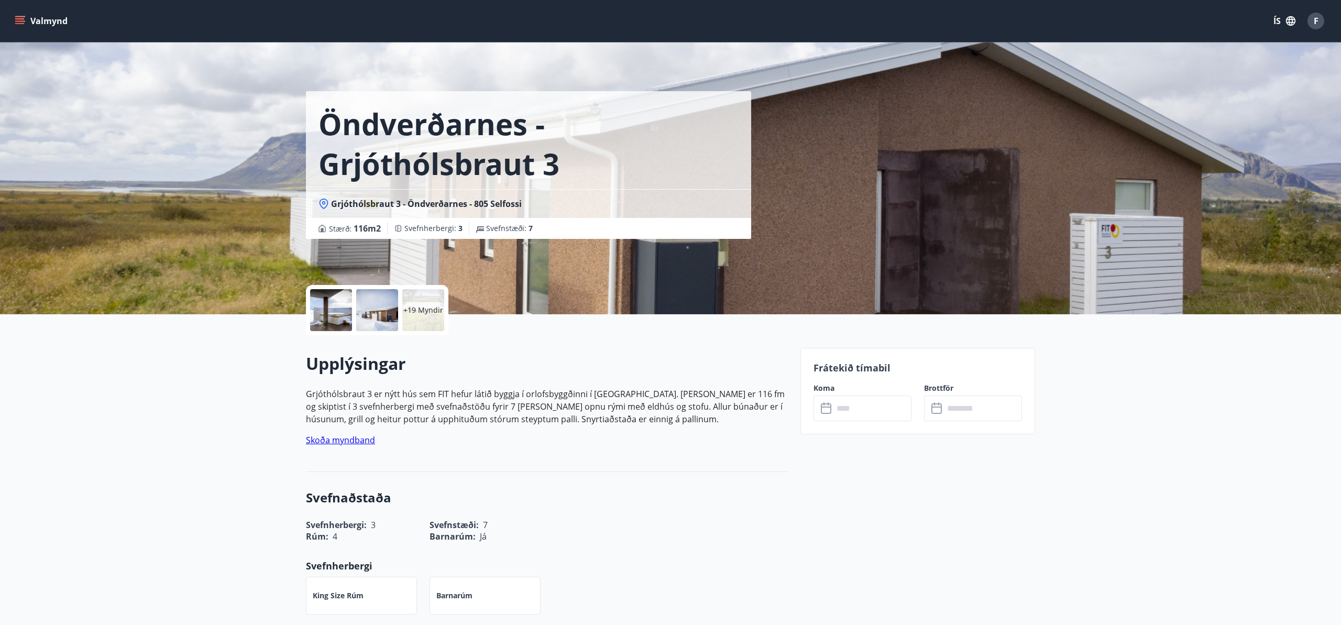
click at [337, 309] on div at bounding box center [331, 310] width 42 height 42
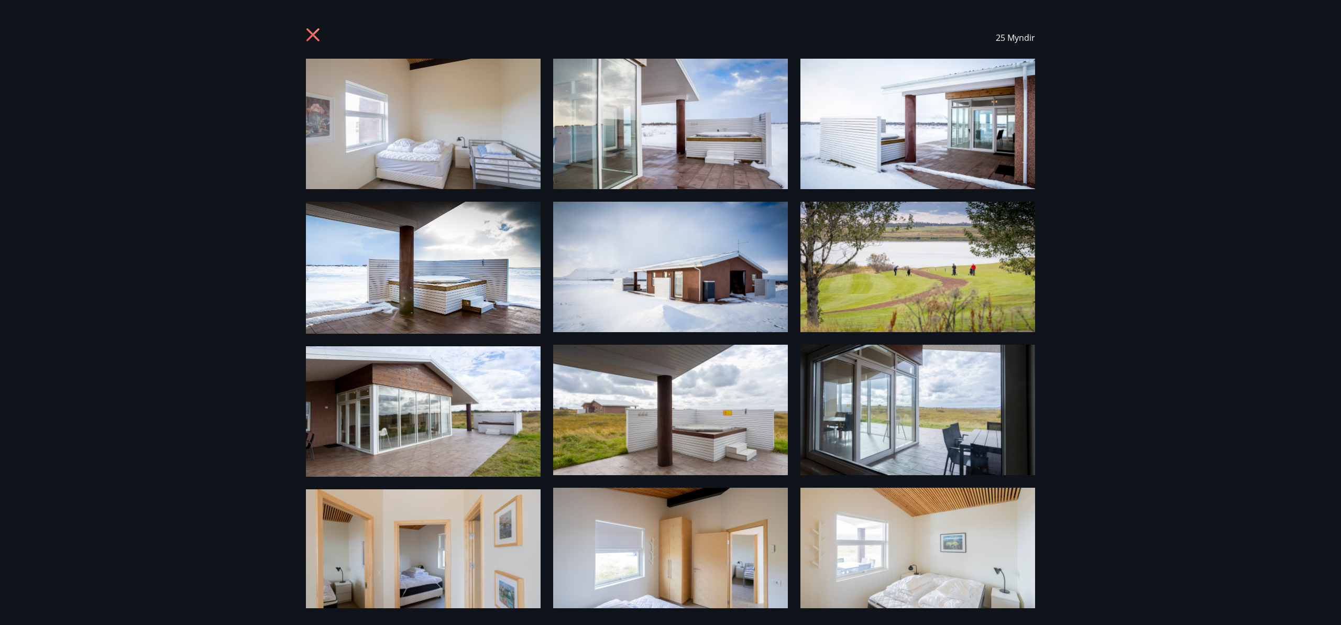
click at [422, 93] on img at bounding box center [423, 124] width 235 height 130
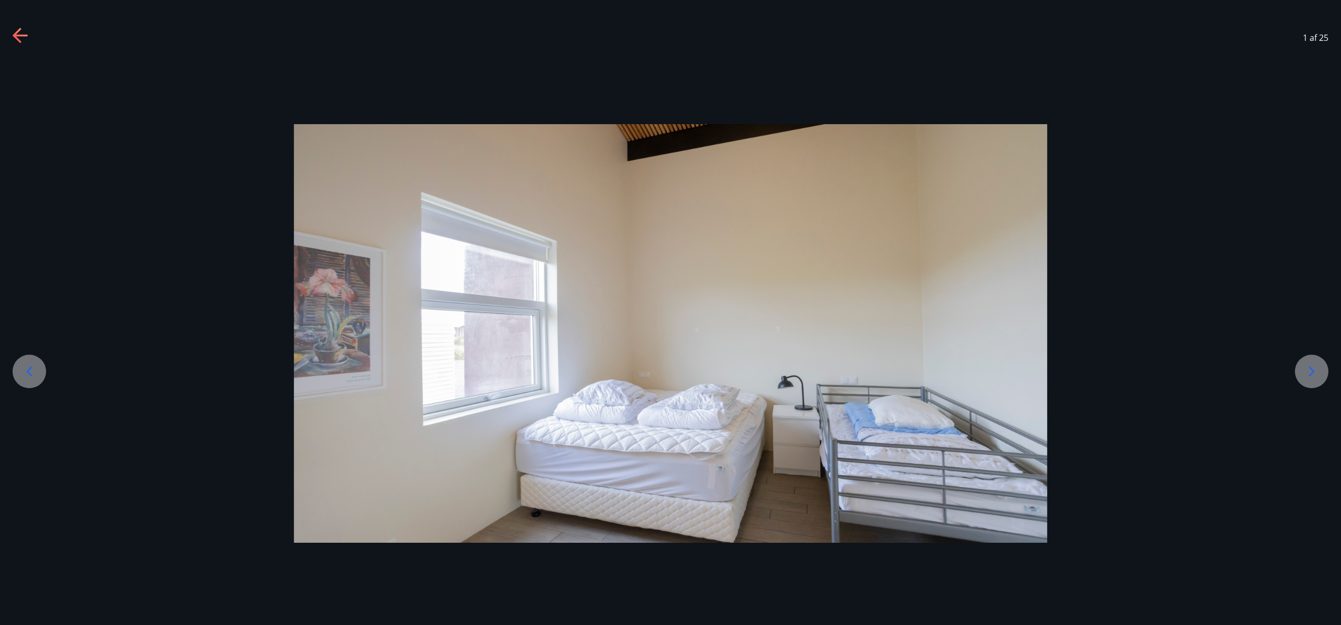
click at [1306, 366] on icon at bounding box center [1311, 371] width 17 height 17
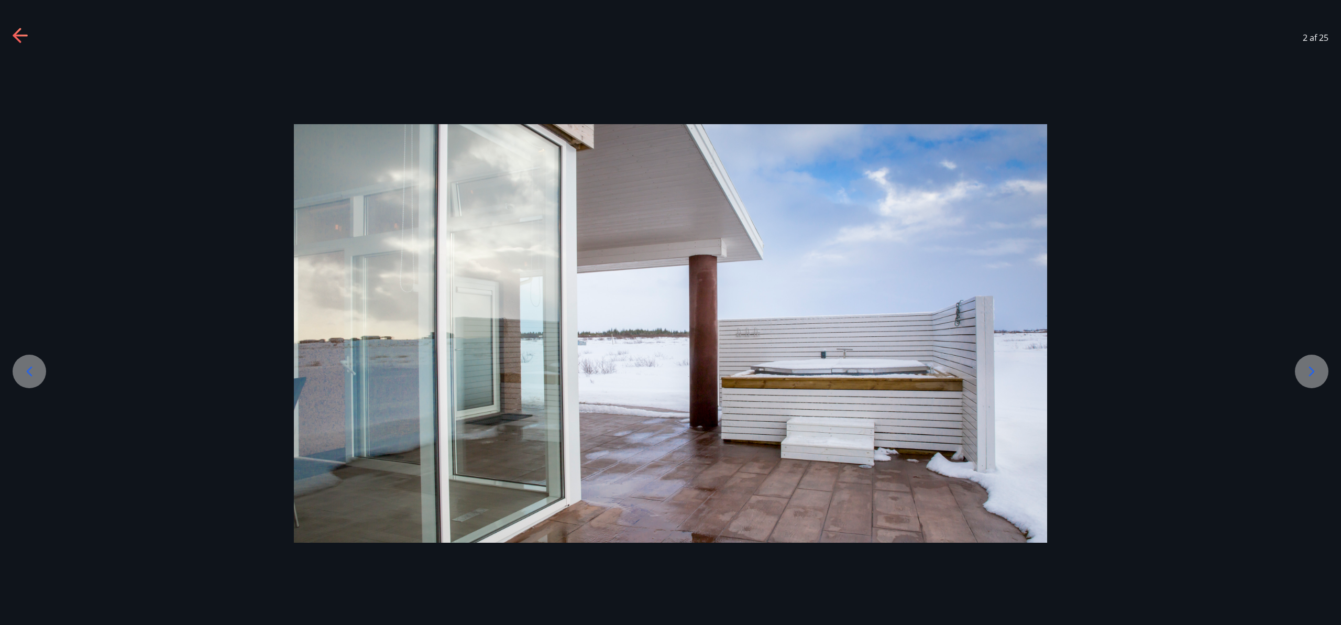
click at [1306, 367] on icon at bounding box center [1311, 371] width 17 height 17
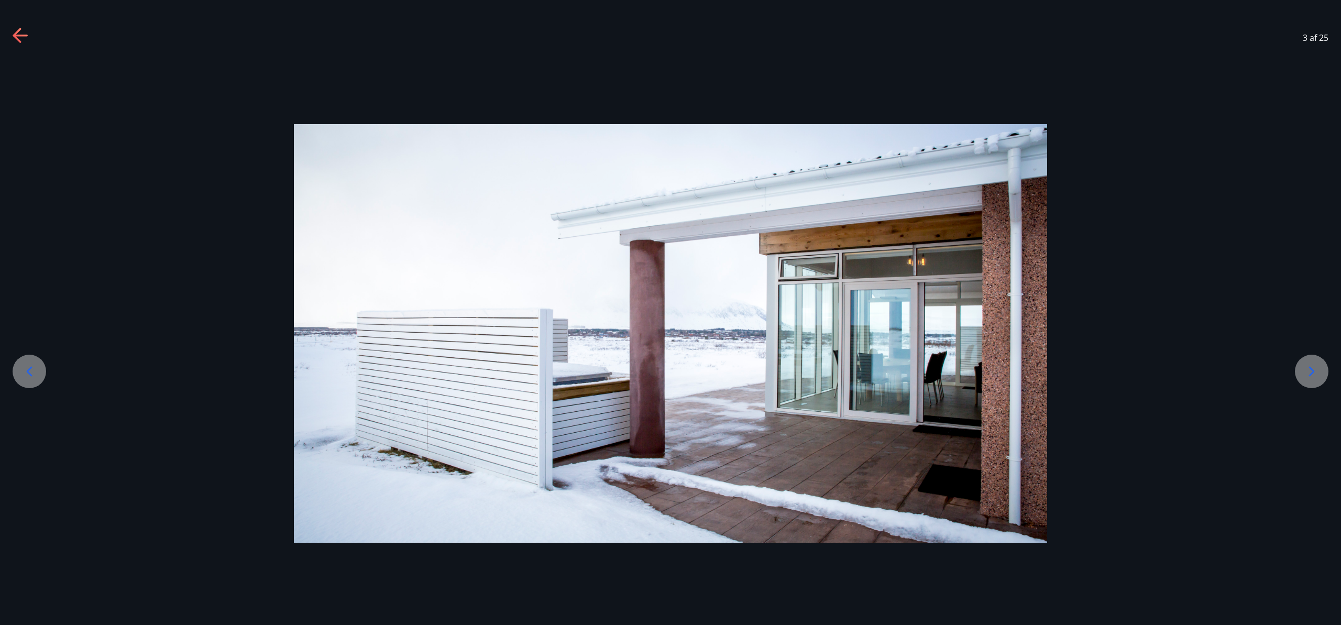
click at [1306, 367] on icon at bounding box center [1311, 371] width 17 height 17
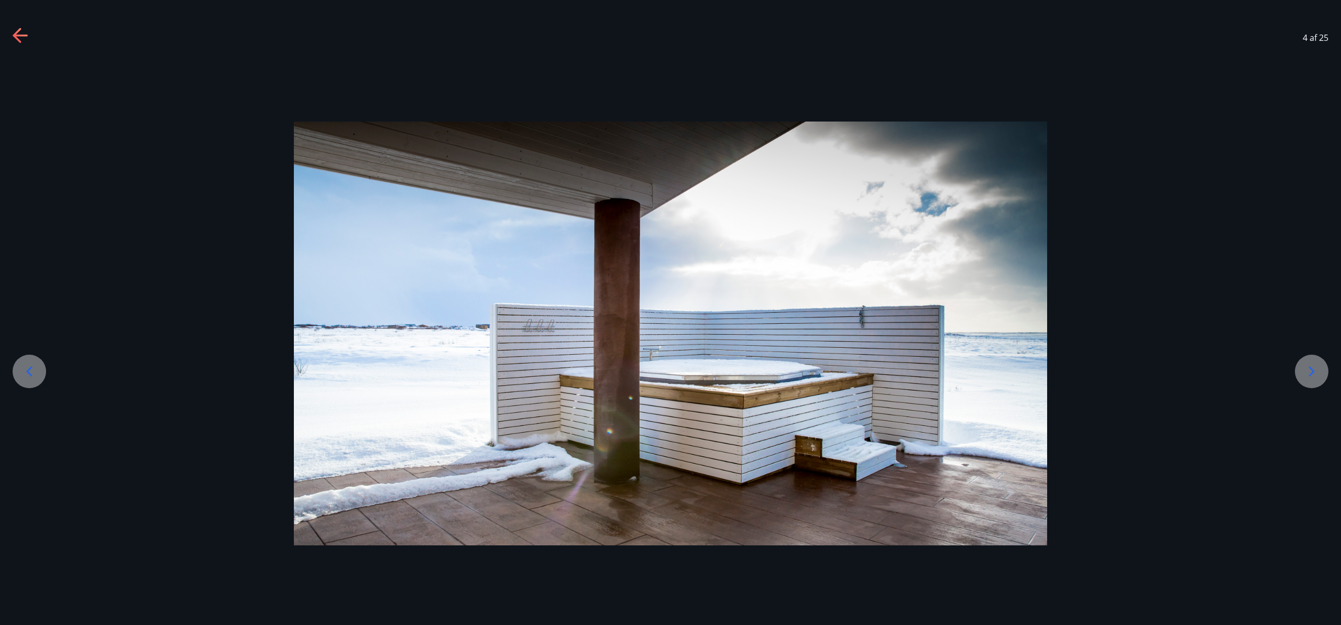
click at [1306, 367] on icon at bounding box center [1311, 371] width 17 height 17
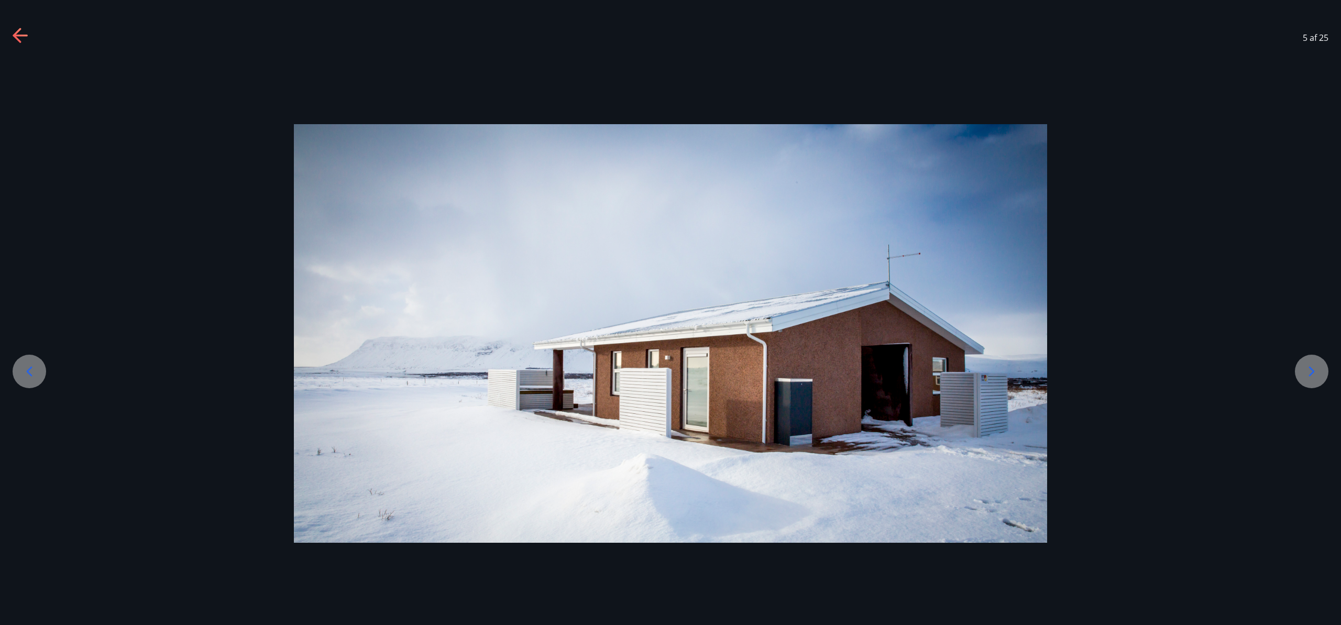
click at [1306, 367] on icon at bounding box center [1311, 371] width 17 height 17
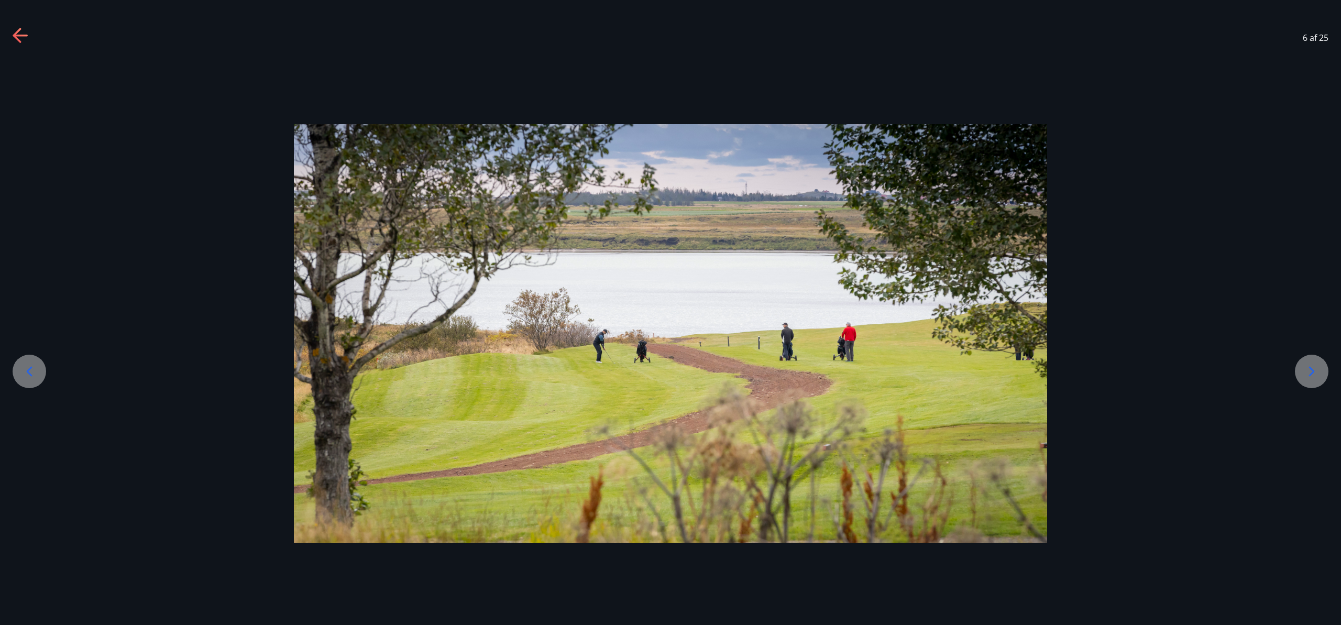
click at [1306, 367] on icon at bounding box center [1311, 371] width 17 height 17
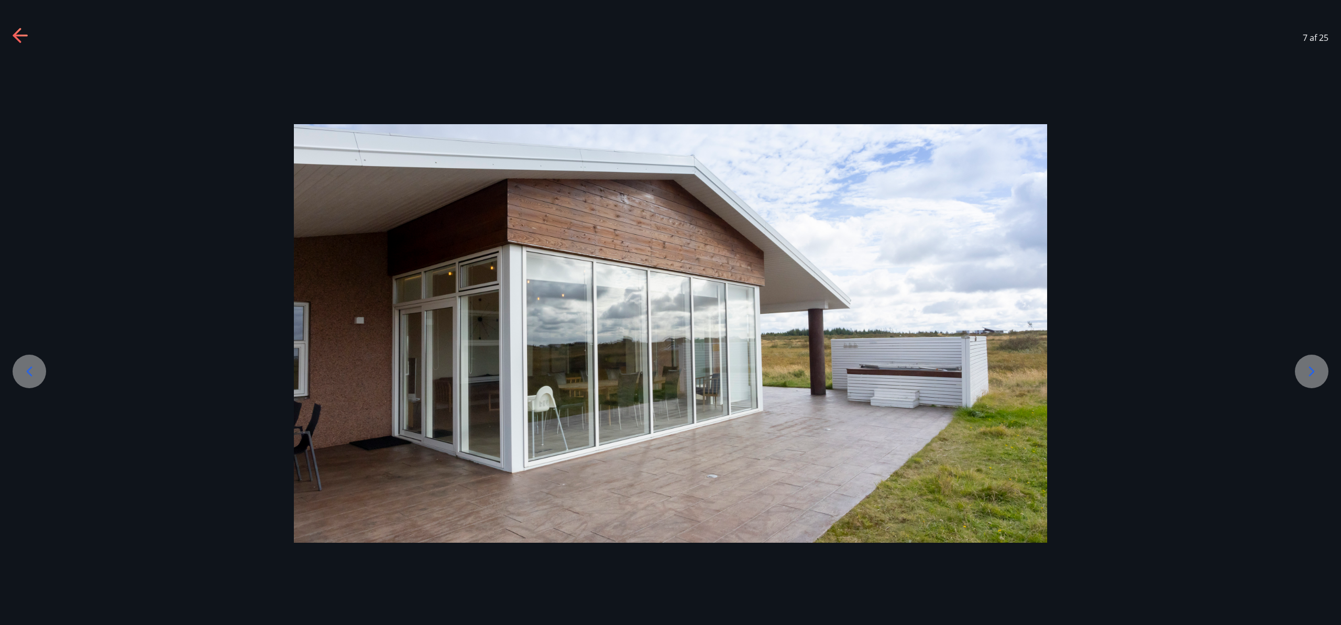
click at [1306, 367] on icon at bounding box center [1311, 371] width 17 height 17
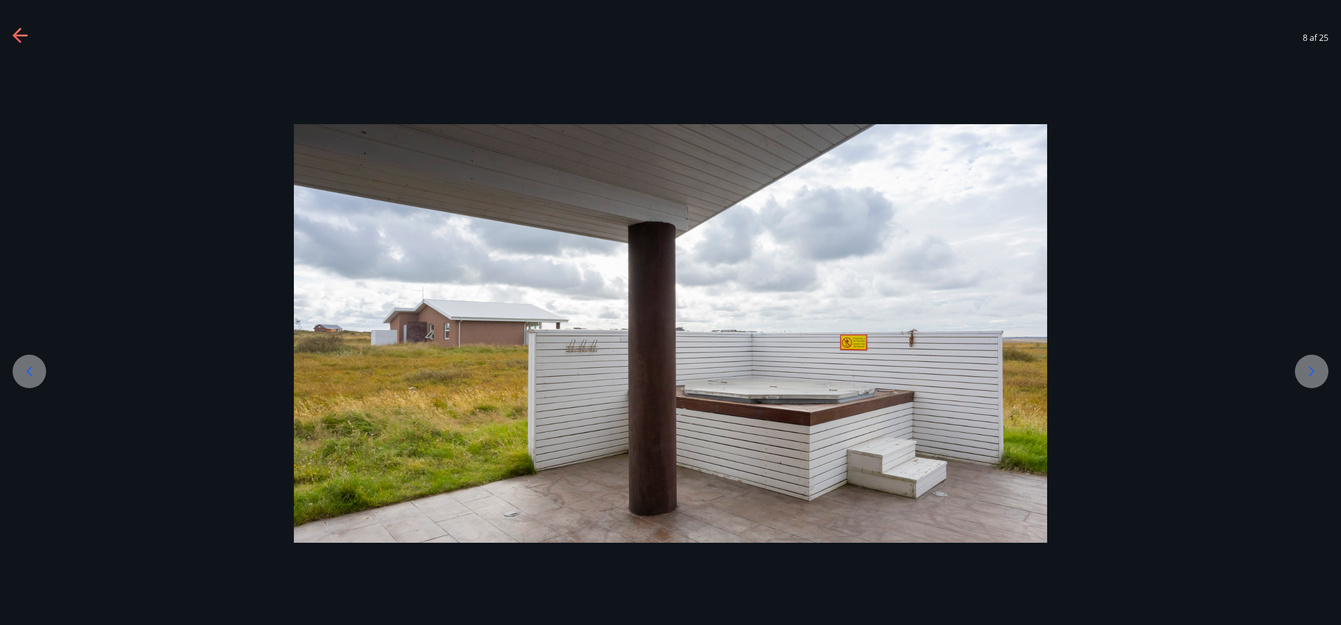
click at [1306, 367] on icon at bounding box center [1311, 371] width 17 height 17
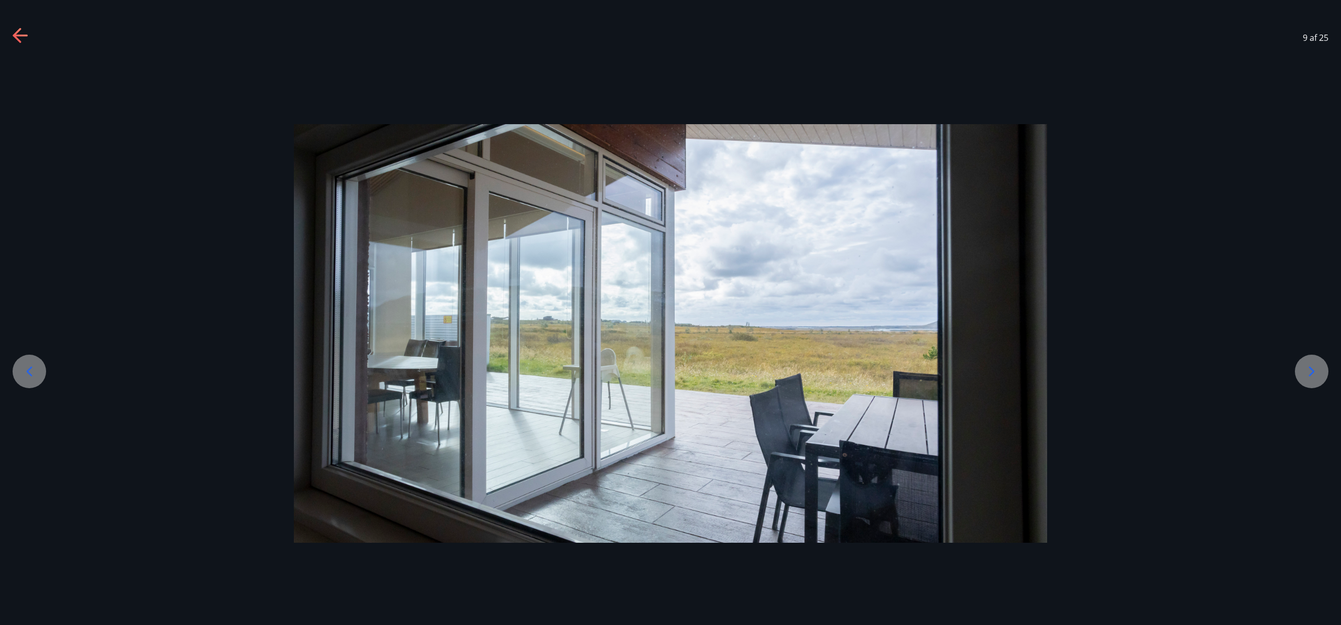
click at [1306, 367] on icon at bounding box center [1311, 371] width 17 height 17
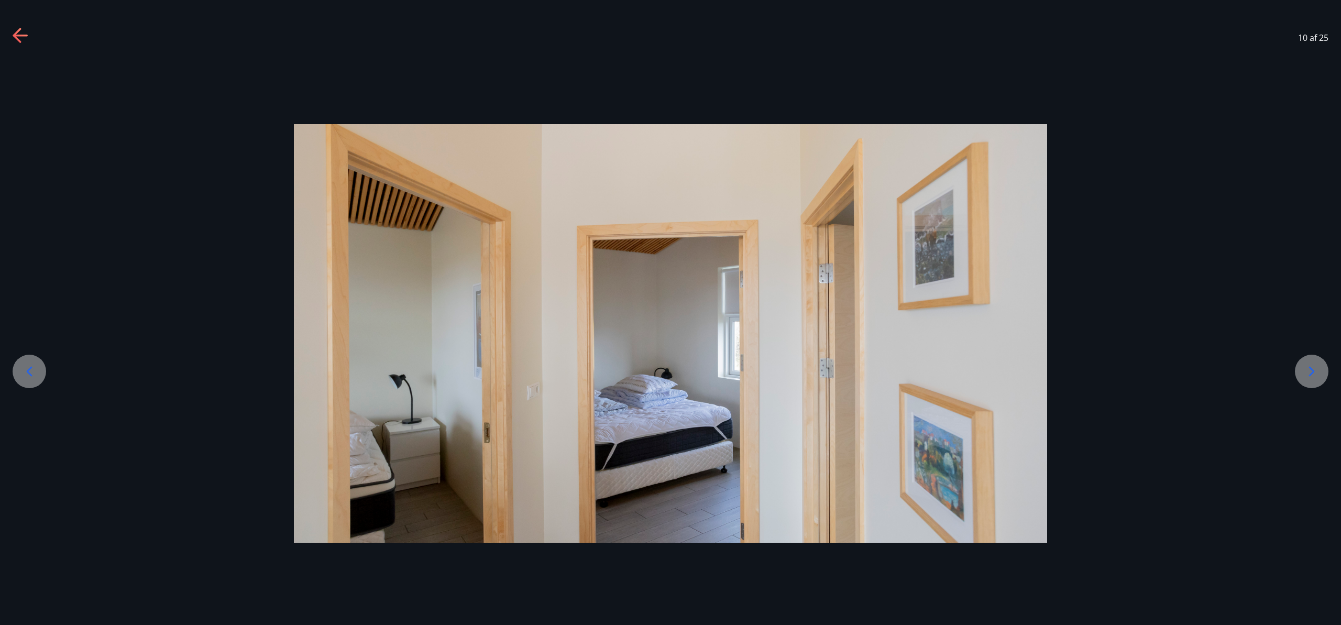
click at [1306, 367] on icon at bounding box center [1311, 371] width 17 height 17
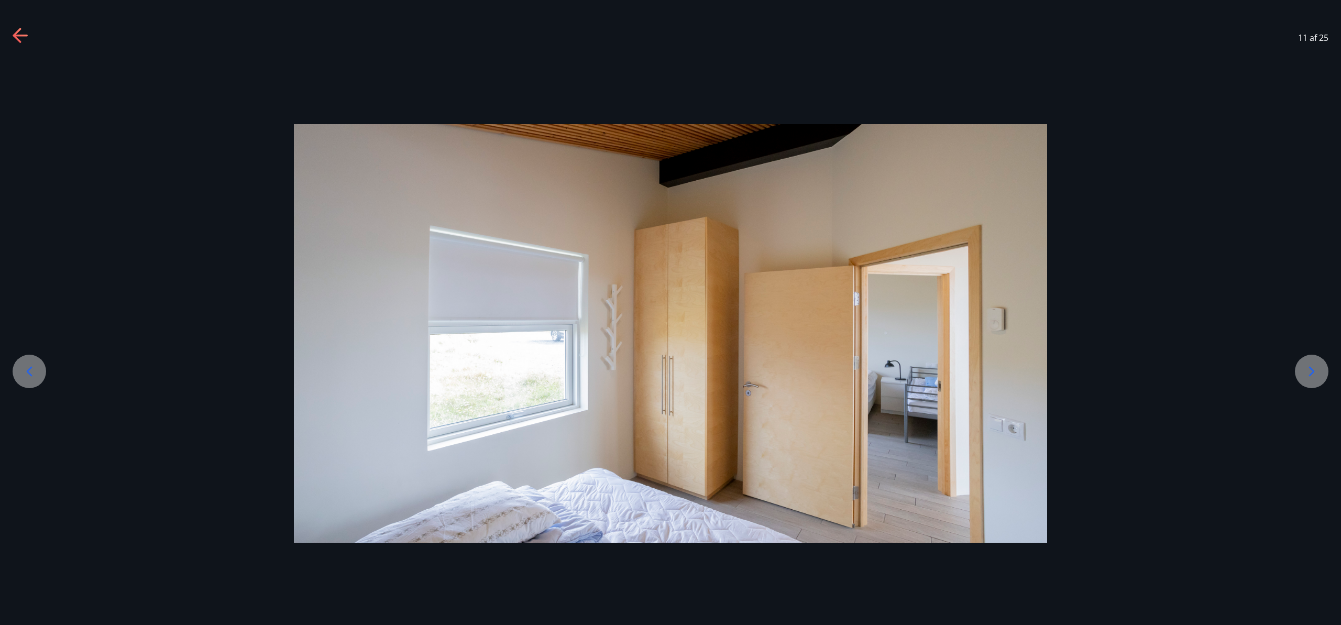
click at [1306, 367] on icon at bounding box center [1311, 371] width 17 height 17
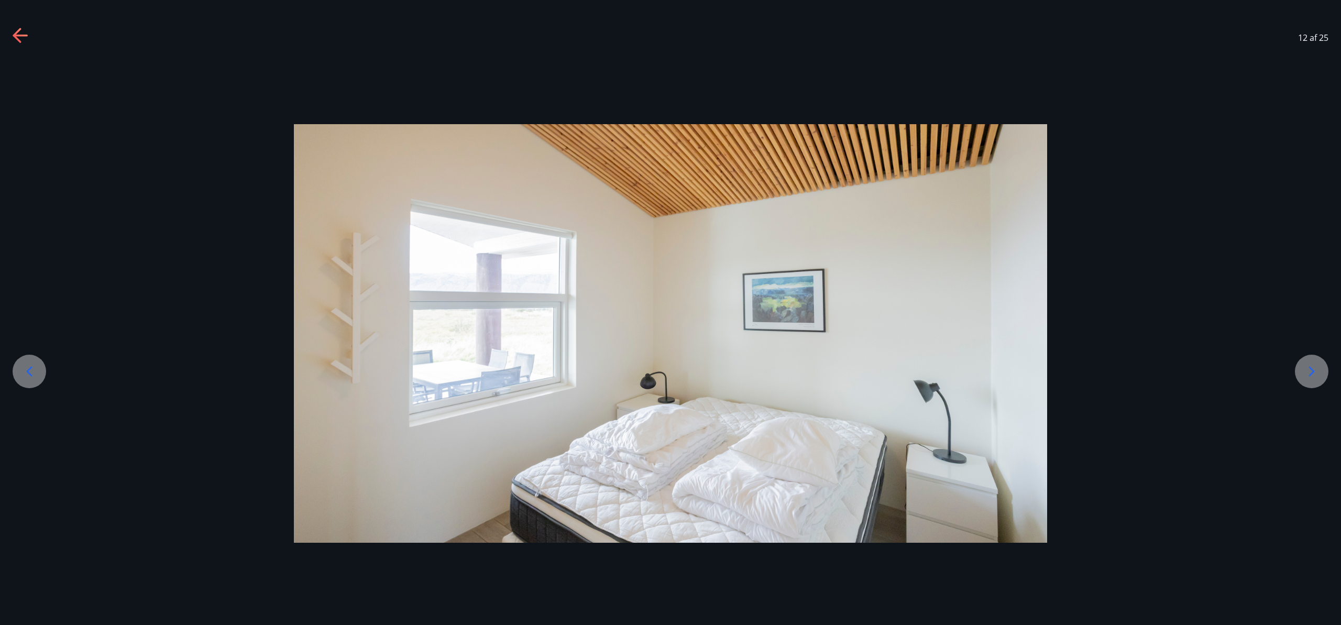
click at [1306, 367] on icon at bounding box center [1311, 371] width 17 height 17
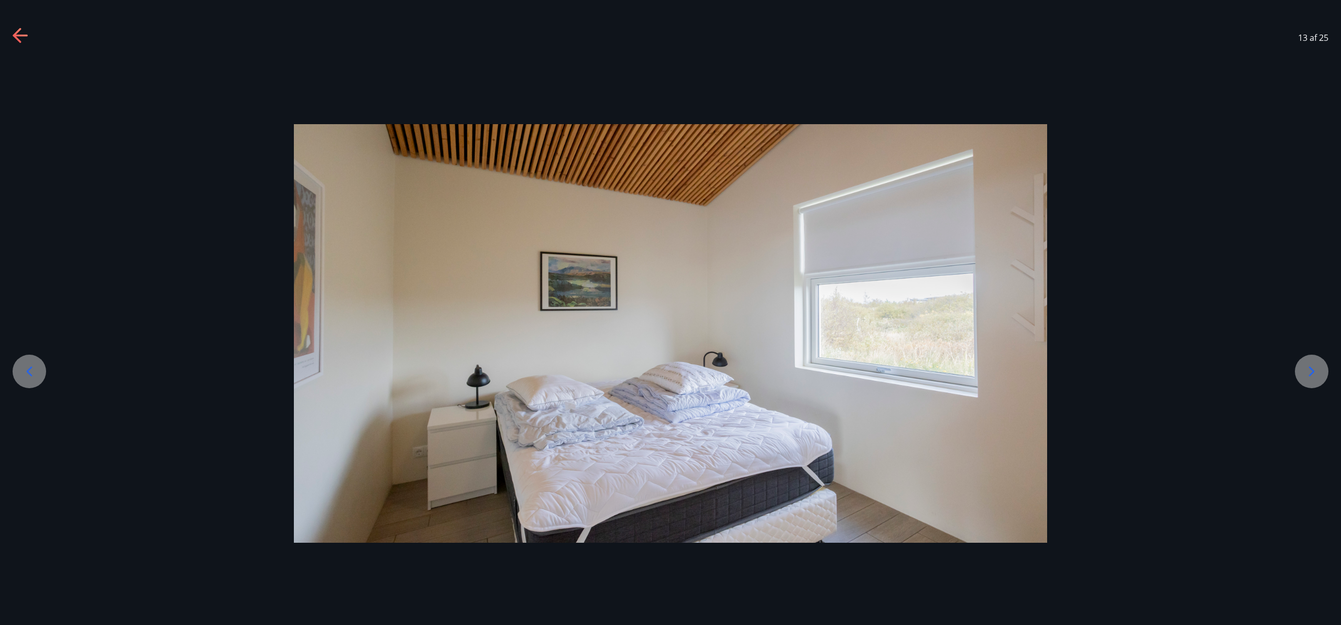
click at [1306, 367] on icon at bounding box center [1311, 371] width 17 height 17
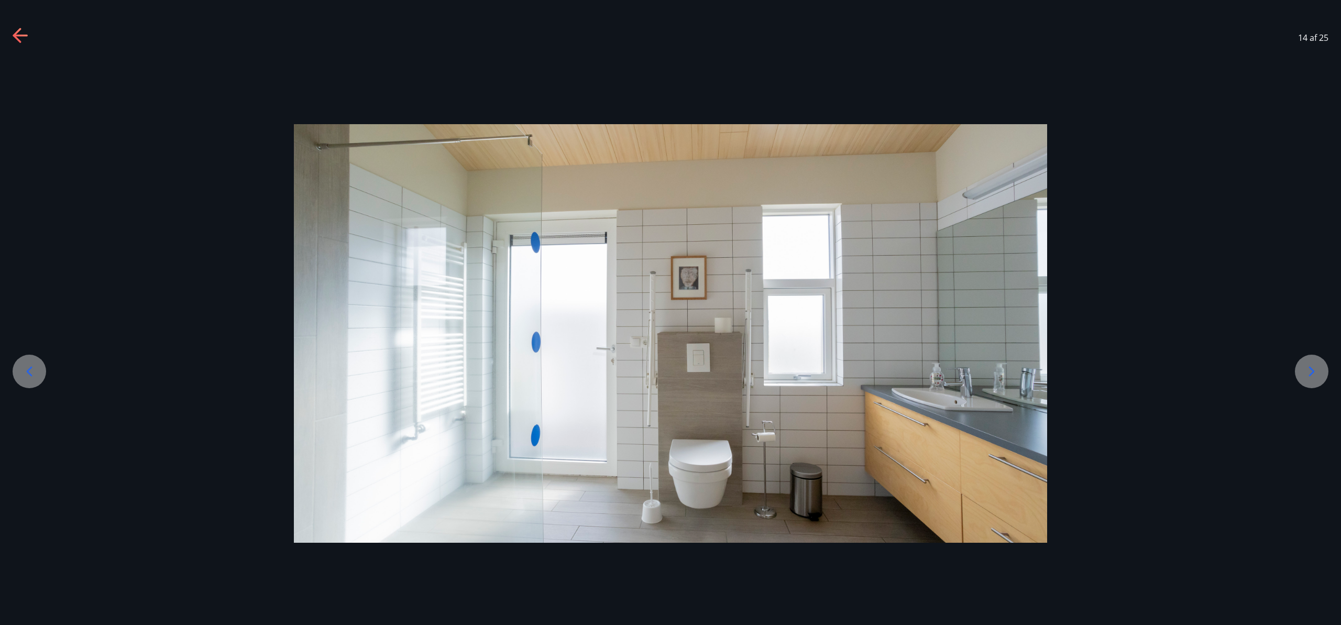
click at [1306, 367] on icon at bounding box center [1311, 371] width 17 height 17
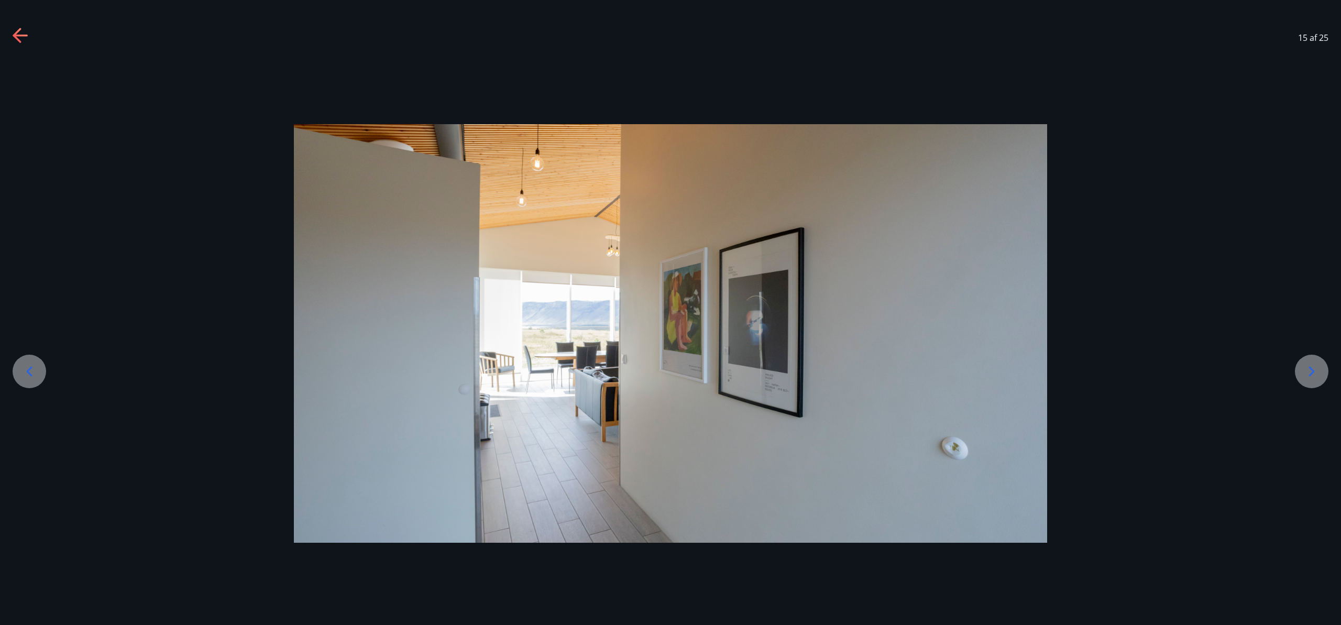
click at [1306, 367] on icon at bounding box center [1311, 371] width 17 height 17
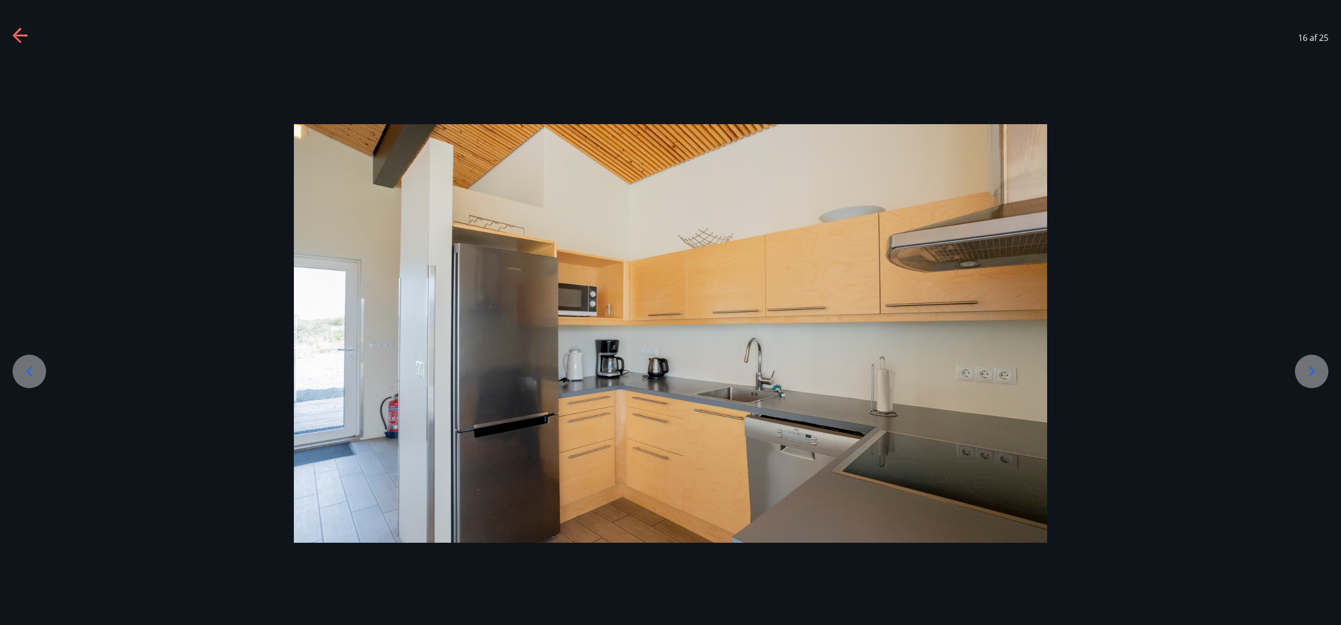
click at [1306, 367] on icon at bounding box center [1311, 371] width 17 height 17
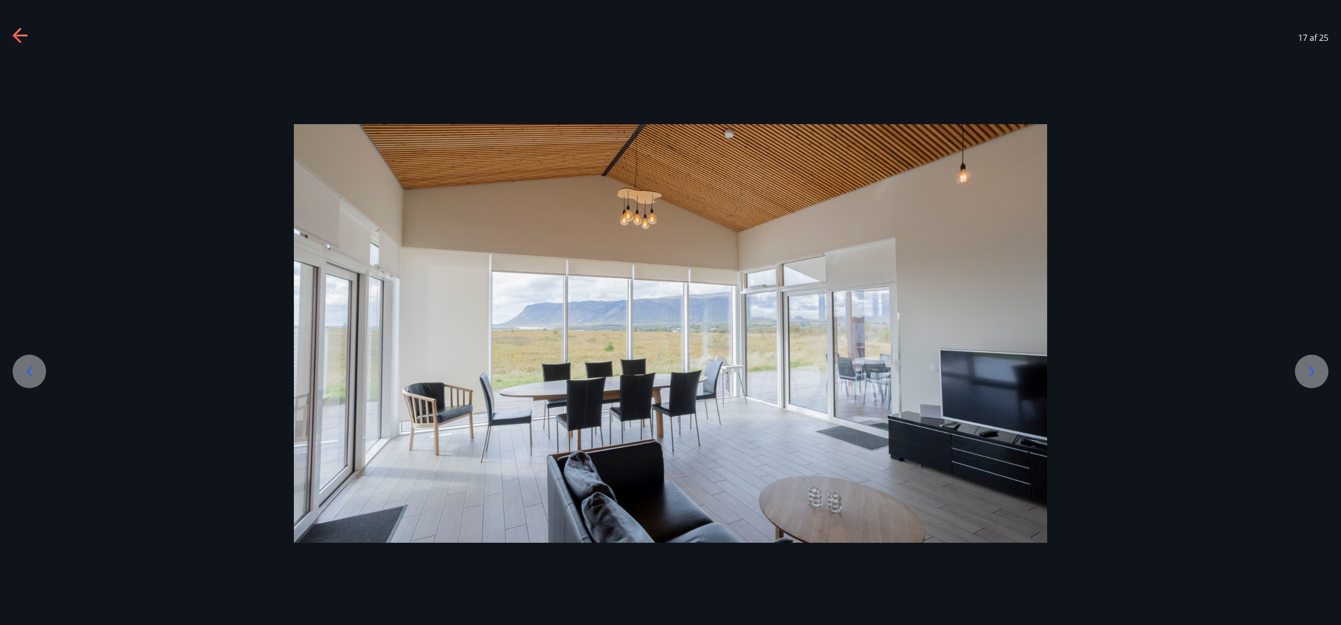
click at [1306, 367] on icon at bounding box center [1311, 371] width 17 height 17
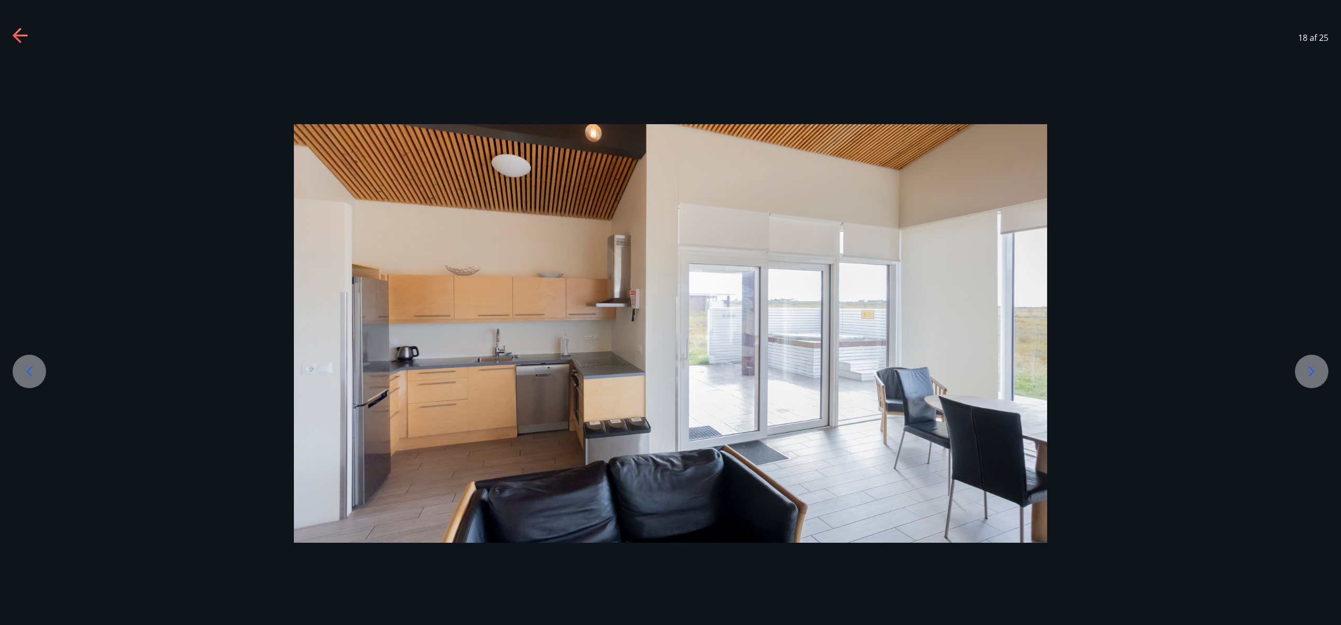
click at [1306, 367] on icon at bounding box center [1311, 371] width 17 height 17
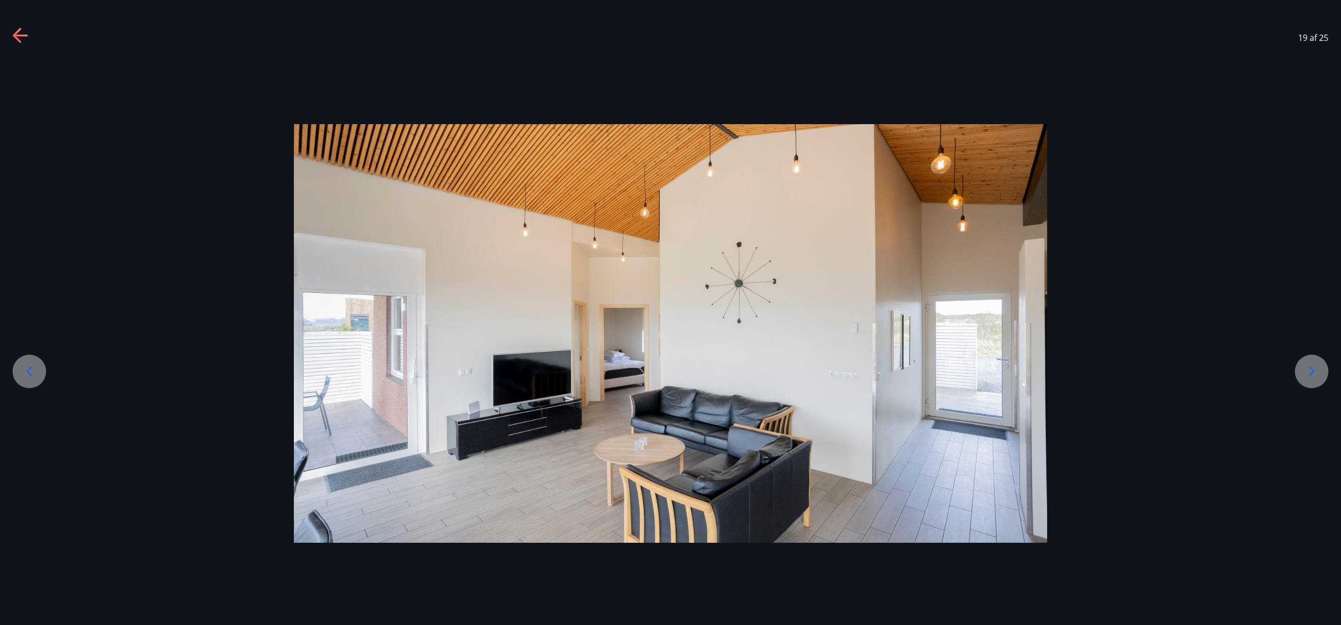
click at [1306, 367] on icon at bounding box center [1311, 371] width 17 height 17
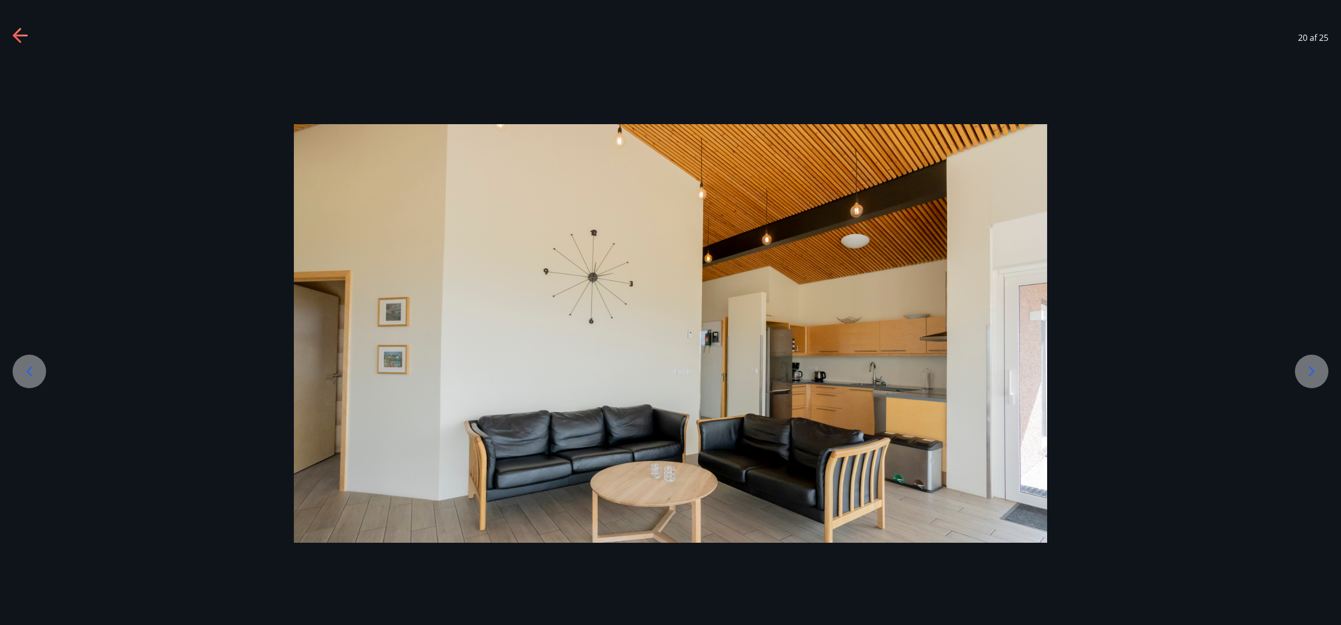
click at [1306, 367] on icon at bounding box center [1311, 371] width 17 height 17
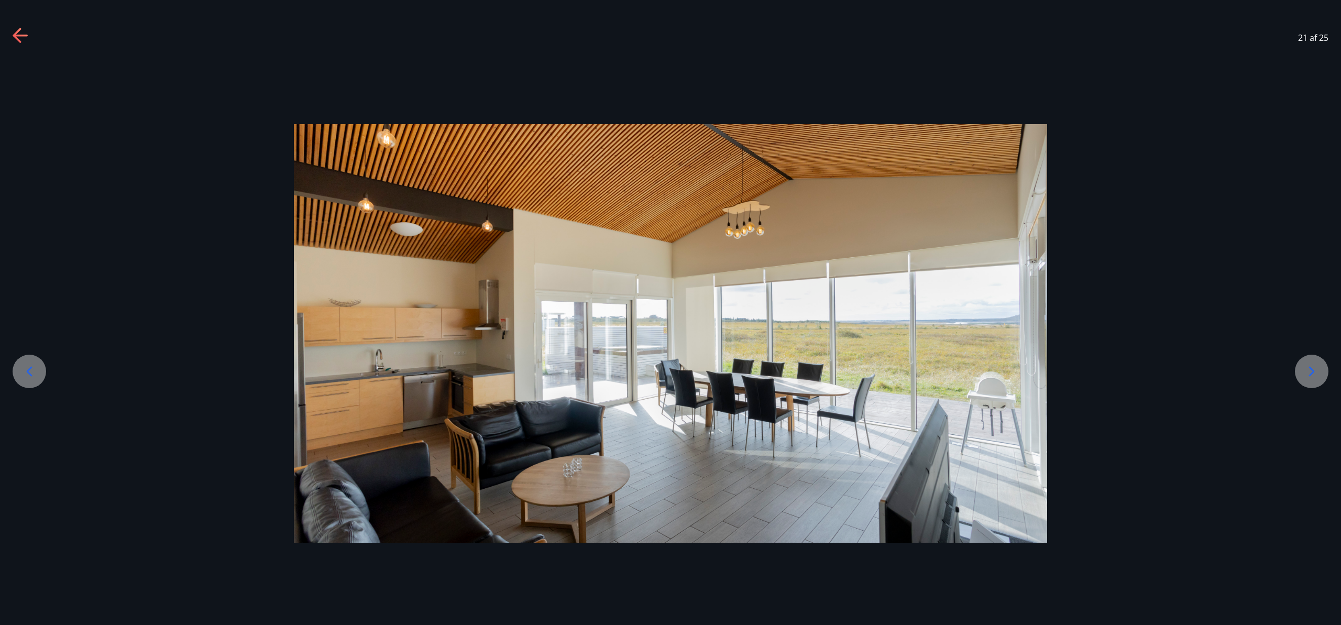
click at [1306, 367] on icon at bounding box center [1311, 371] width 17 height 17
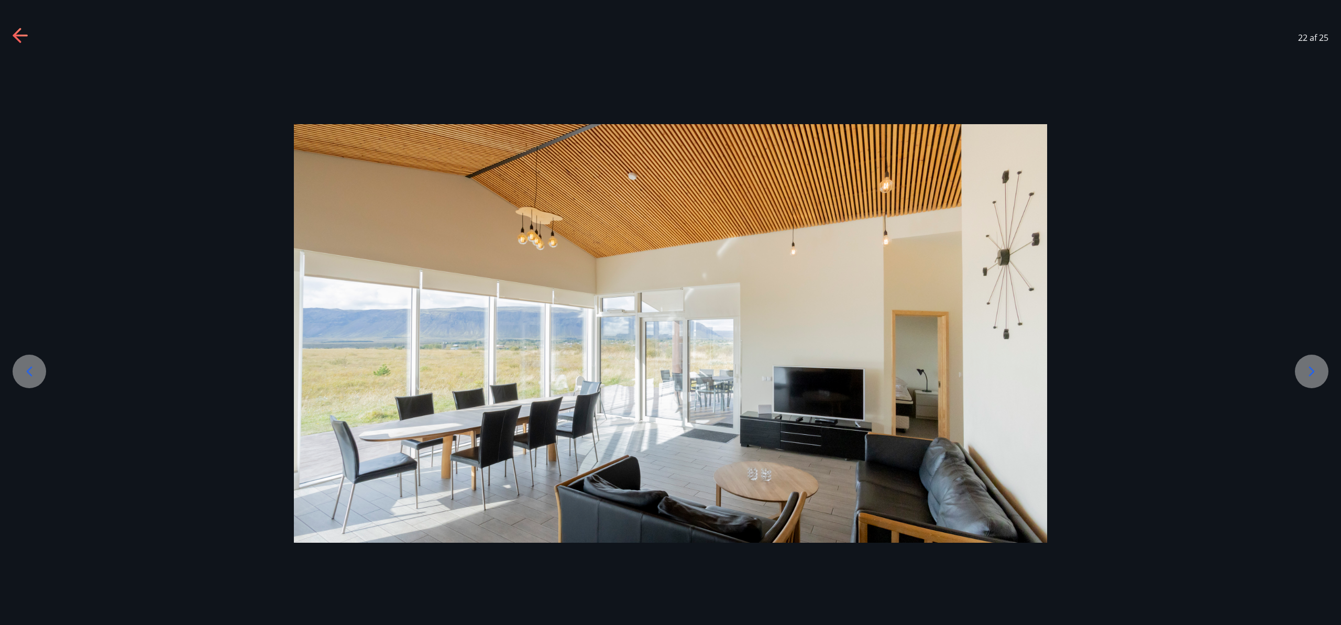
click at [1306, 367] on icon at bounding box center [1311, 371] width 17 height 17
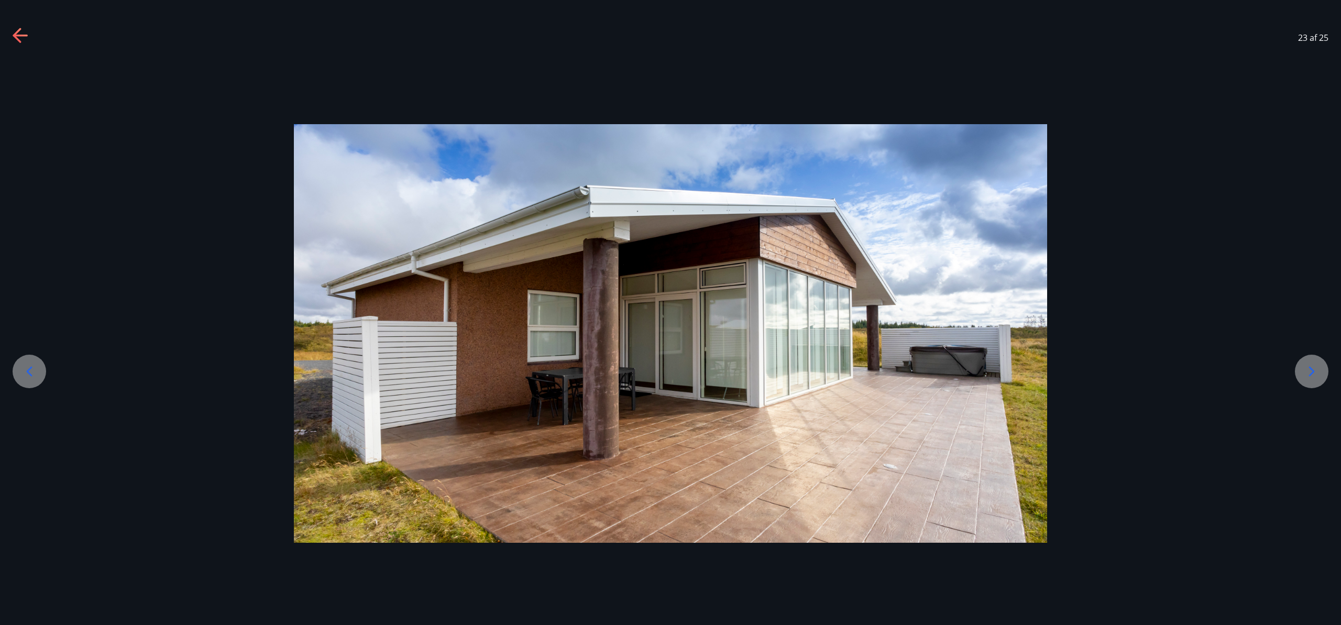
click at [1306, 367] on icon at bounding box center [1311, 371] width 17 height 17
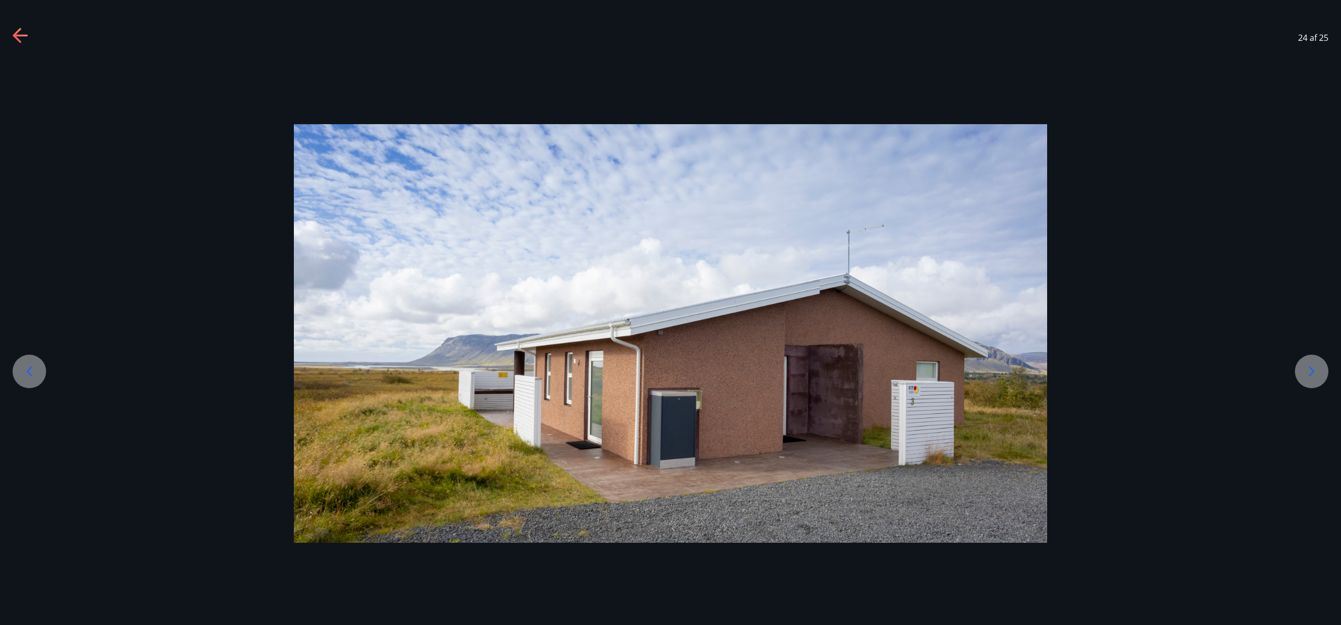
click at [1306, 367] on icon at bounding box center [1311, 371] width 17 height 17
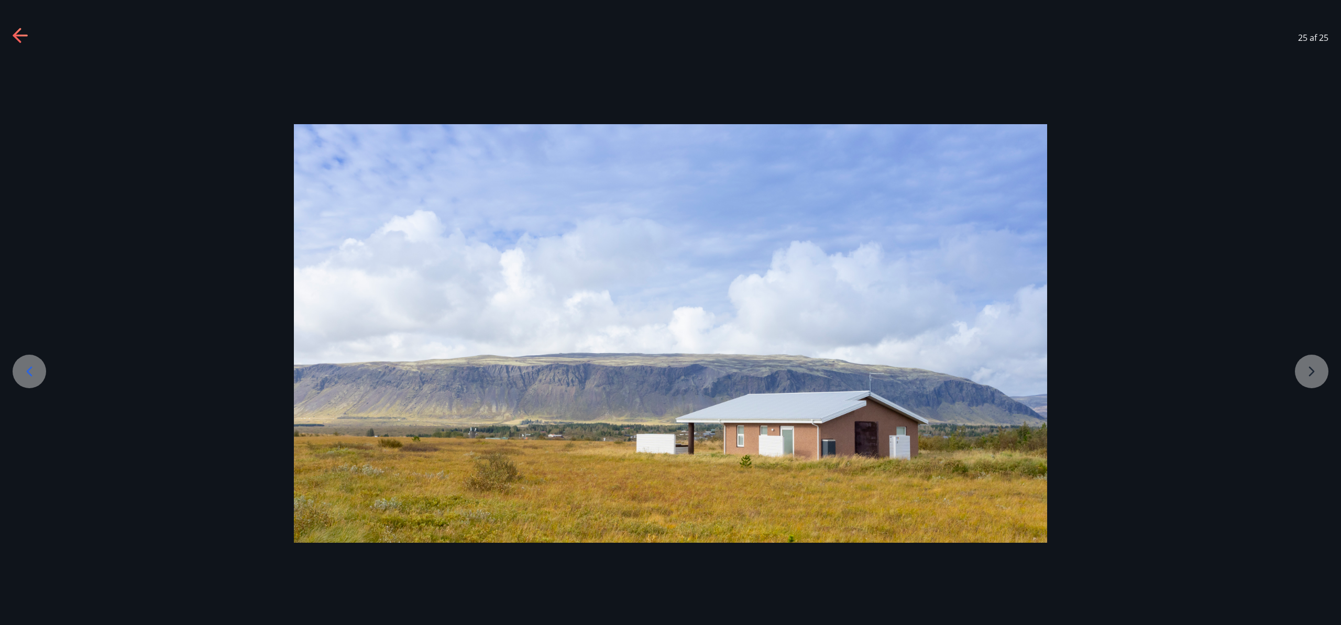
click at [1306, 367] on div at bounding box center [670, 333] width 1341 height 418
click at [16, 34] on icon at bounding box center [17, 35] width 8 height 15
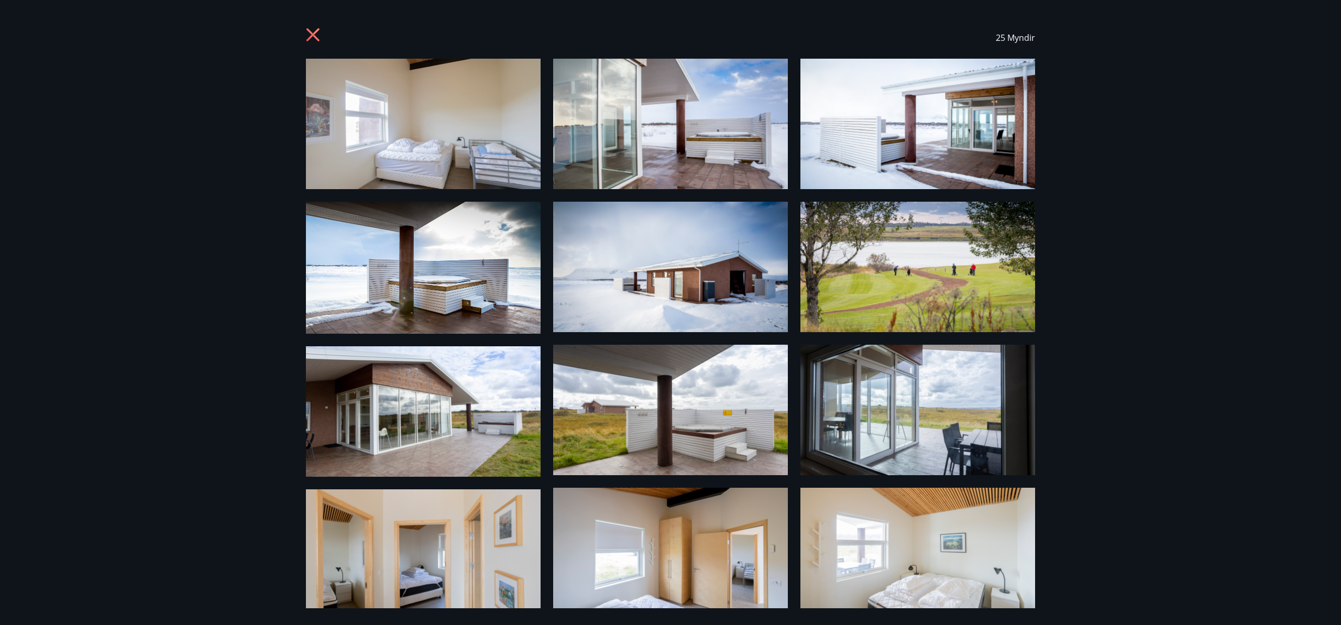
click at [307, 34] on icon at bounding box center [314, 36] width 17 height 17
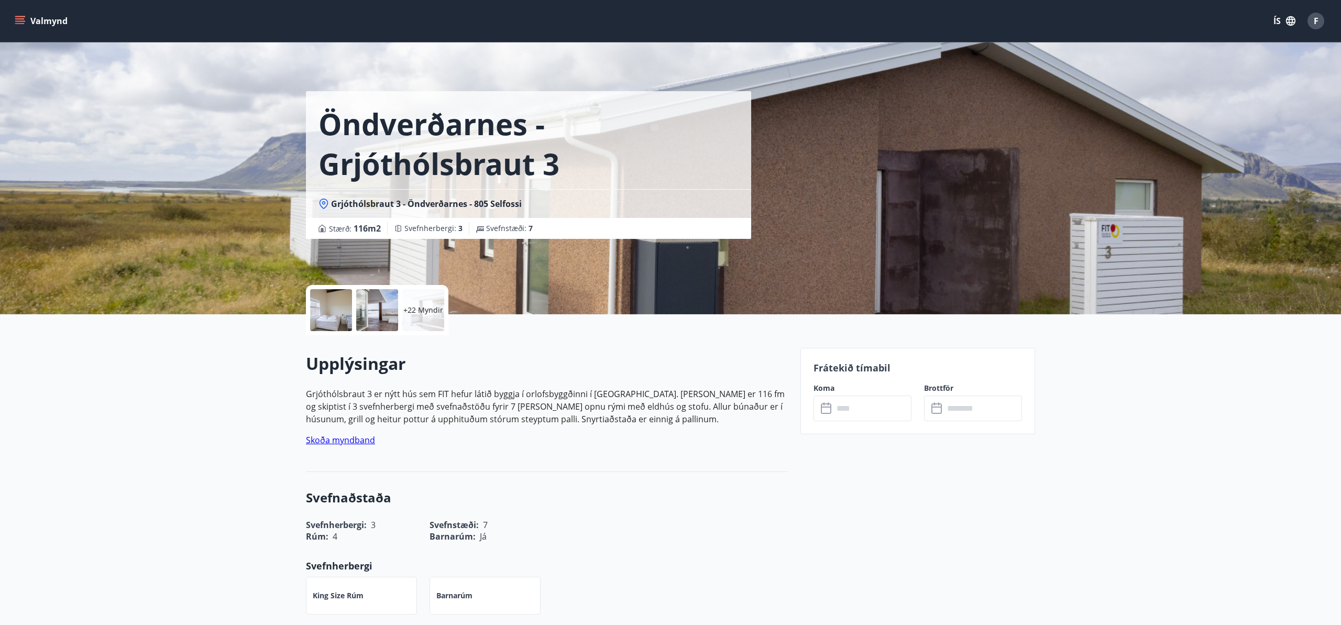
click at [832, 409] on icon at bounding box center [827, 408] width 13 height 13
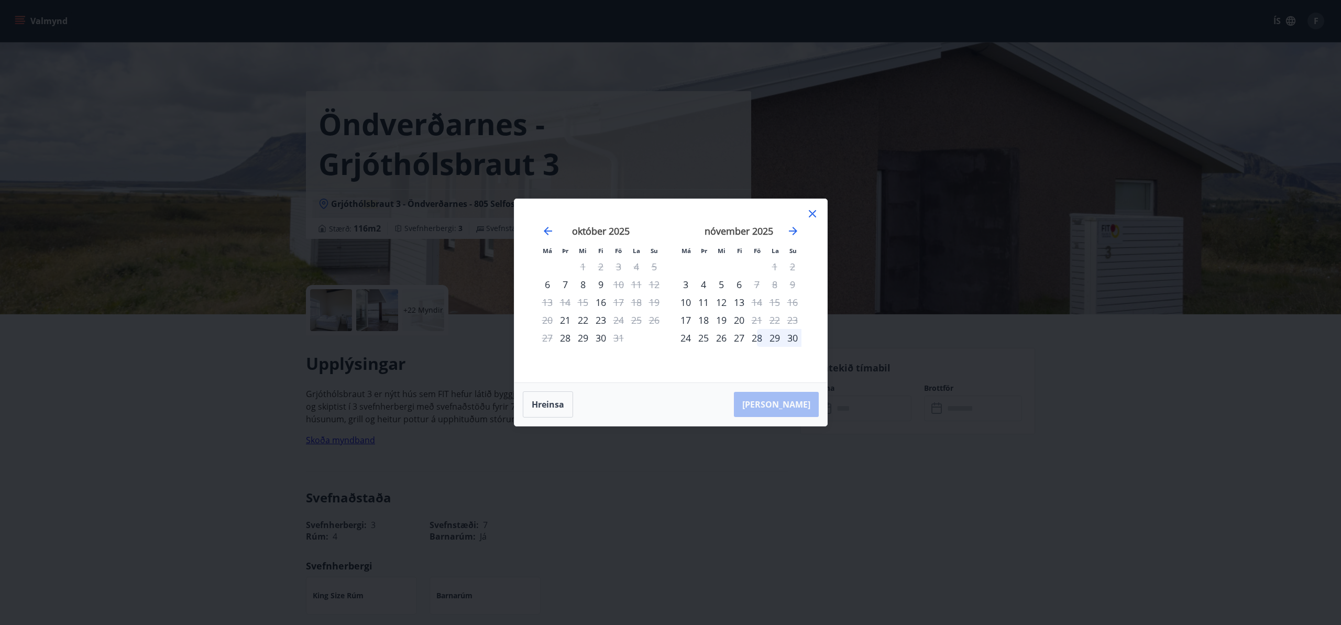
click at [760, 336] on div "28" at bounding box center [757, 338] width 18 height 18
click at [774, 338] on div "29" at bounding box center [775, 338] width 18 height 18
click at [774, 335] on div "29" at bounding box center [775, 338] width 18 height 18
click at [547, 229] on icon "Move backward to switch to the previous month." at bounding box center [547, 231] width 13 height 13
click at [797, 228] on icon "Move forward to switch to the next month." at bounding box center [793, 231] width 13 height 13
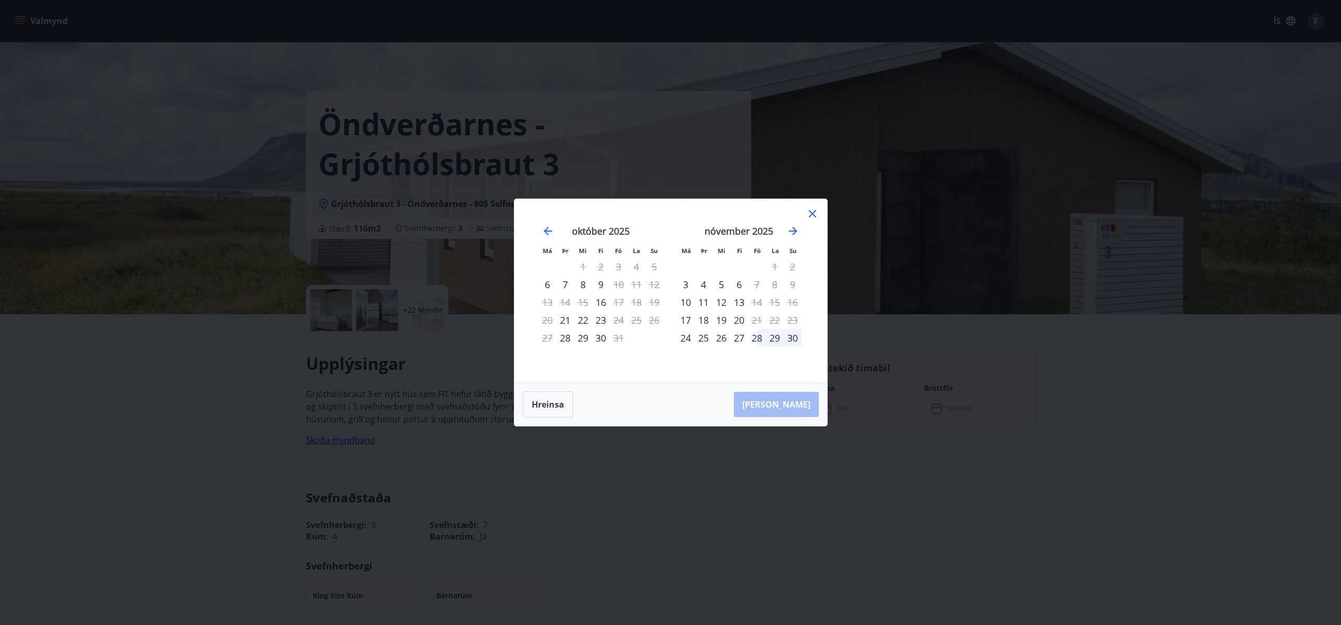
click at [775, 338] on div "29" at bounding box center [775, 338] width 18 height 18
click at [792, 338] on div "30" at bounding box center [792, 338] width 18 height 18
click at [790, 406] on div "[PERSON_NAME]" at bounding box center [670, 404] width 313 height 43
click at [811, 212] on icon at bounding box center [812, 213] width 13 height 13
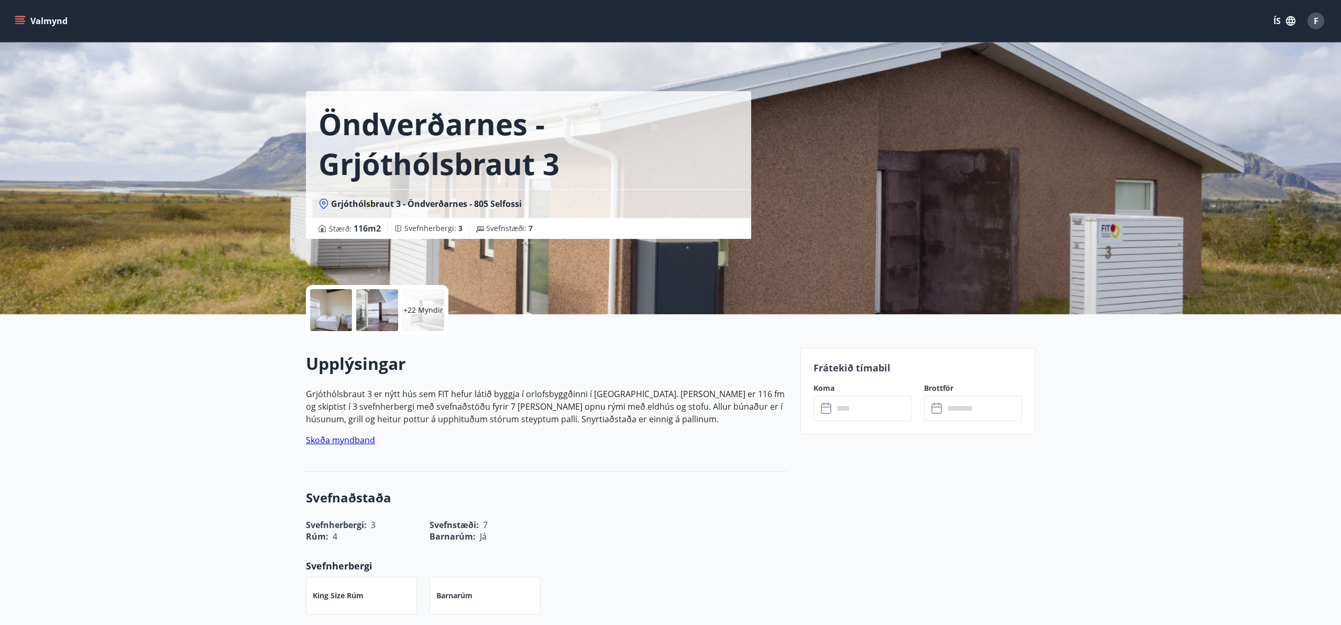
click at [859, 408] on input "text" at bounding box center [872, 408] width 78 height 26
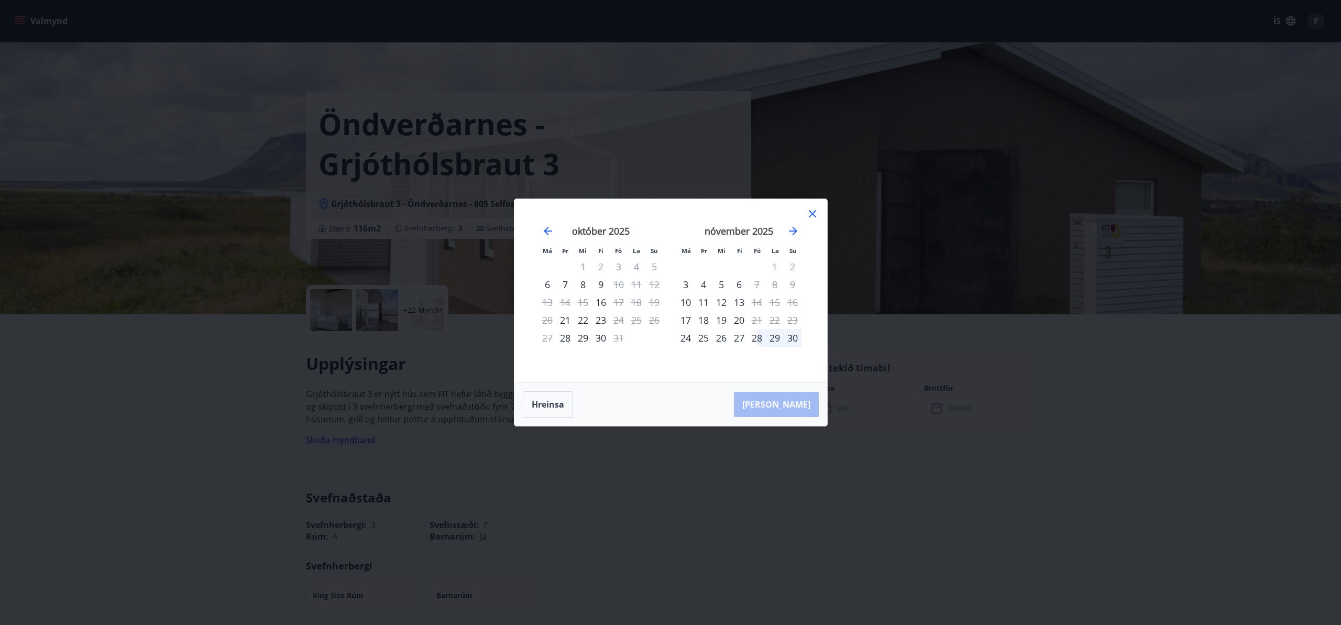
click at [769, 334] on div "29" at bounding box center [775, 338] width 18 height 18
click at [792, 337] on div "30" at bounding box center [792, 338] width 18 height 18
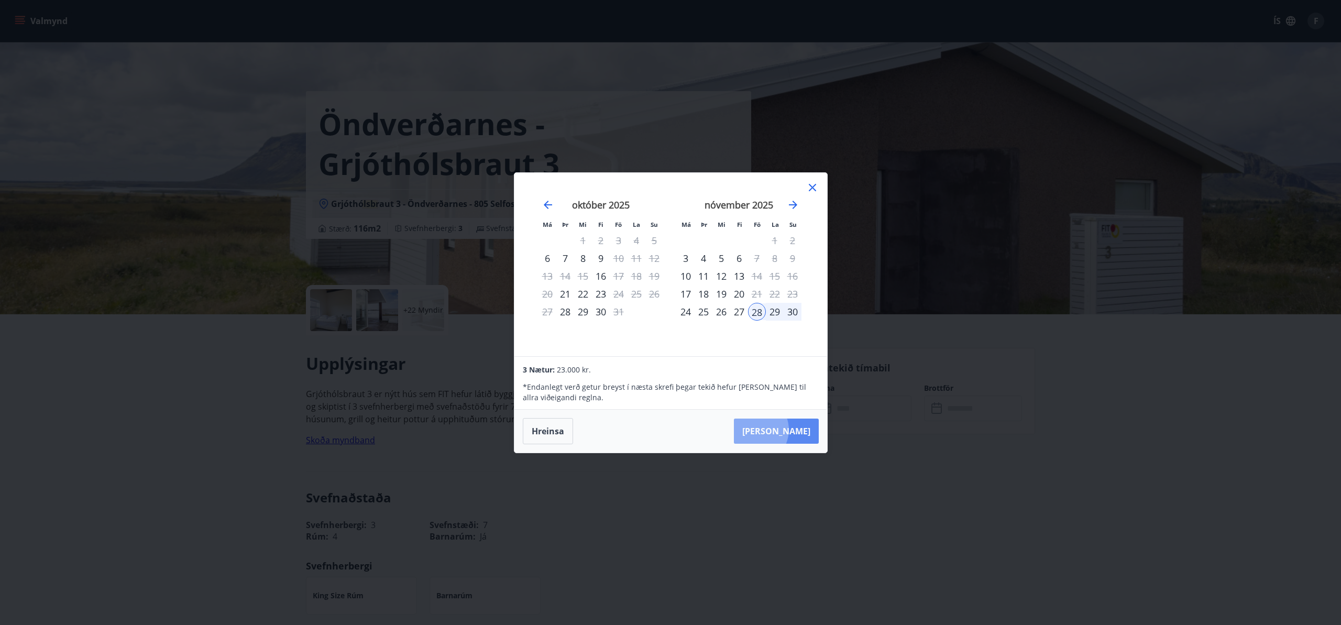
click at [786, 430] on button "[PERSON_NAME]" at bounding box center [776, 430] width 85 height 25
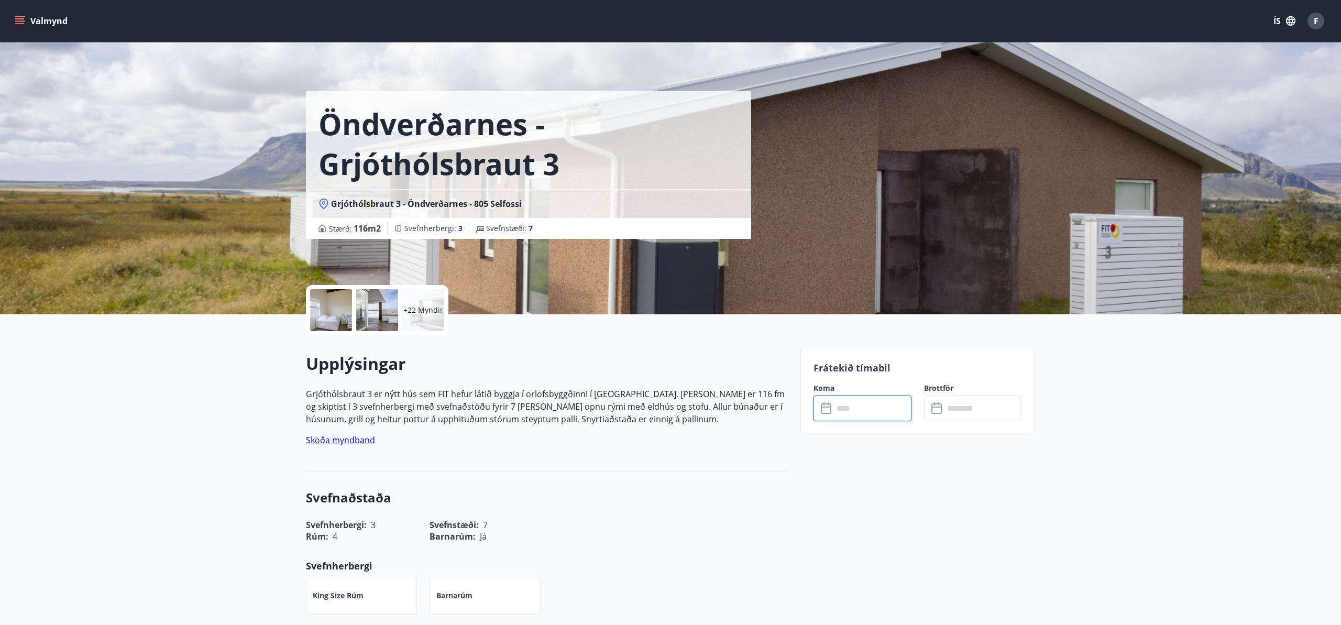
type input "******"
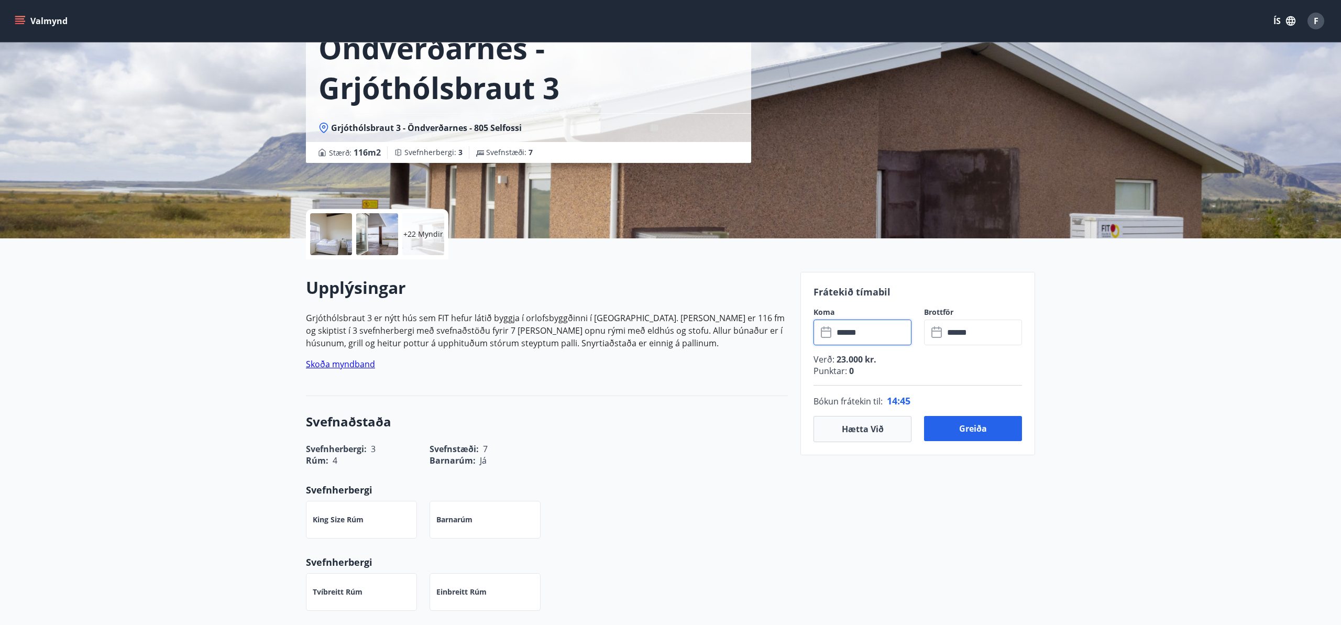
scroll to position [75, 0]
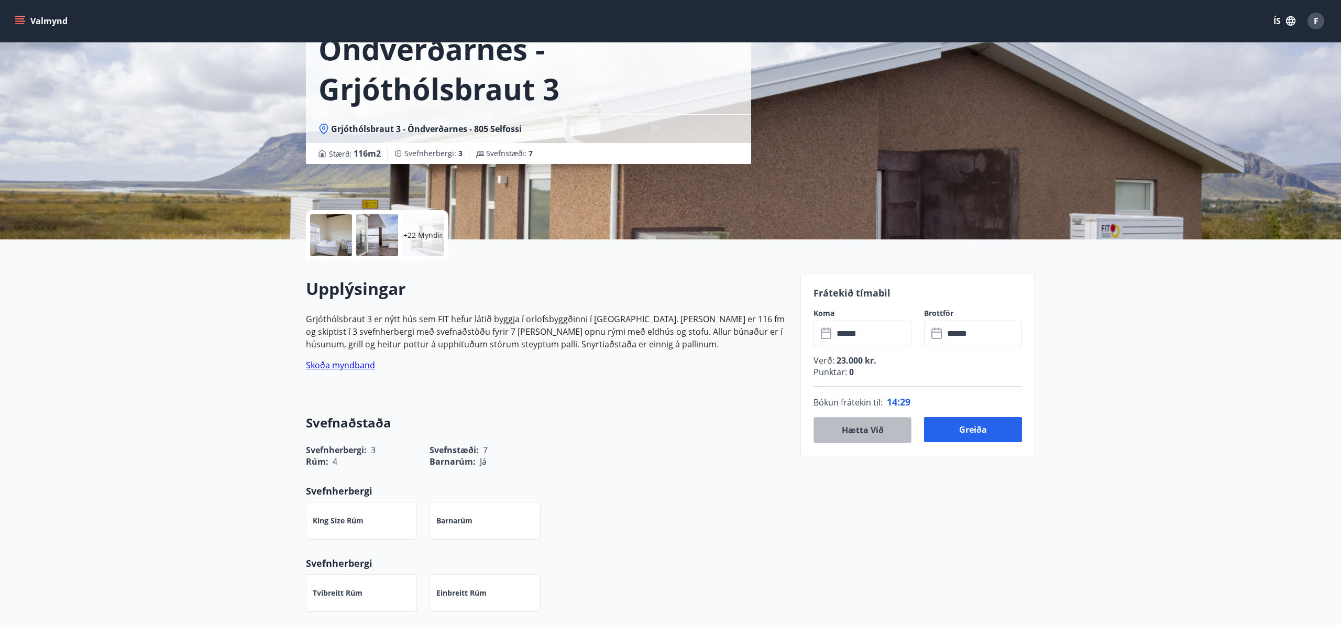
click at [854, 427] on button "Hætta við" at bounding box center [862, 430] width 98 height 26
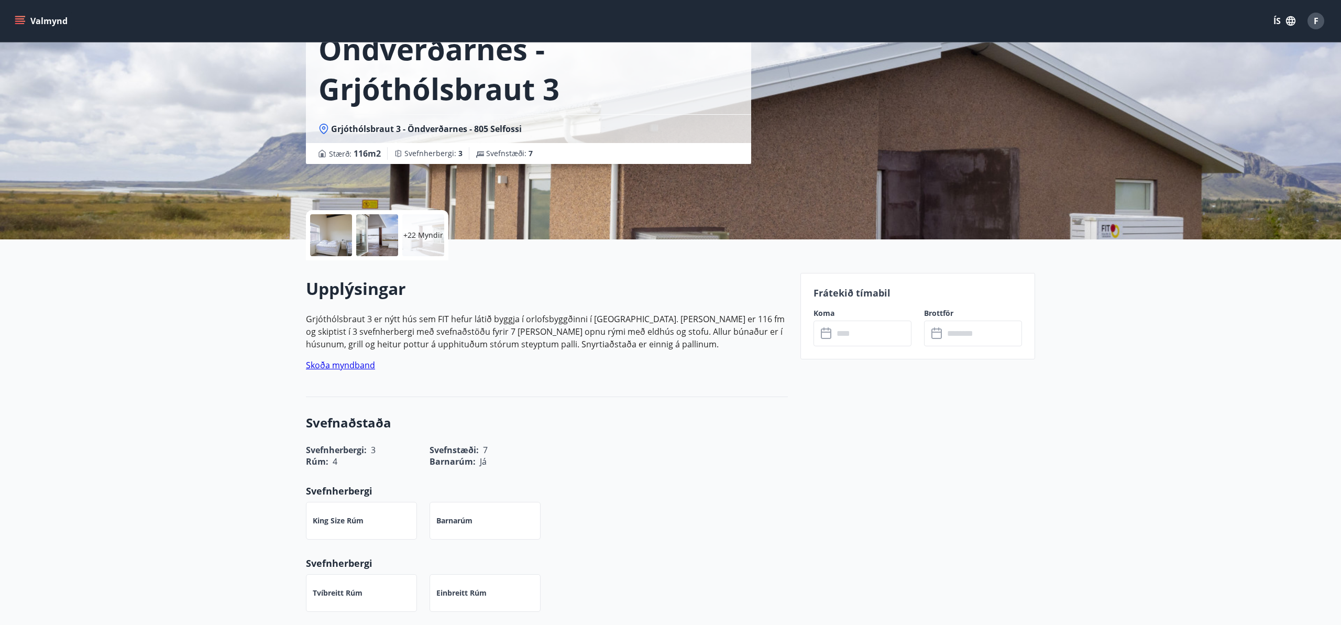
click at [26, 21] on button "Valmynd" at bounding box center [42, 21] width 59 height 19
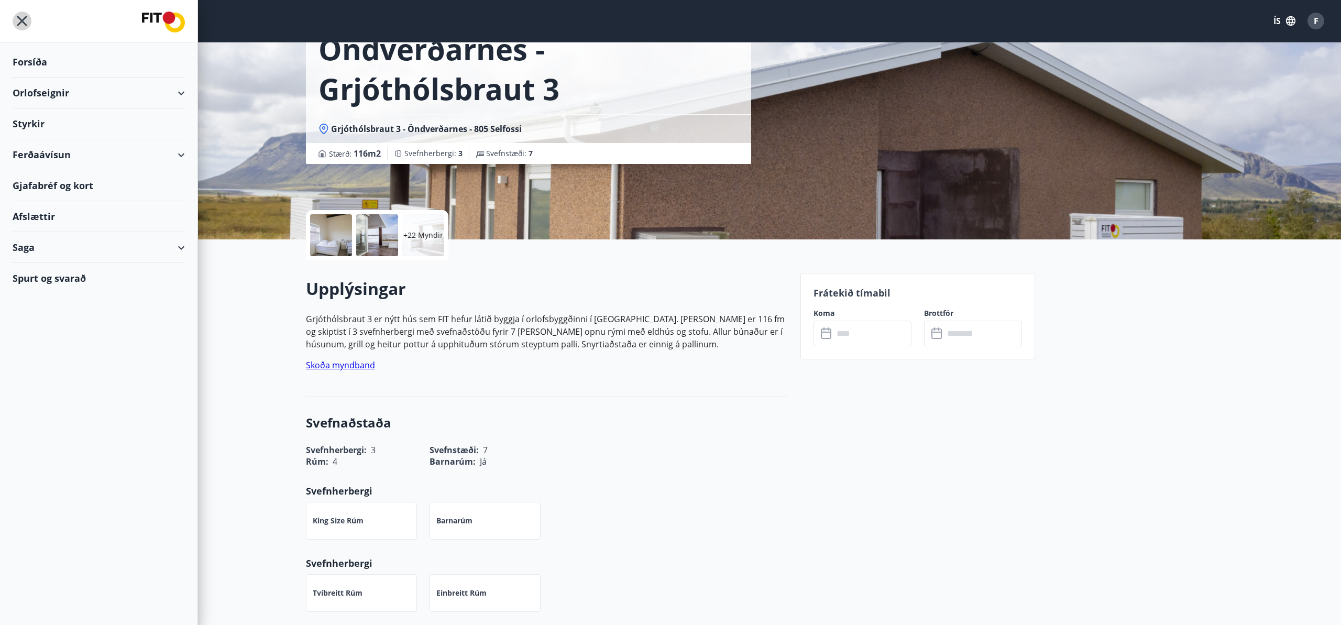
click at [23, 19] on icon "menu" at bounding box center [22, 21] width 10 height 10
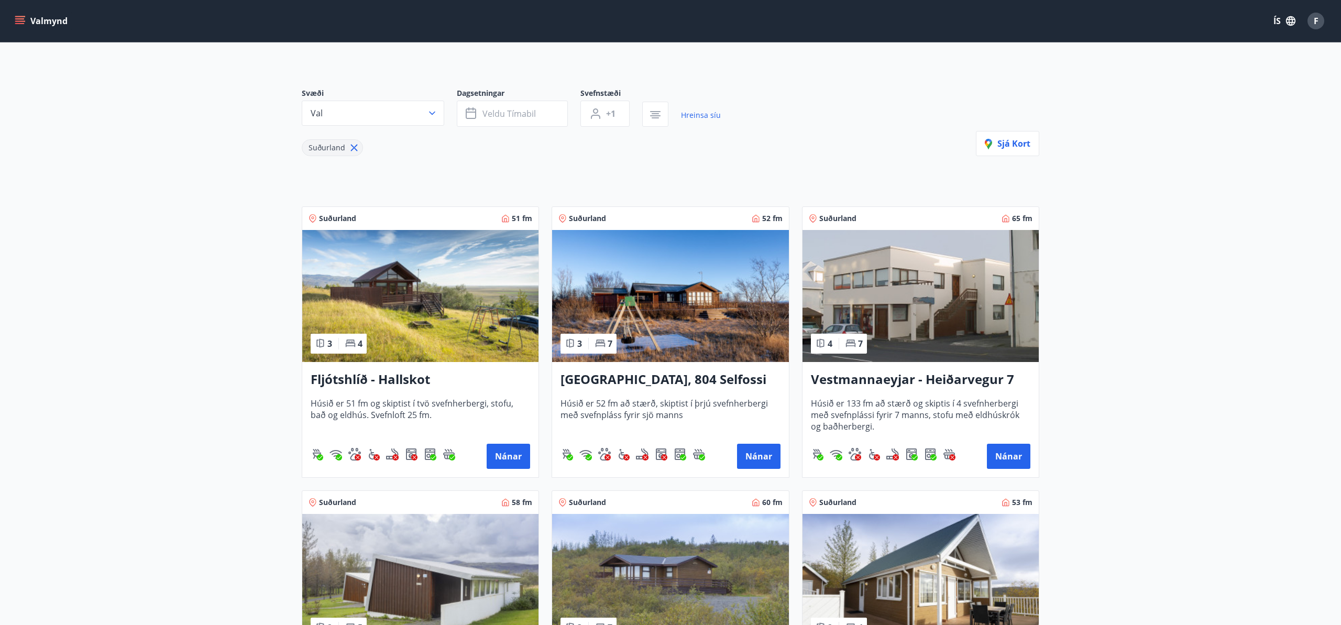
scroll to position [58, 0]
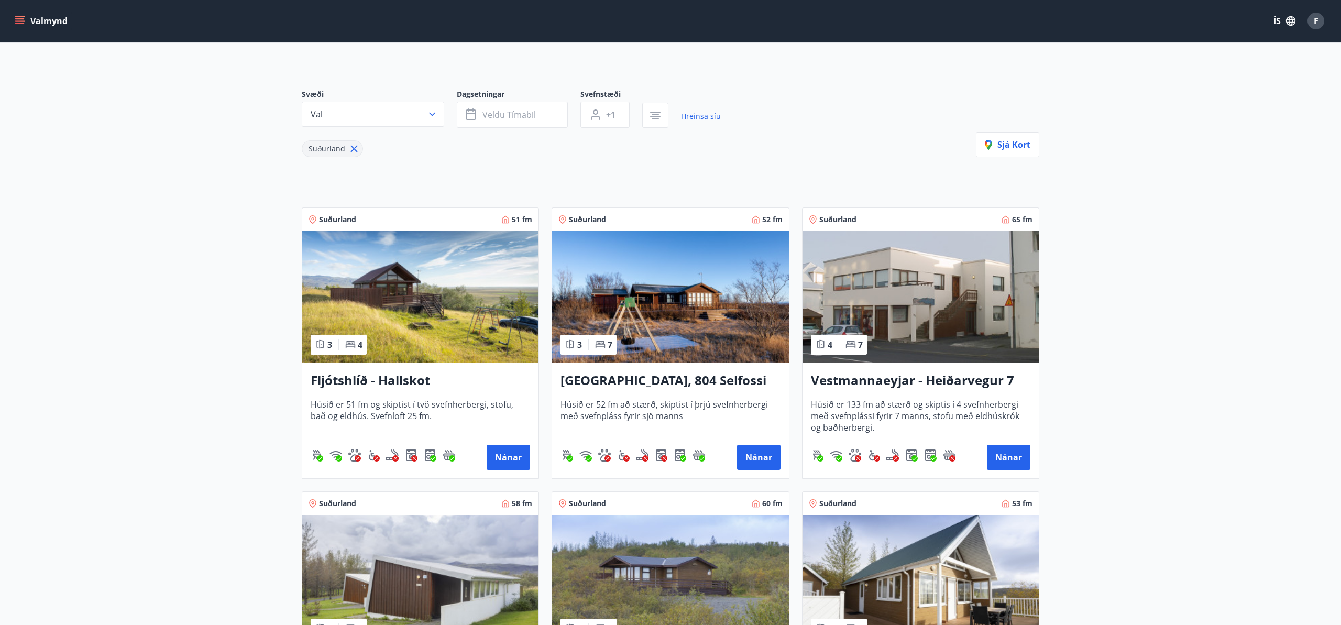
click at [351, 149] on icon at bounding box center [354, 149] width 12 height 12
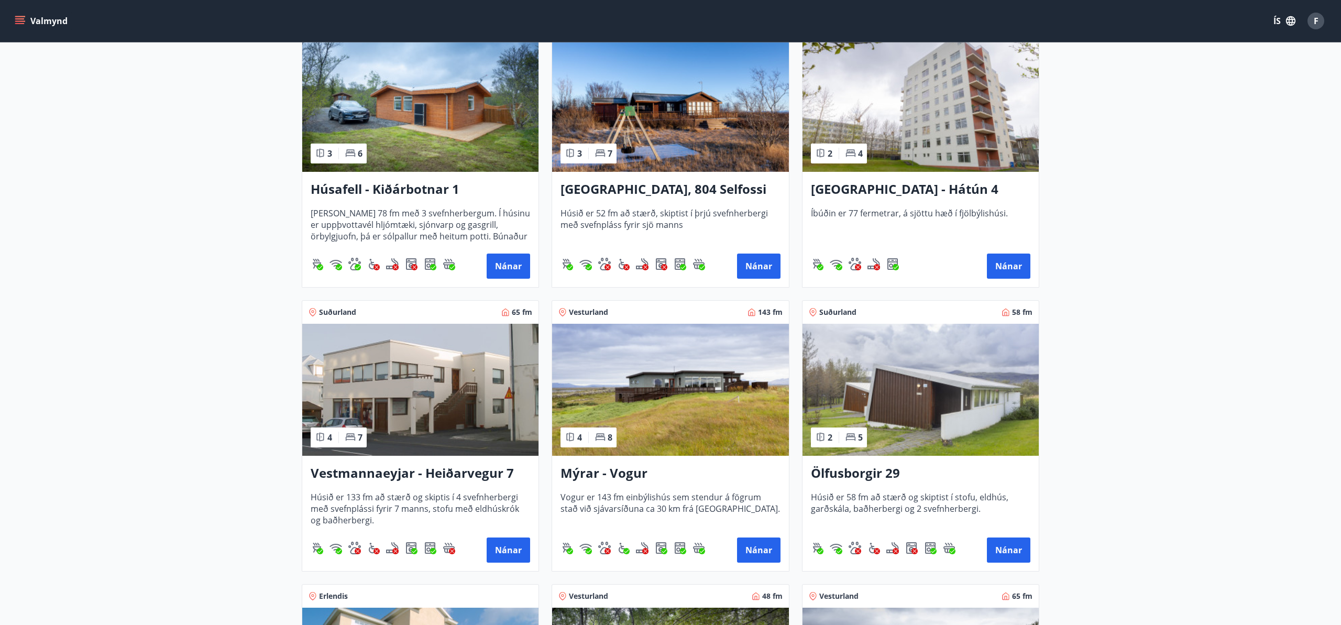
scroll to position [788, 0]
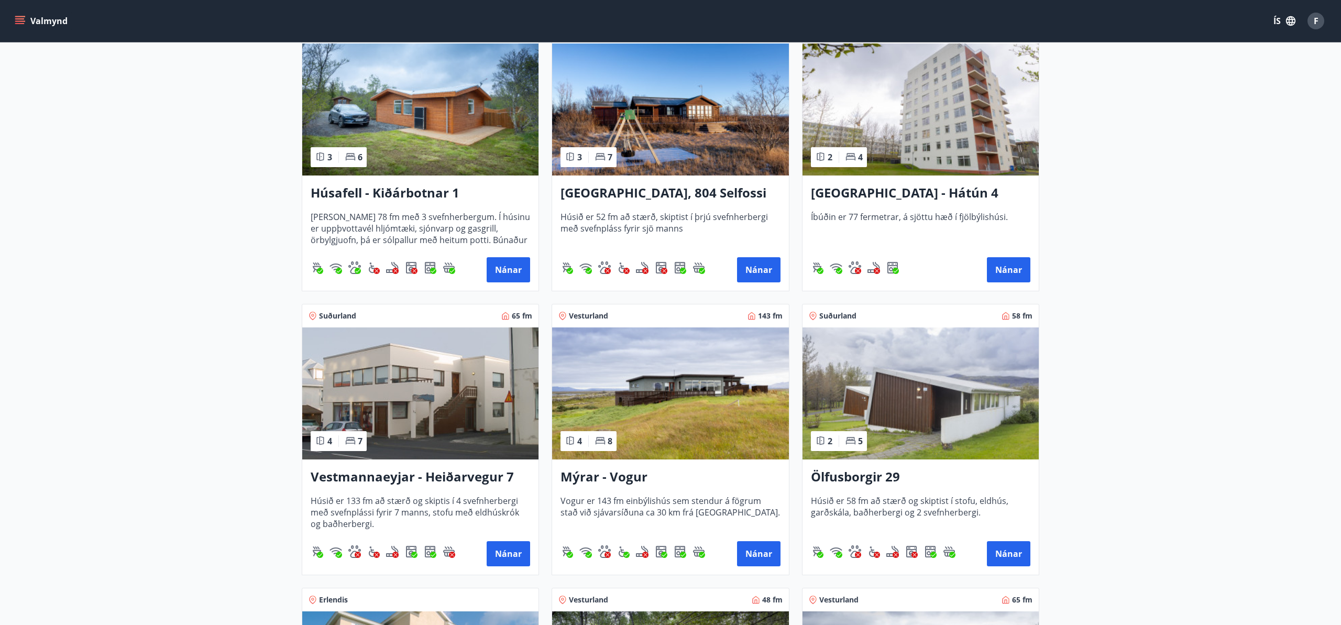
click at [411, 193] on h3 "Húsafell - Kiðárbotnar 1" at bounding box center [420, 193] width 219 height 19
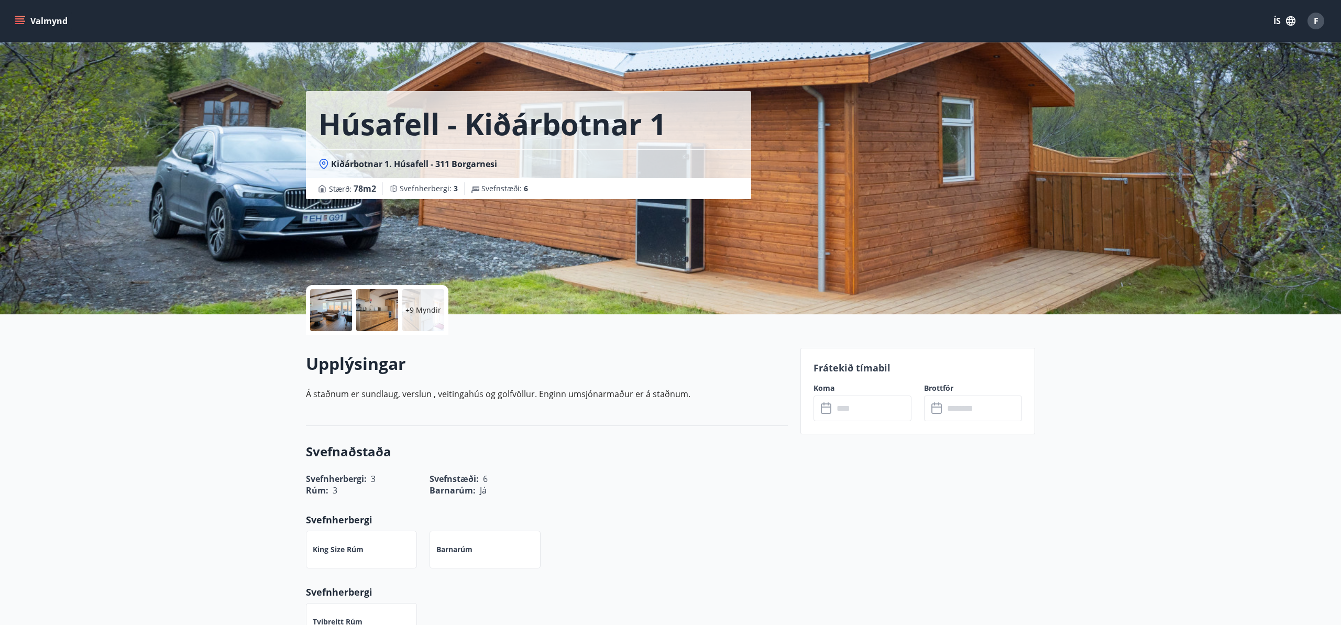
click at [328, 319] on div at bounding box center [331, 310] width 42 height 42
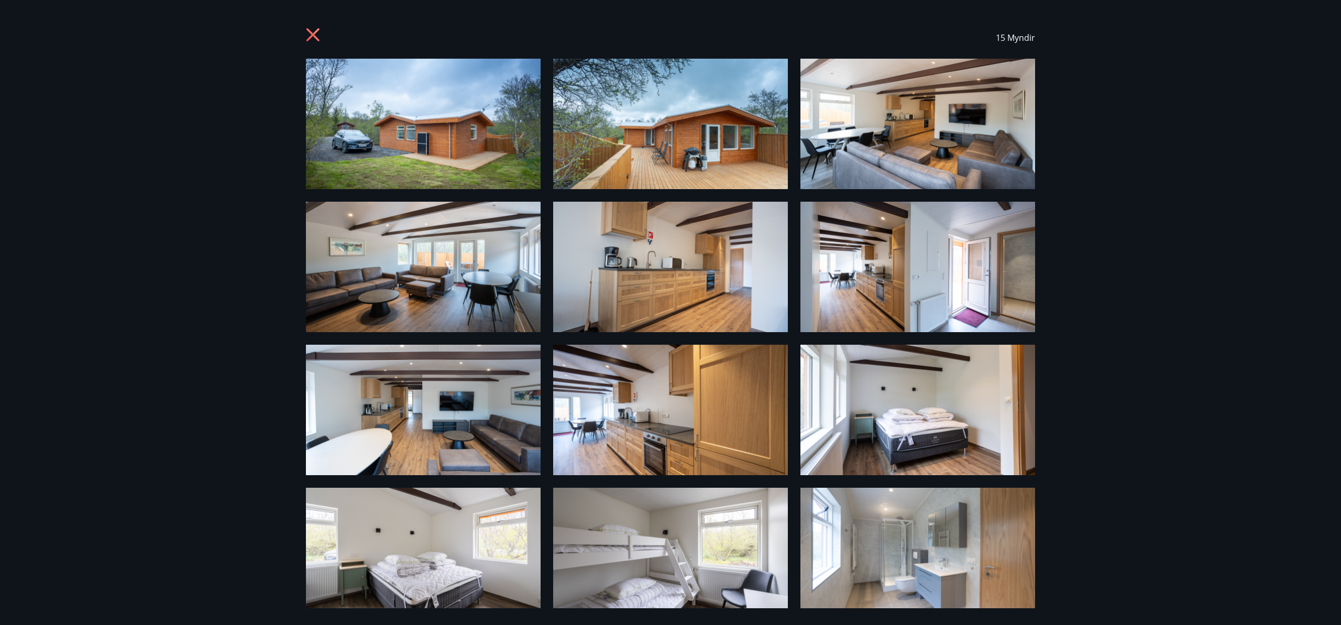
click at [448, 139] on img at bounding box center [423, 124] width 235 height 130
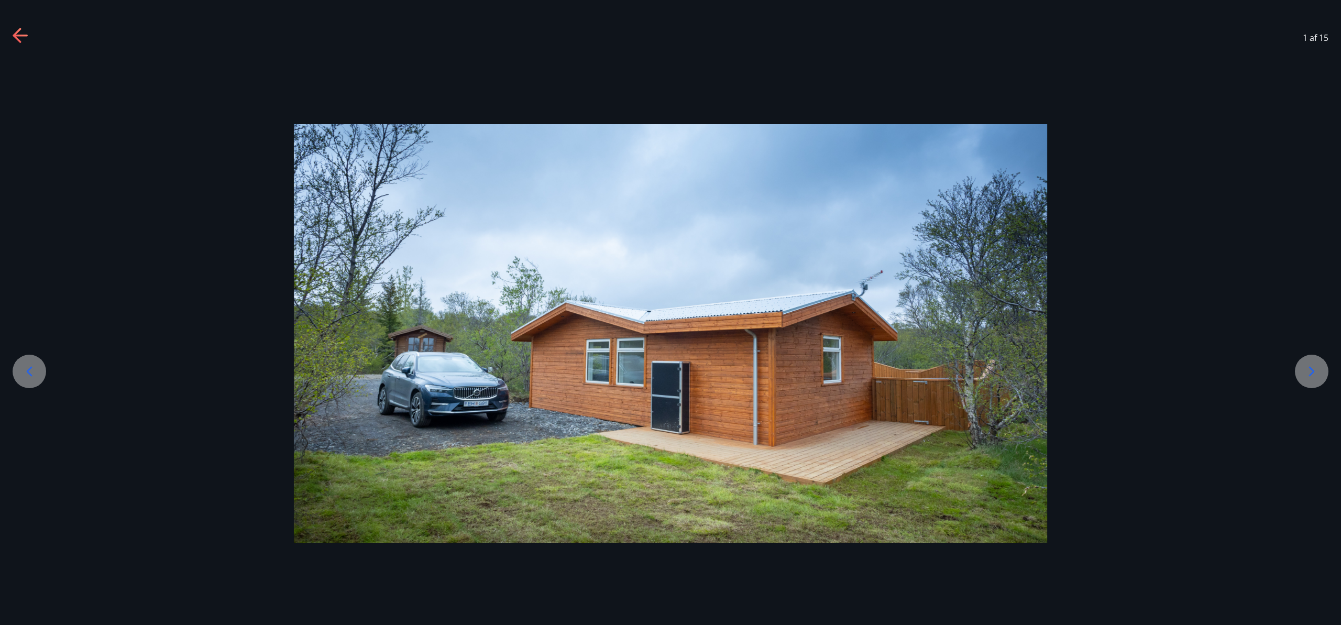
click at [1314, 369] on icon at bounding box center [1311, 371] width 17 height 17
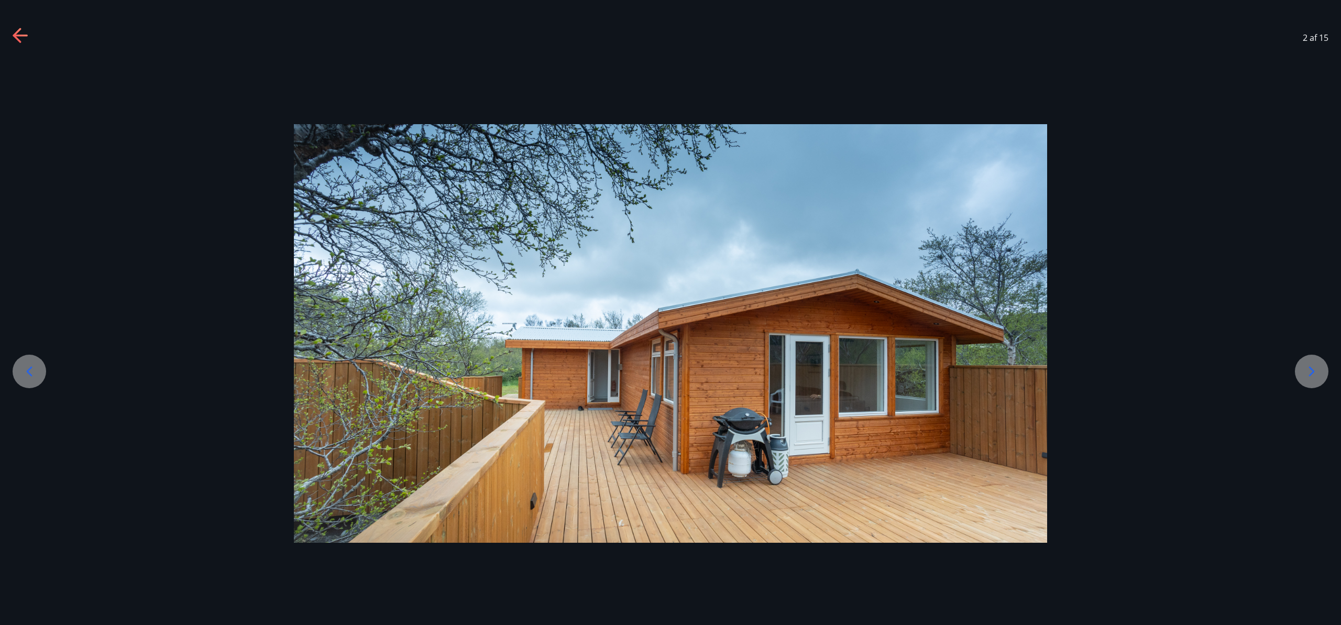
click at [1314, 369] on icon at bounding box center [1311, 371] width 17 height 17
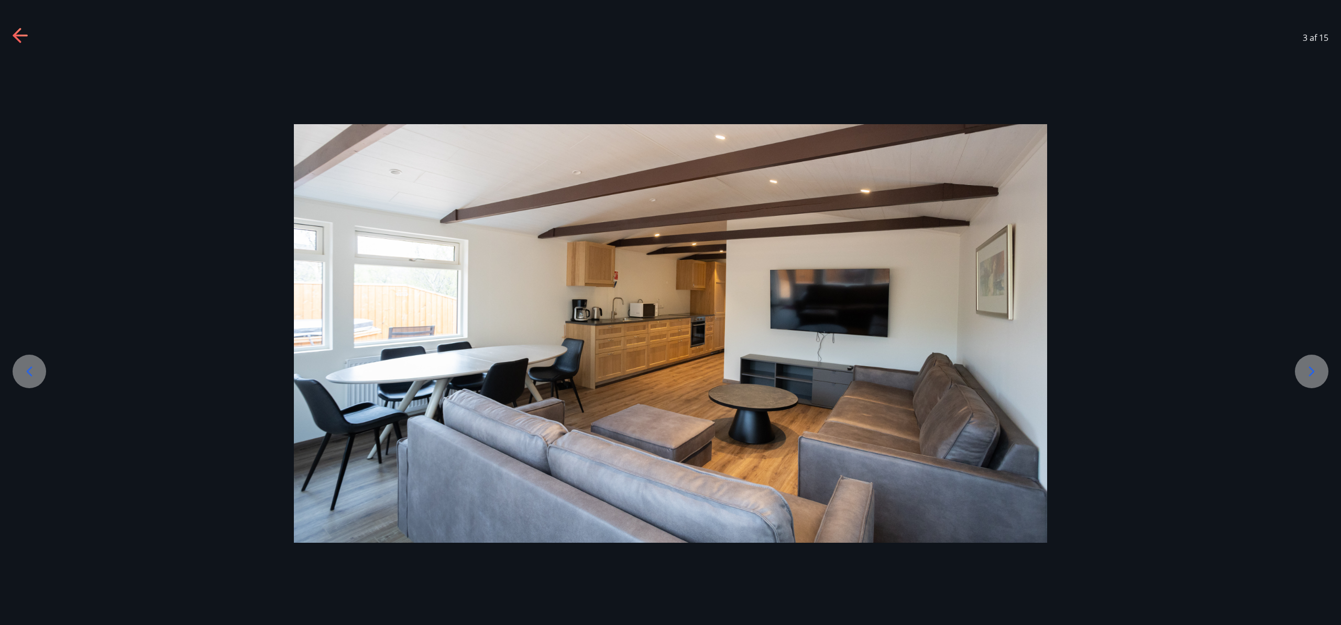
click at [1314, 369] on icon at bounding box center [1311, 371] width 17 height 17
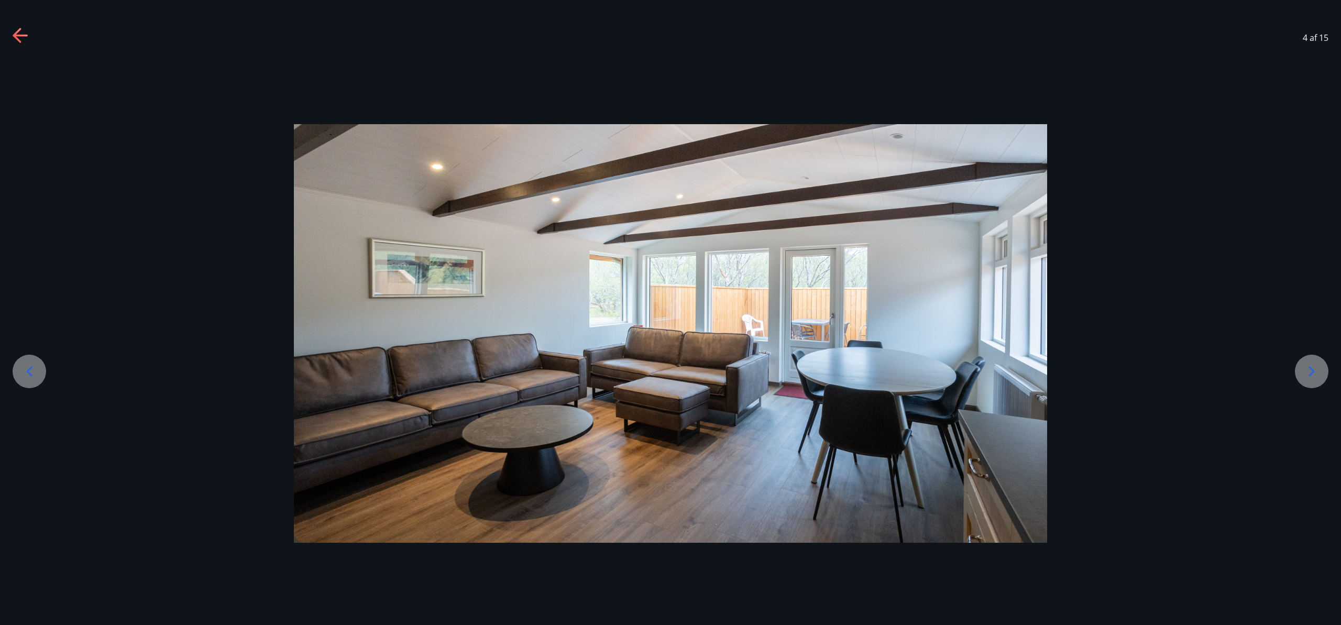
click at [1314, 369] on icon at bounding box center [1311, 371] width 17 height 17
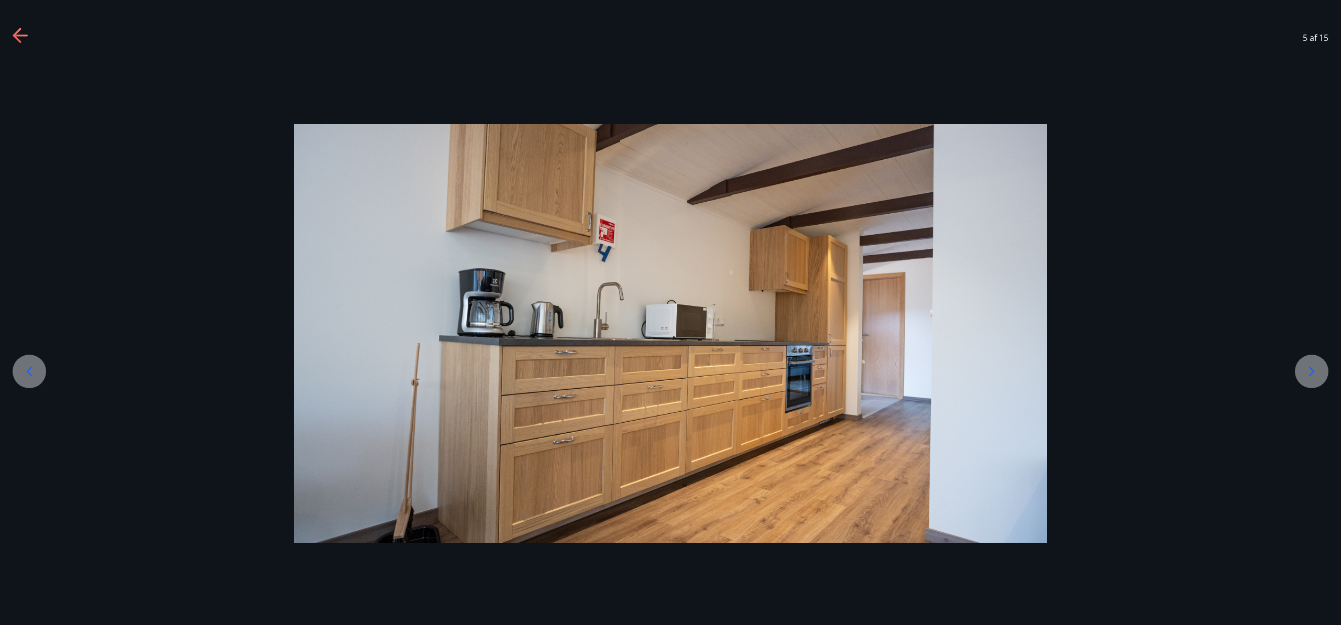
click at [1314, 369] on icon at bounding box center [1311, 371] width 17 height 17
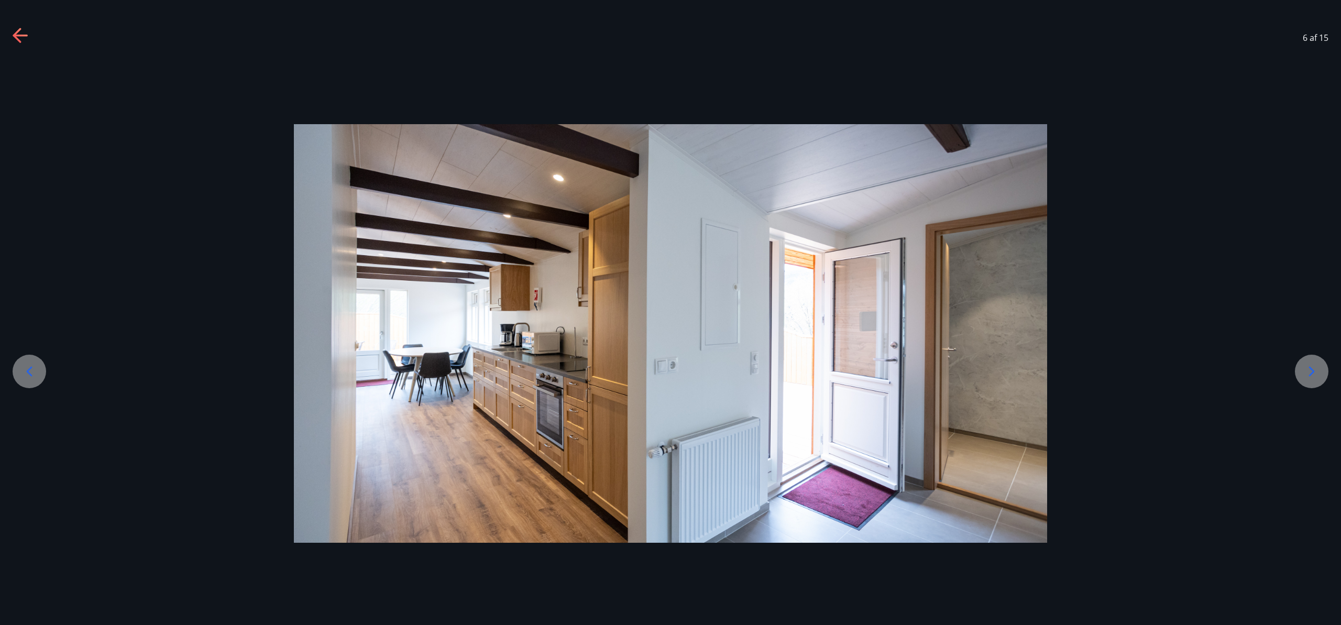
click at [1314, 369] on icon at bounding box center [1311, 371] width 17 height 17
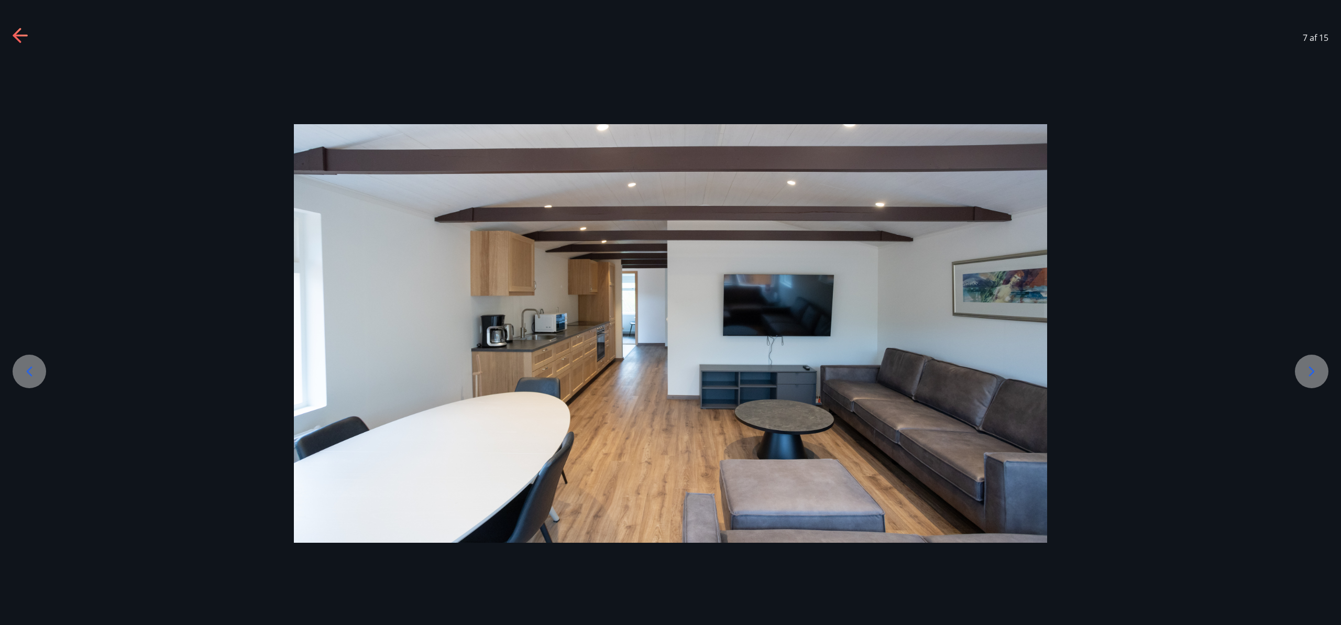
click at [1314, 369] on icon at bounding box center [1311, 371] width 17 height 17
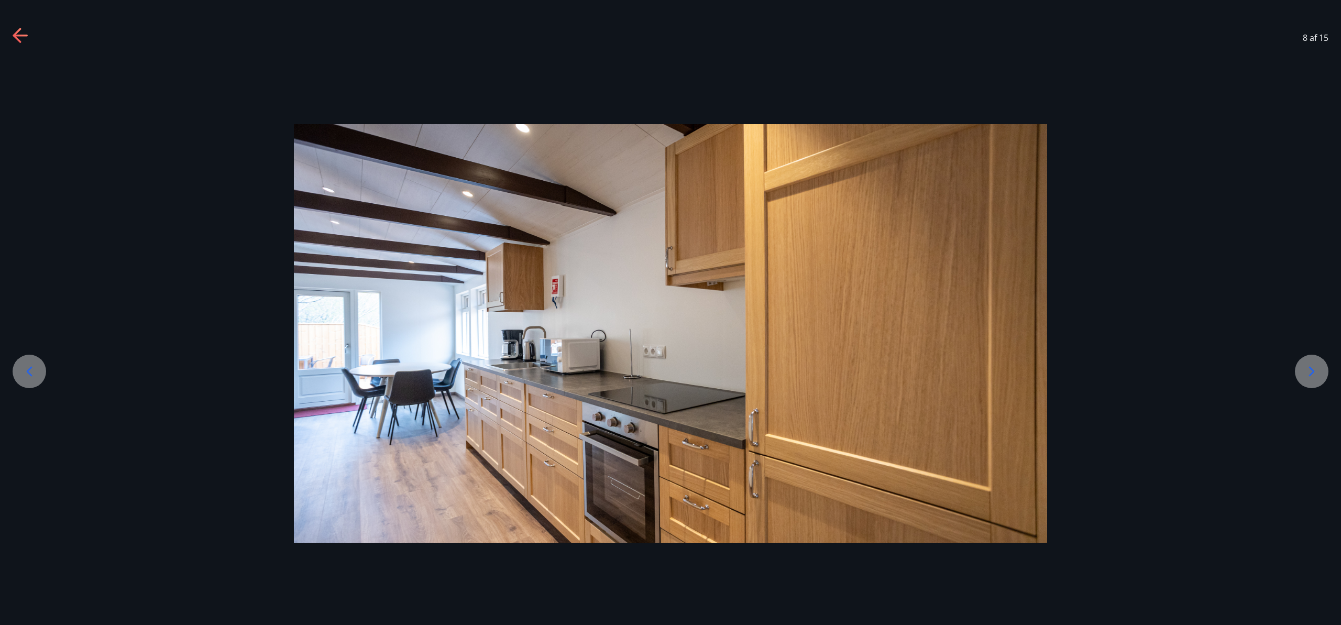
click at [1314, 369] on icon at bounding box center [1311, 371] width 17 height 17
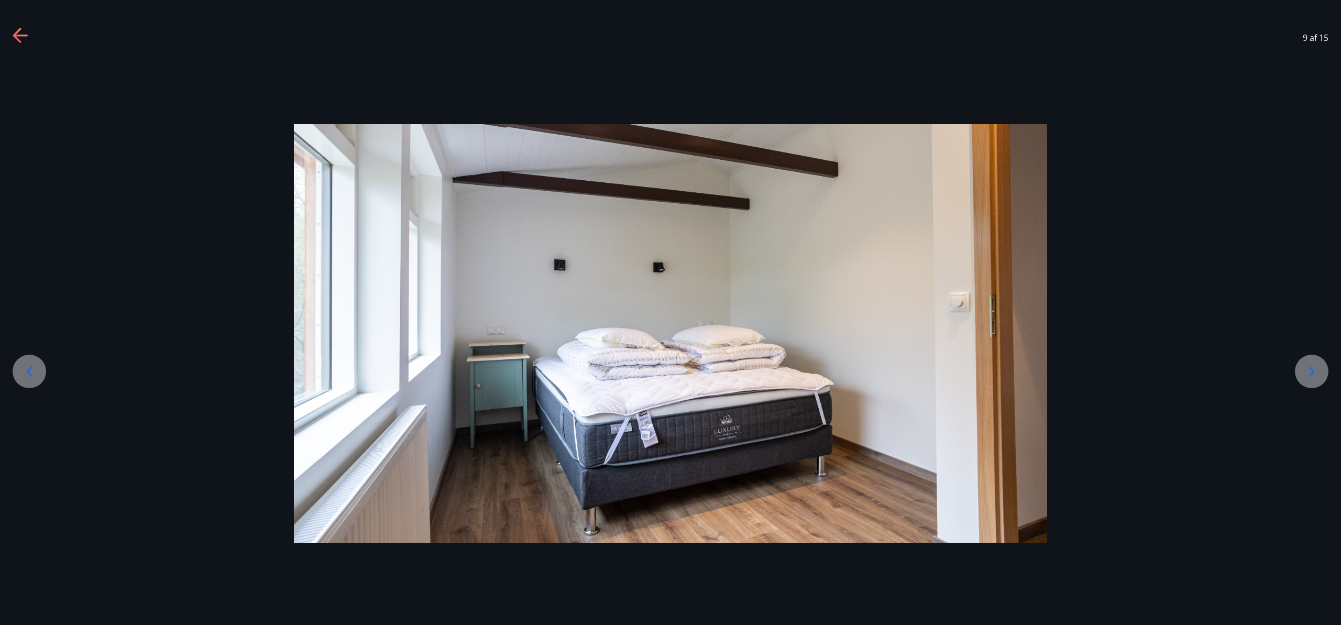
click at [1314, 369] on icon at bounding box center [1311, 371] width 17 height 17
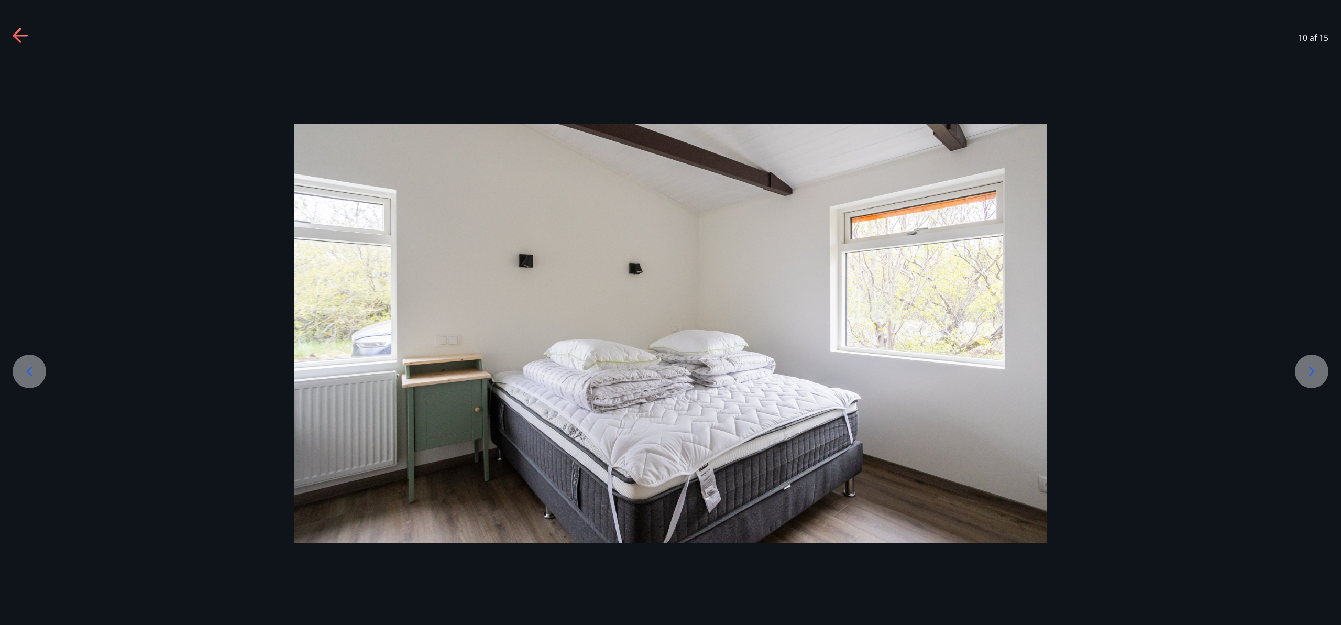
click at [1314, 369] on icon at bounding box center [1311, 371] width 17 height 17
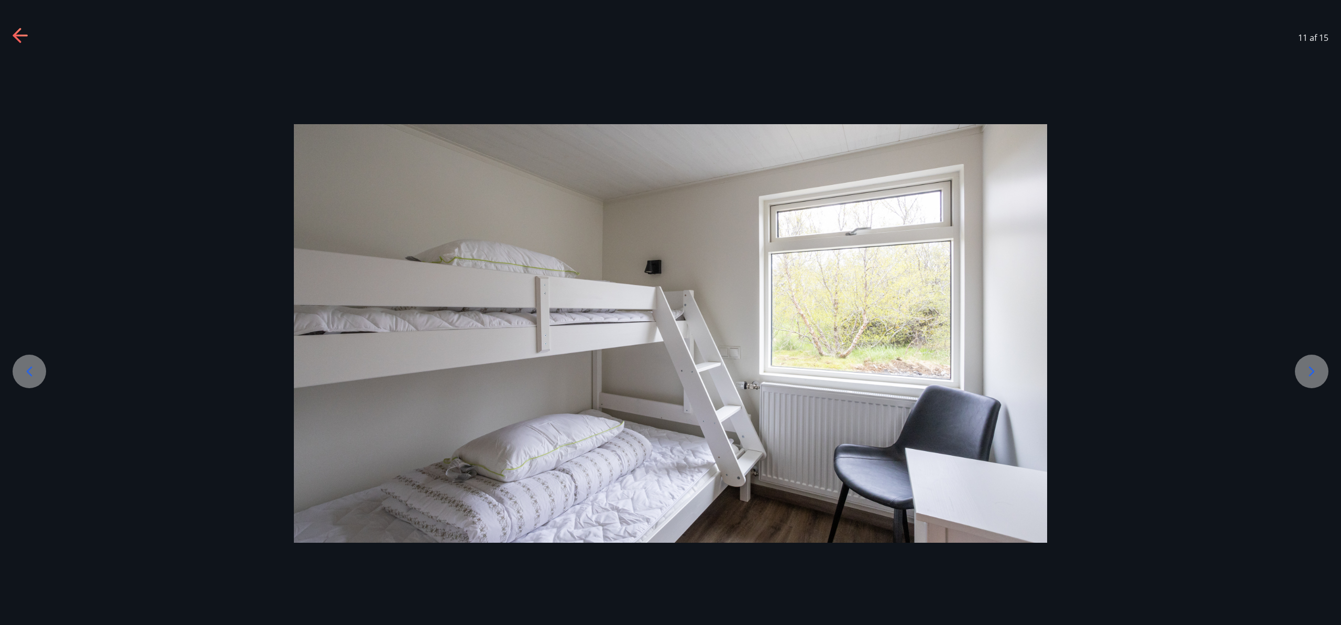
click at [1314, 369] on icon at bounding box center [1311, 371] width 17 height 17
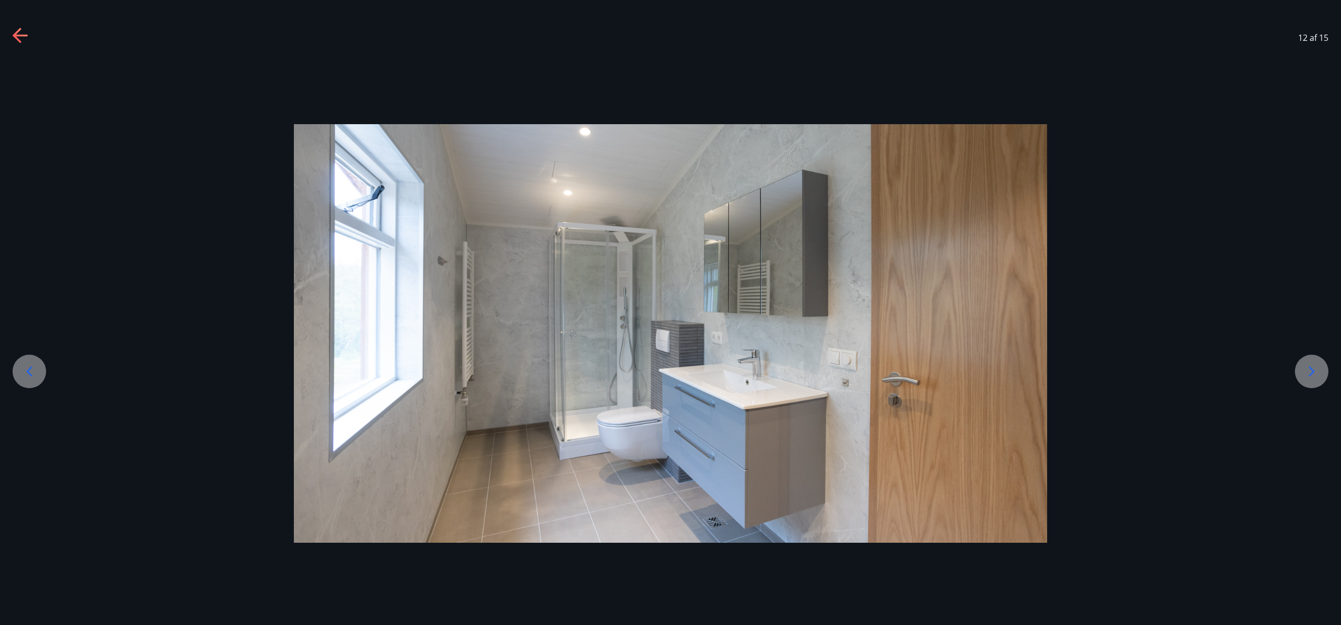
click at [1314, 369] on icon at bounding box center [1311, 371] width 17 height 17
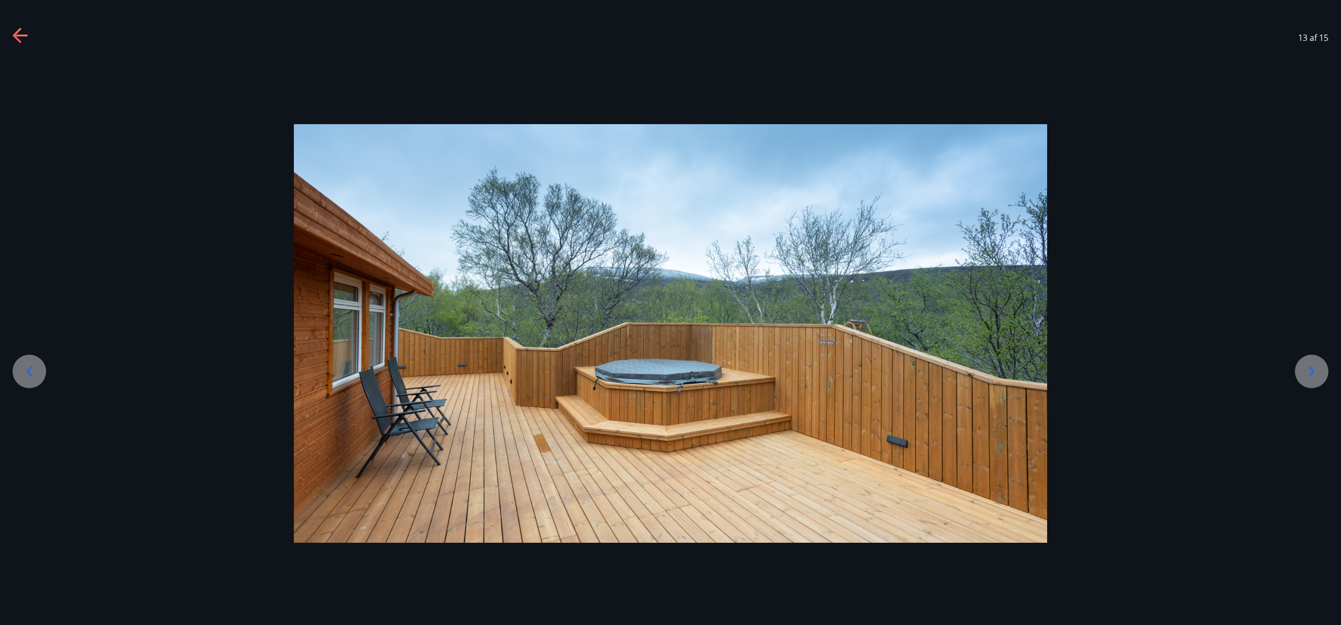
click at [1314, 369] on icon at bounding box center [1311, 371] width 17 height 17
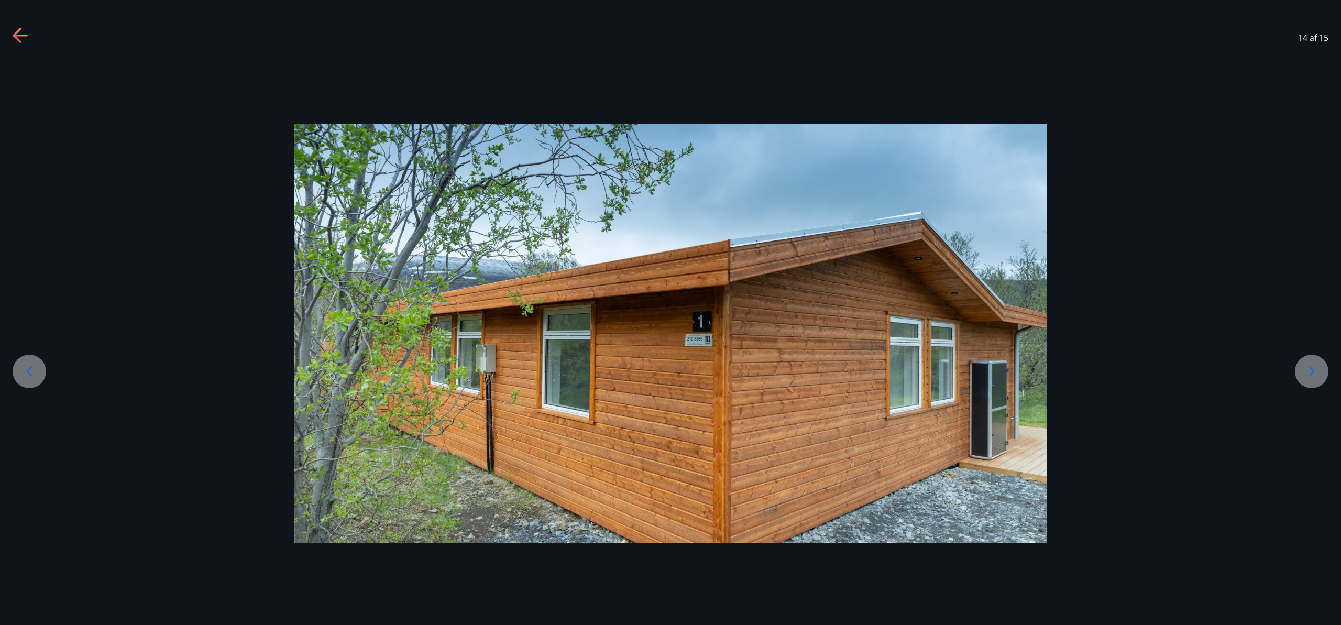
click at [1314, 369] on icon at bounding box center [1311, 371] width 17 height 17
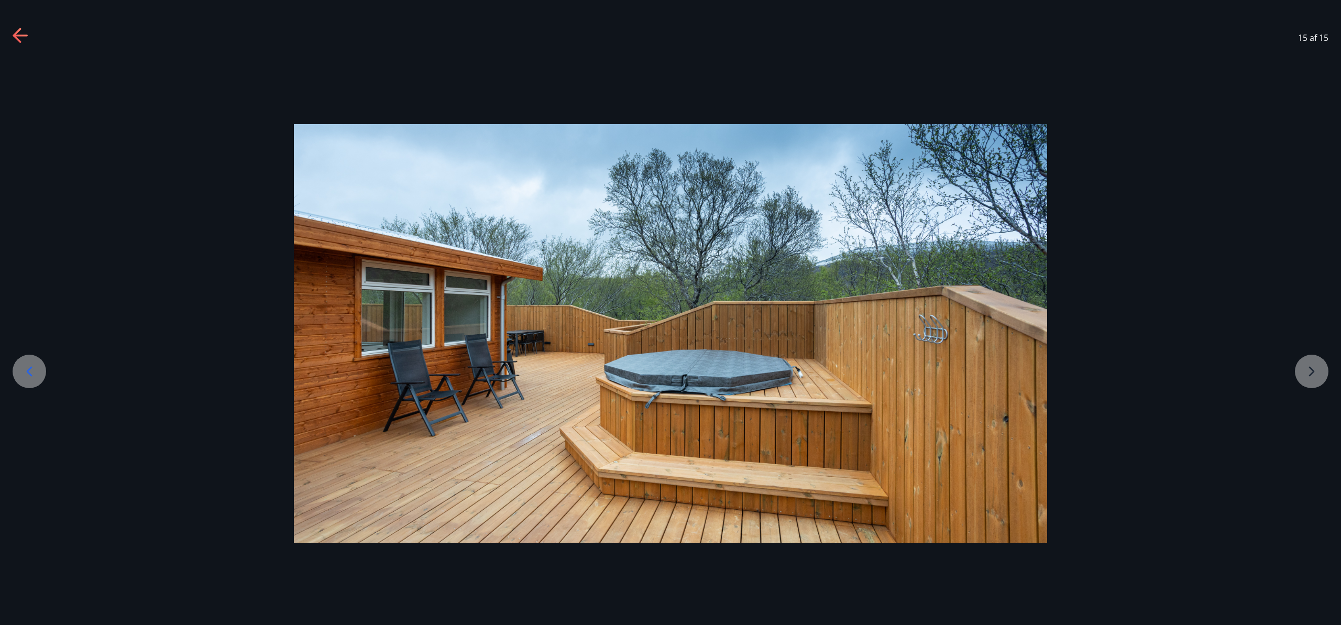
click at [1314, 369] on div at bounding box center [670, 333] width 1341 height 418
click at [15, 33] on icon at bounding box center [17, 35] width 8 height 15
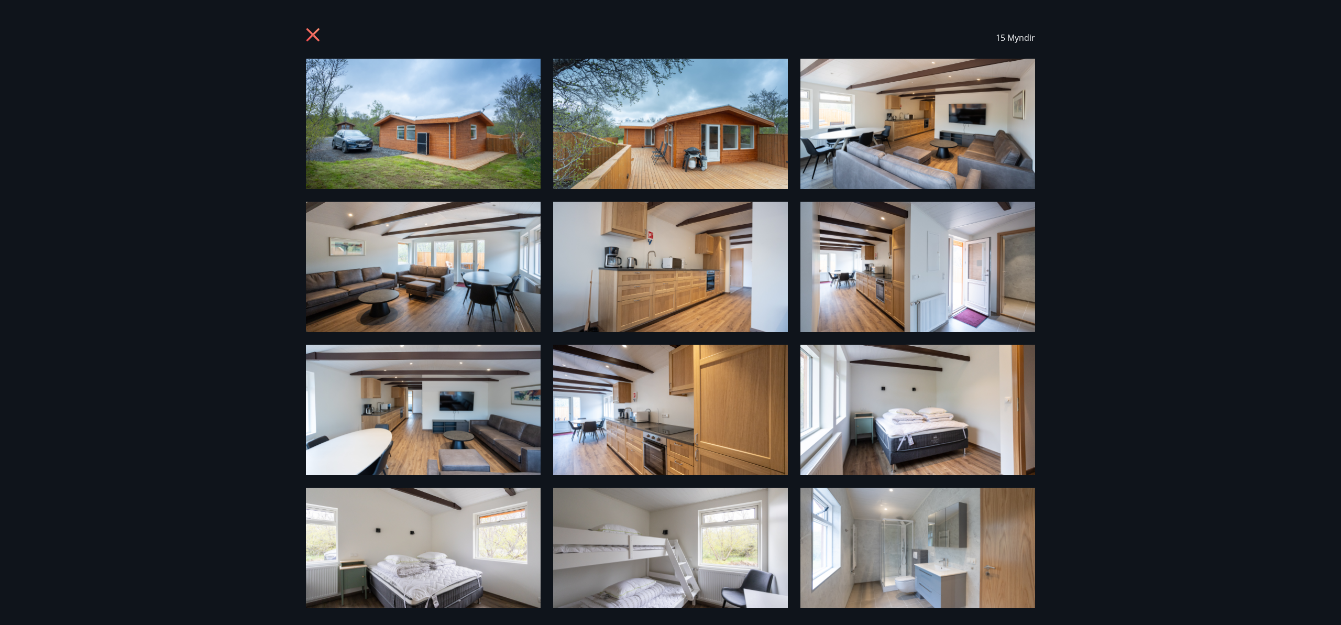
click at [394, 158] on img at bounding box center [423, 124] width 235 height 130
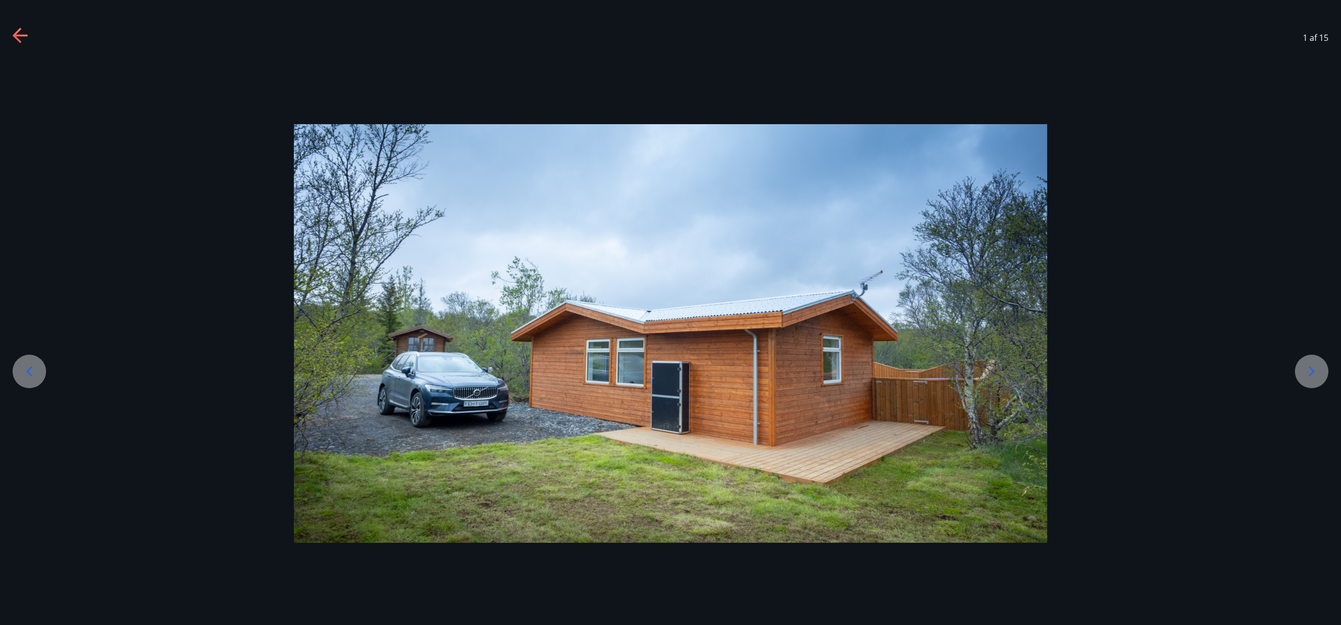
click at [1310, 371] on icon at bounding box center [1311, 371] width 17 height 17
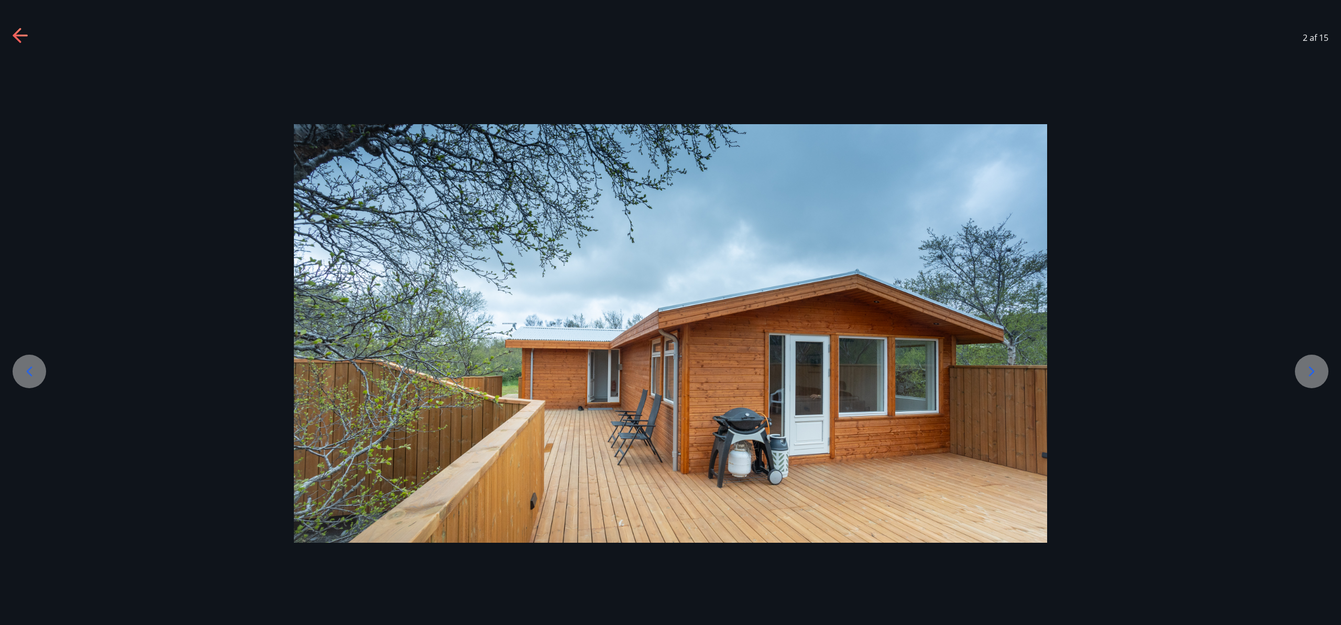
click at [1310, 371] on icon at bounding box center [1311, 371] width 17 height 17
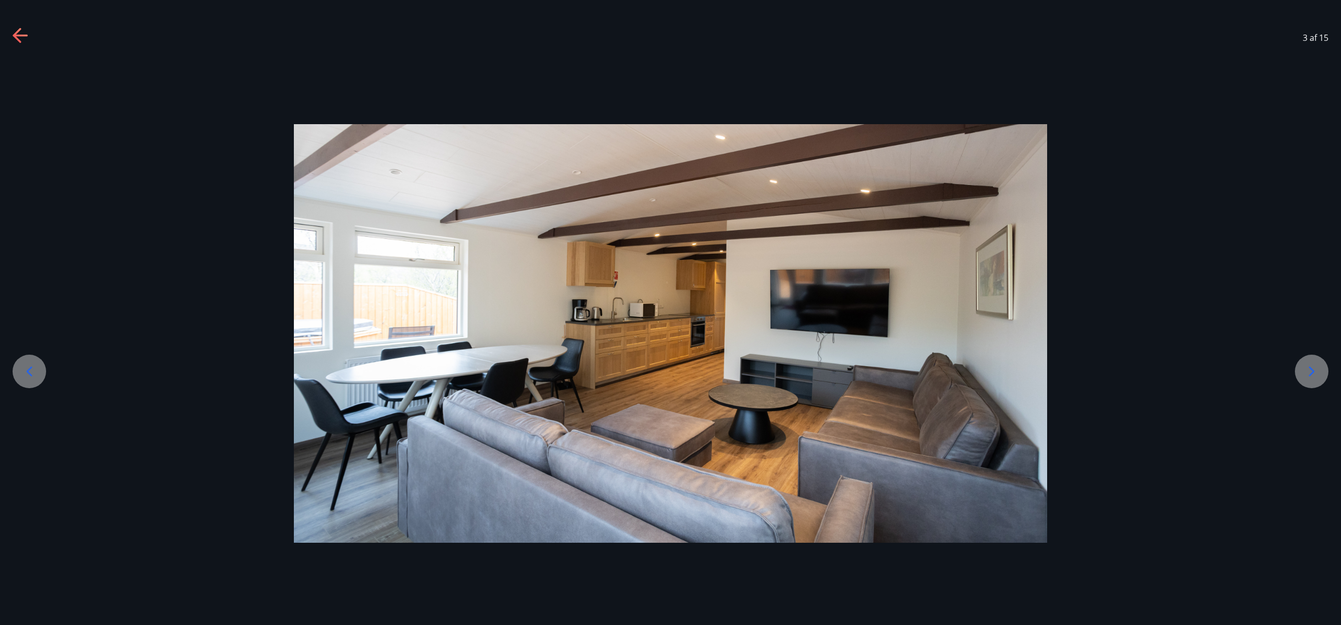
click at [1310, 371] on icon at bounding box center [1311, 371] width 17 height 17
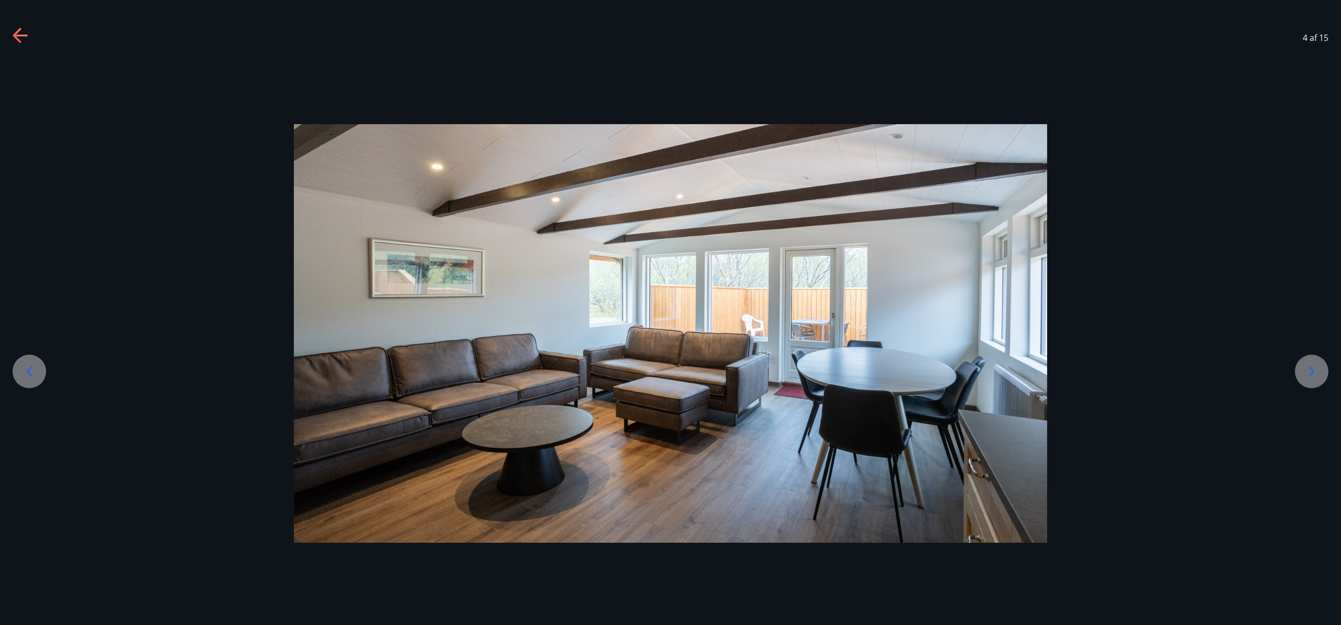
click at [1310, 371] on icon at bounding box center [1311, 371] width 17 height 17
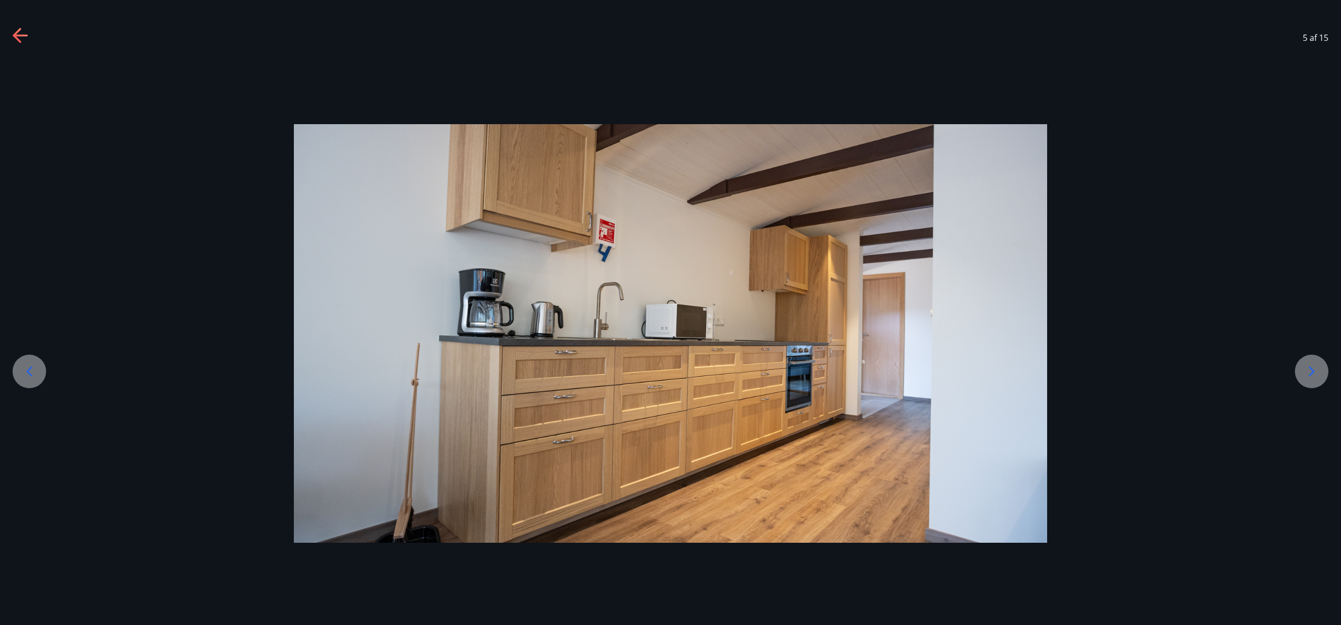
click at [21, 36] on icon at bounding box center [21, 36] width 17 height 17
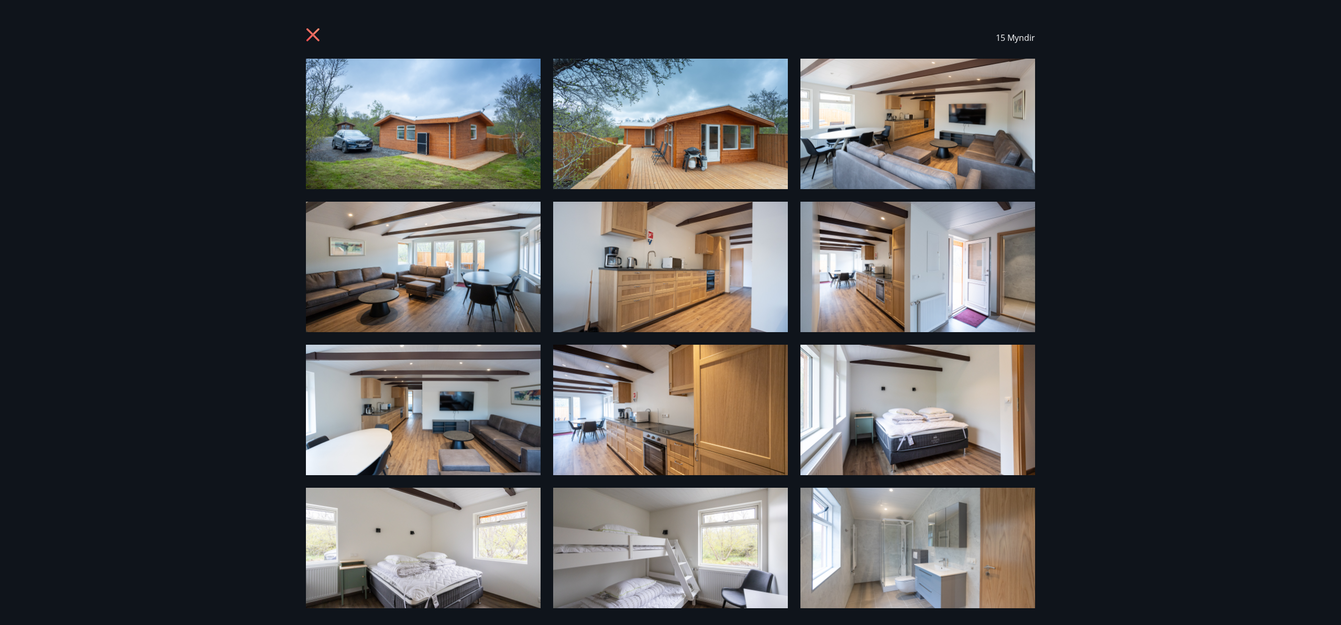
click at [312, 34] on icon at bounding box center [313, 35] width 3 height 3
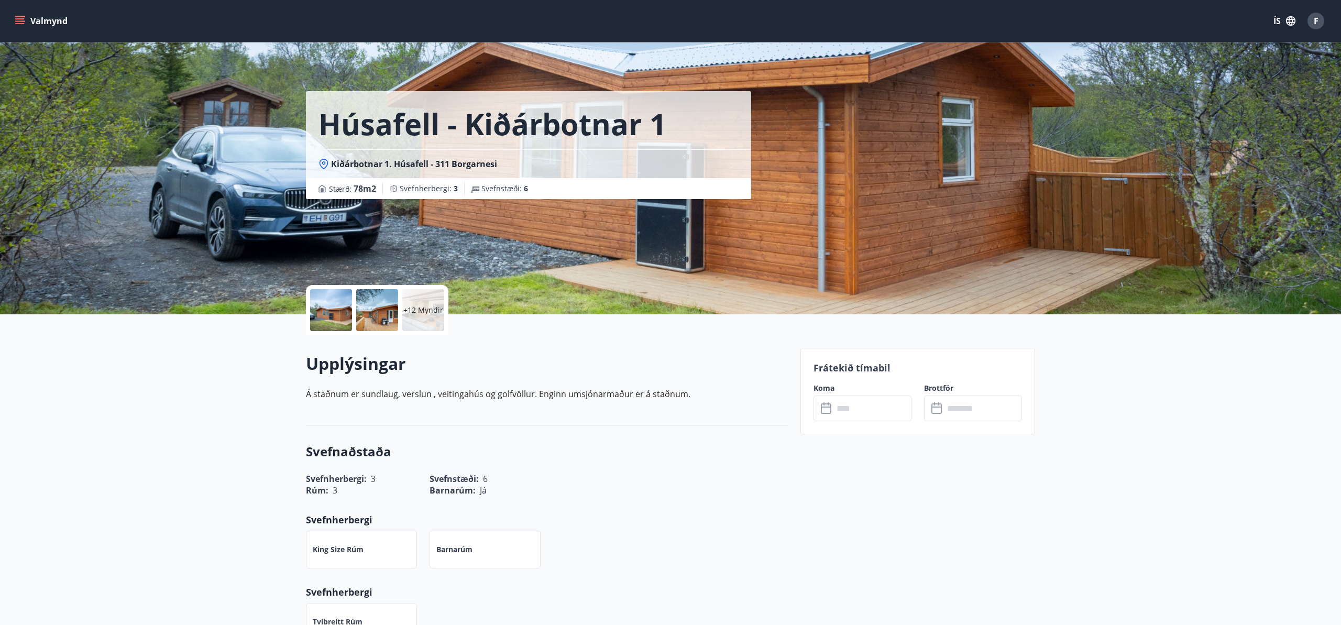
click at [828, 412] on icon at bounding box center [827, 408] width 13 height 13
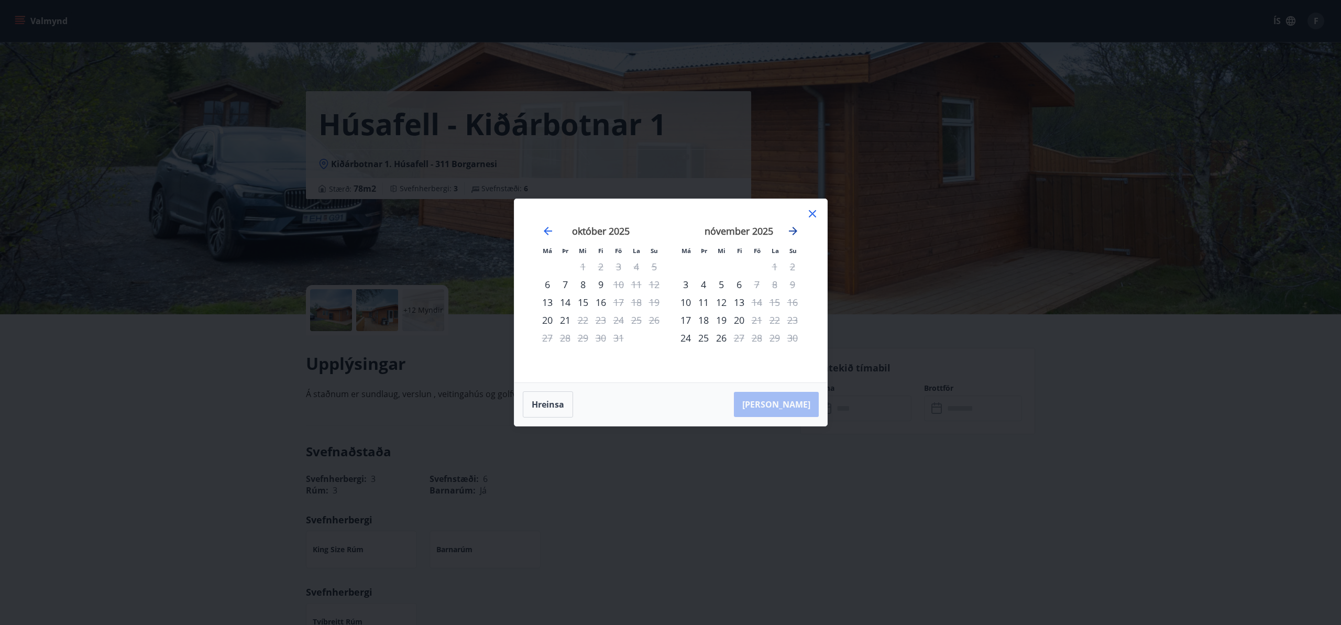
click at [793, 230] on icon "Move forward to switch to the next month." at bounding box center [793, 231] width 8 height 8
click at [550, 230] on icon "Move backward to switch to the previous month." at bounding box center [548, 231] width 8 height 8
click at [811, 212] on icon at bounding box center [812, 213] width 13 height 13
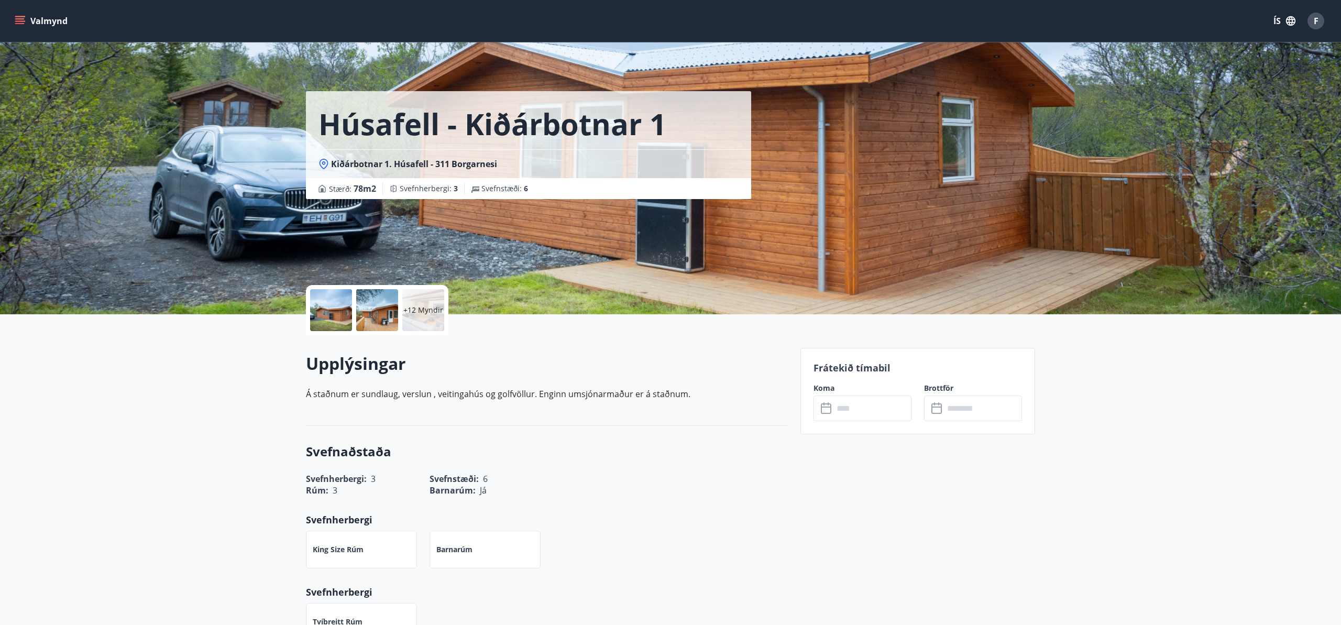
click at [1316, 20] on span "F" at bounding box center [1315, 21] width 5 height 12
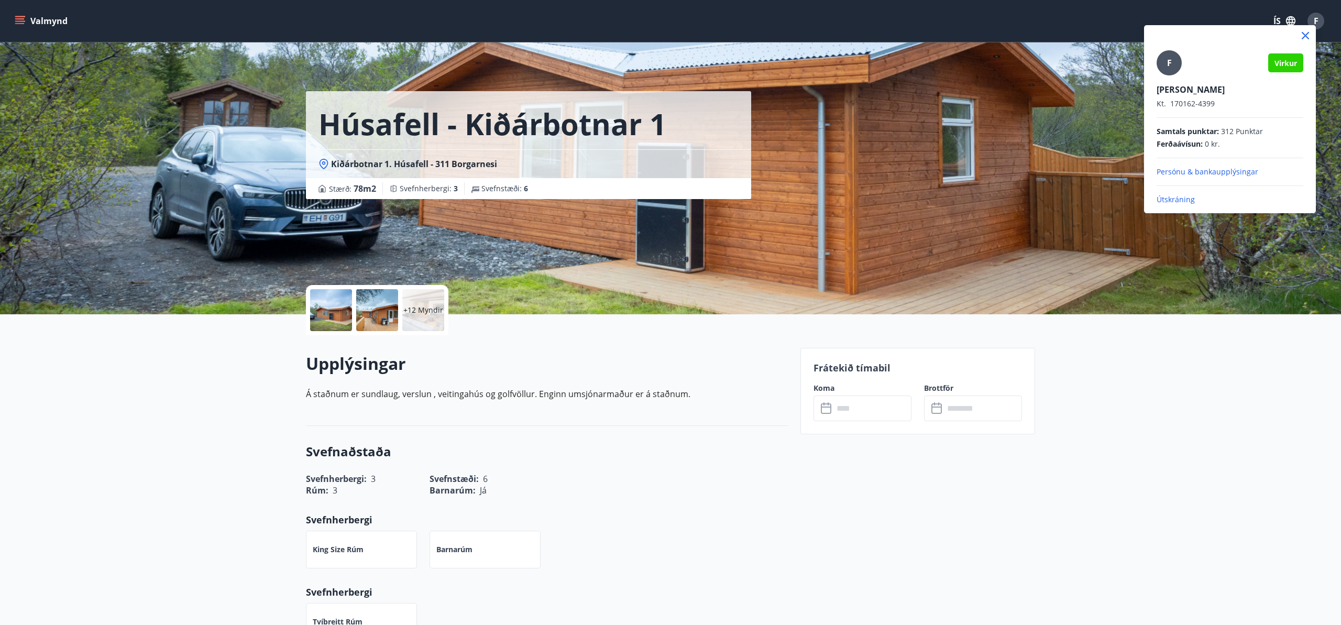
click at [1177, 200] on p "Útskráning" at bounding box center [1229, 199] width 147 height 10
click at [1169, 198] on p "Útskráning" at bounding box center [1229, 199] width 147 height 10
